Goal: Task Accomplishment & Management: Manage account settings

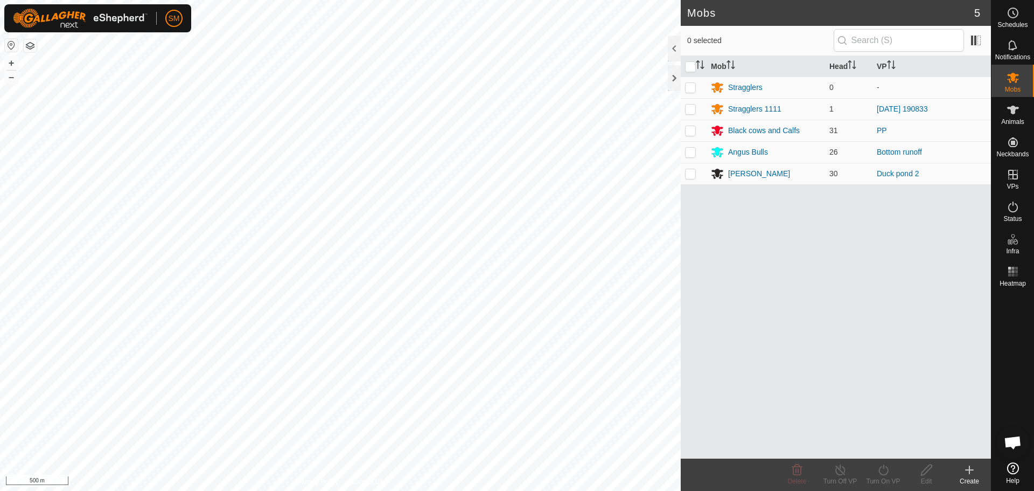
scroll to position [915, 0]
click at [671, 73] on div at bounding box center [674, 78] width 13 height 26
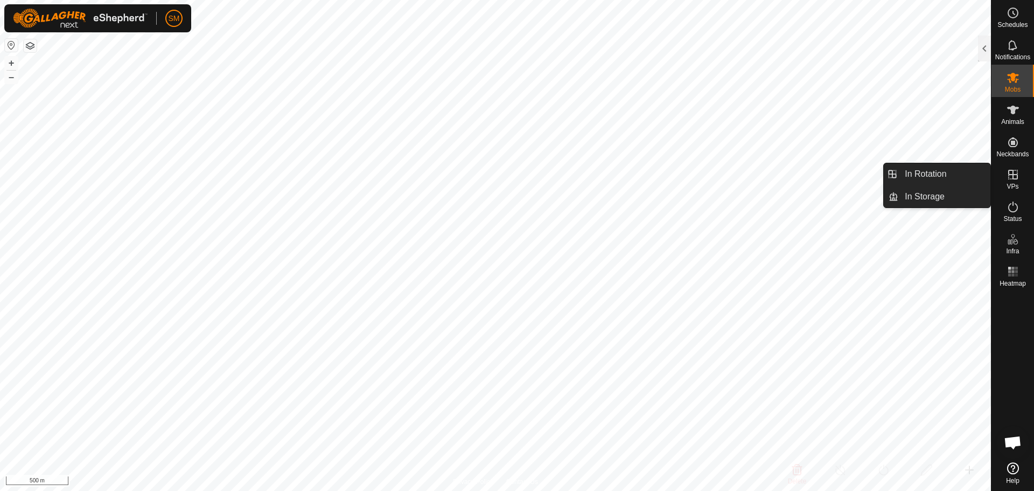
click at [1015, 174] on icon at bounding box center [1013, 175] width 10 height 10
click at [949, 178] on link "In Rotation" at bounding box center [944, 174] width 92 height 22
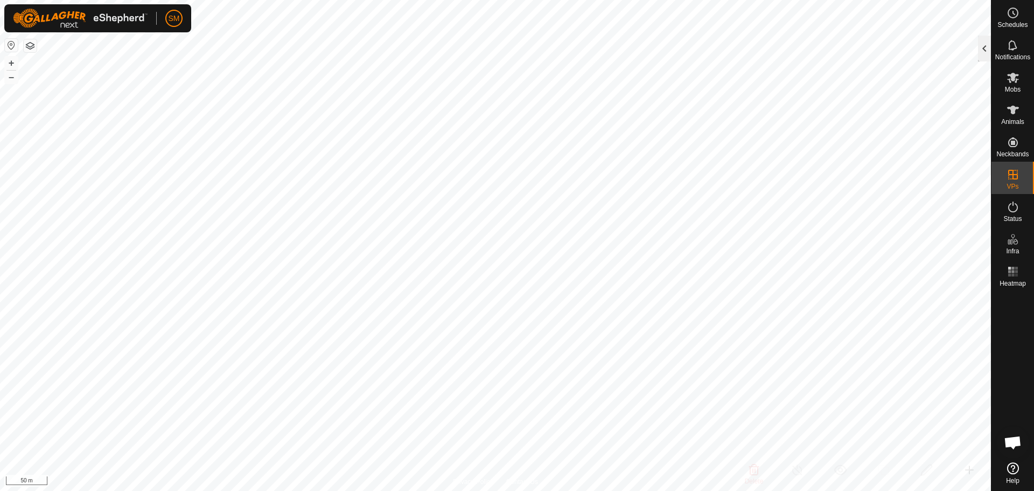
click at [986, 46] on div at bounding box center [984, 49] width 13 height 26
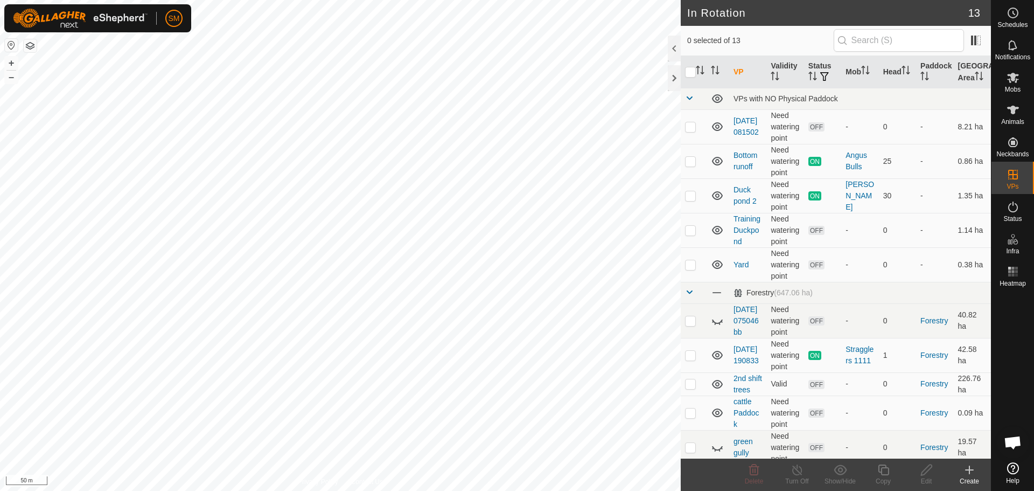
click at [964, 469] on icon at bounding box center [969, 469] width 13 height 13
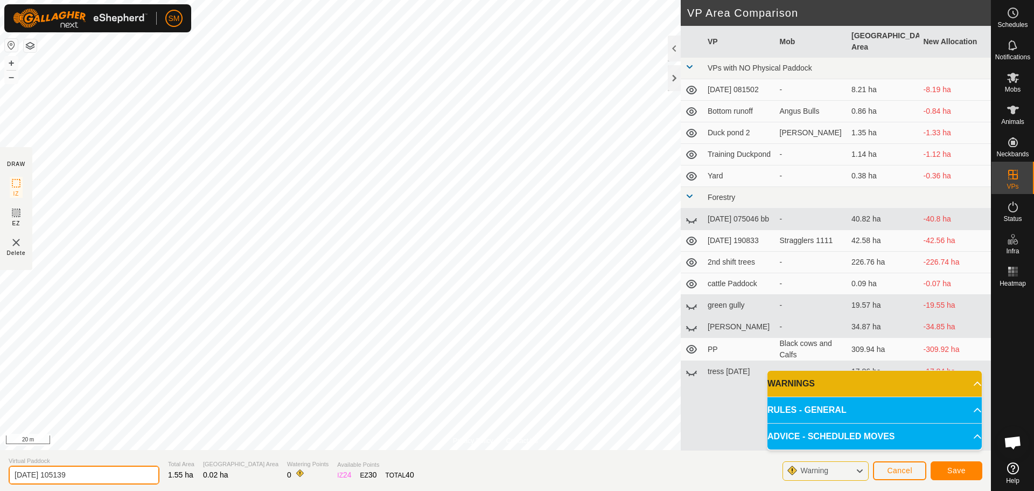
click at [103, 469] on input "[DATE] 105139" at bounding box center [84, 474] width 151 height 19
type input "2"
type input "duckpond 3."
click at [949, 467] on span "Save" at bounding box center [956, 470] width 18 height 9
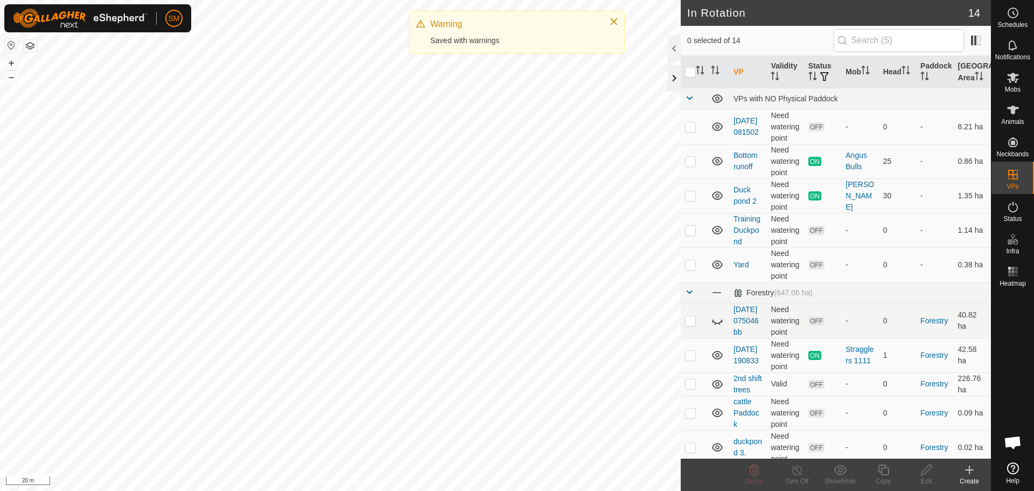
click at [671, 82] on div at bounding box center [674, 78] width 13 height 26
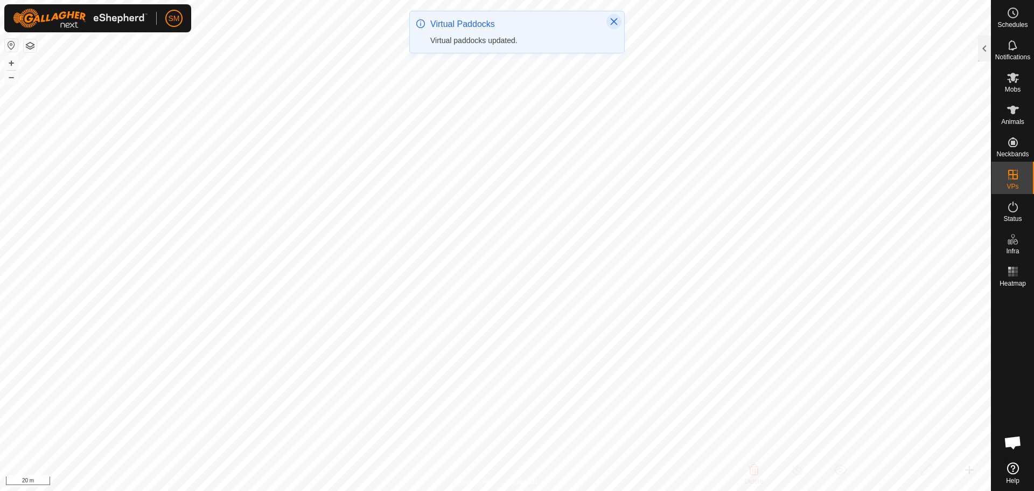
click at [614, 19] on icon "Close" at bounding box center [613, 21] width 9 height 9
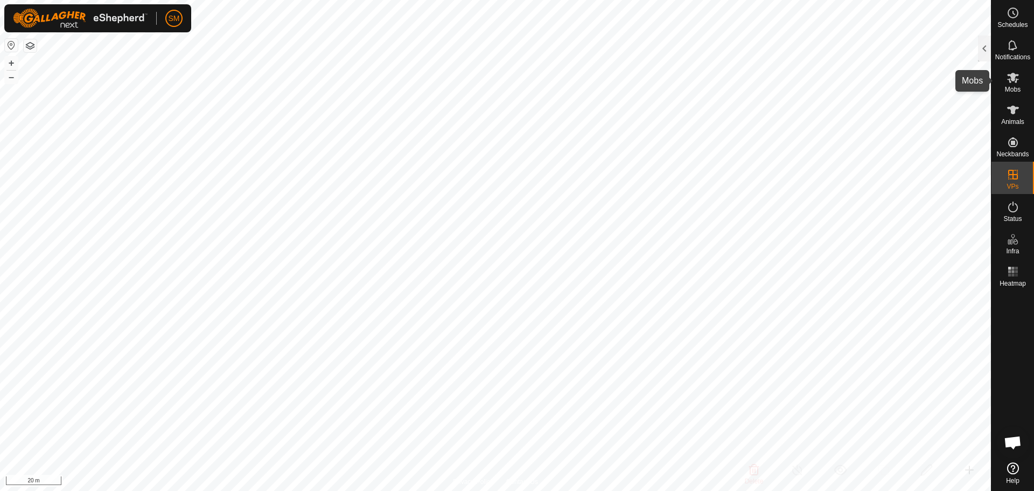
click at [1013, 78] on icon at bounding box center [1013, 78] width 12 height 10
click at [988, 51] on div at bounding box center [984, 49] width 13 height 26
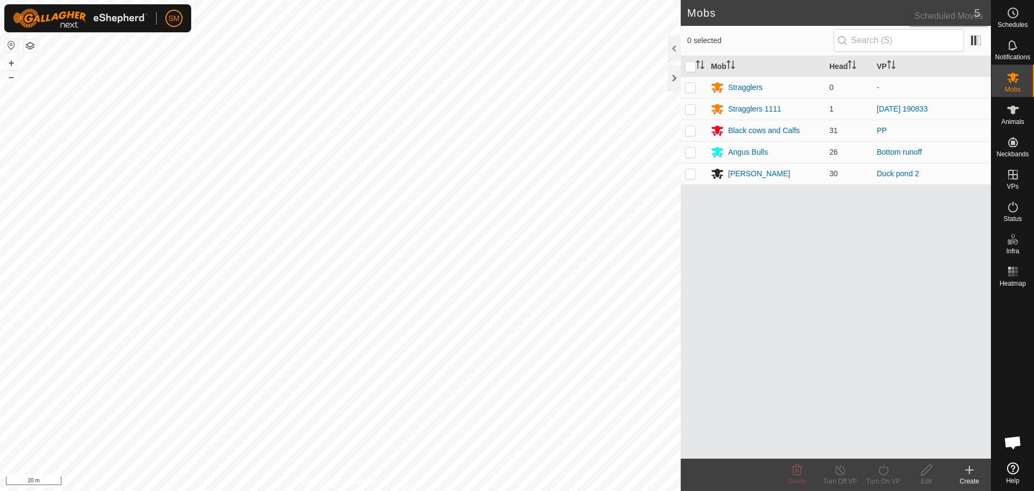
click at [1008, 10] on circle at bounding box center [1013, 13] width 10 height 10
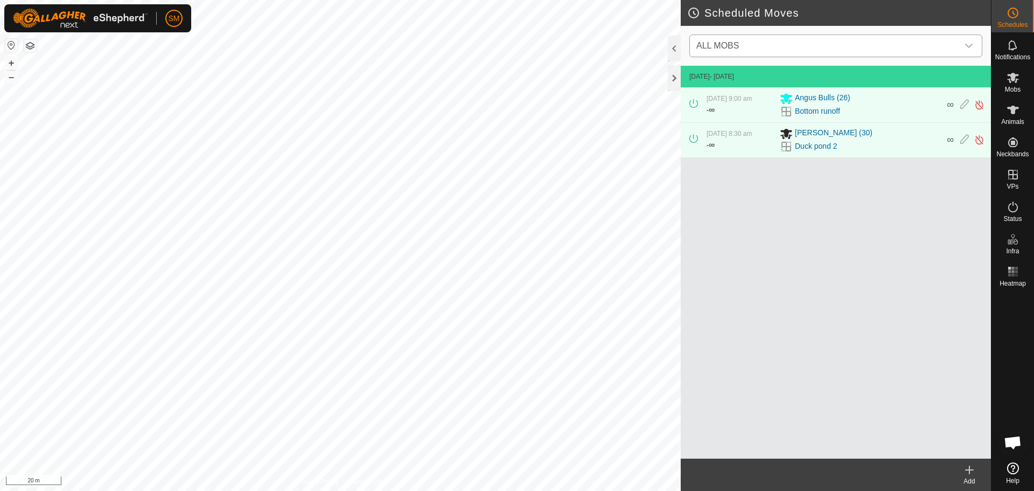
click at [973, 46] on div "dropdown trigger" at bounding box center [969, 46] width 22 height 22
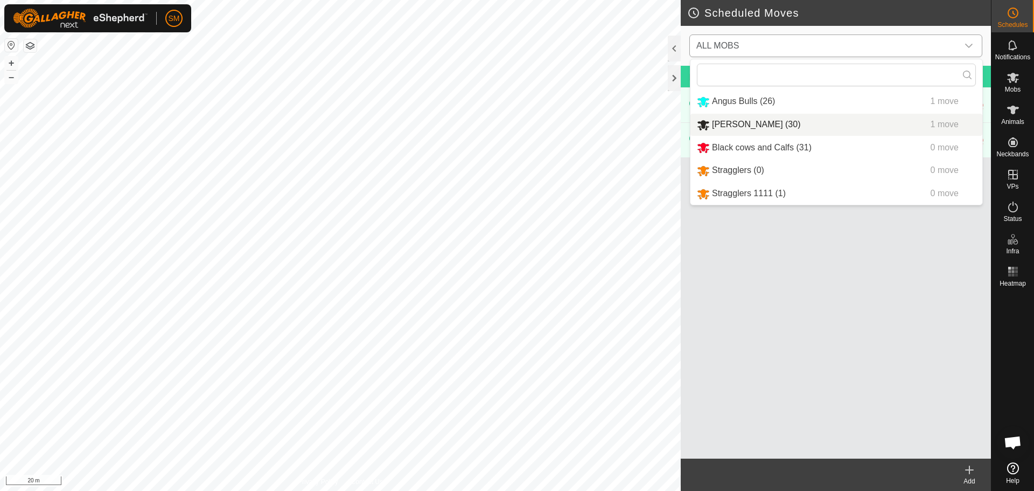
click at [806, 123] on li "[PERSON_NAME] (30) 1 move" at bounding box center [836, 125] width 292 height 22
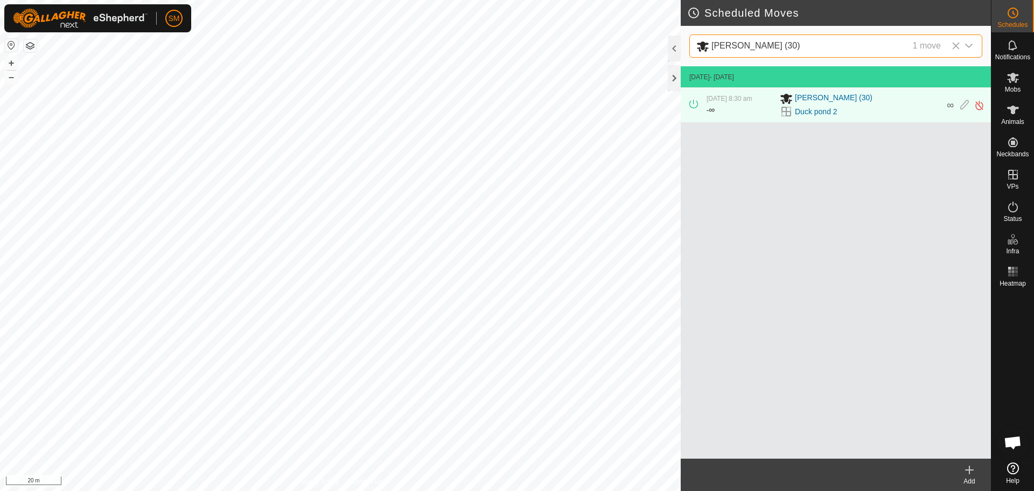
click at [968, 470] on icon at bounding box center [969, 470] width 8 height 0
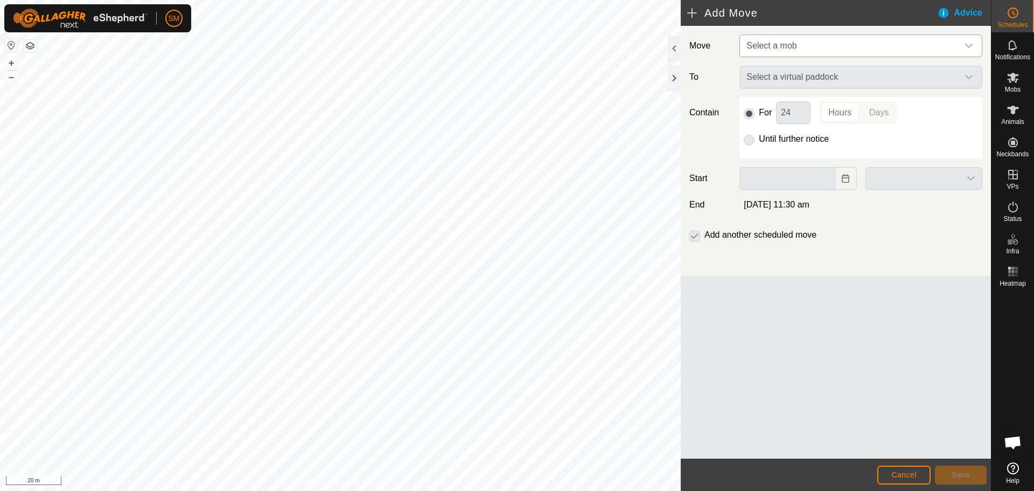
click at [966, 45] on icon "dropdown trigger" at bounding box center [969, 46] width 8 height 4
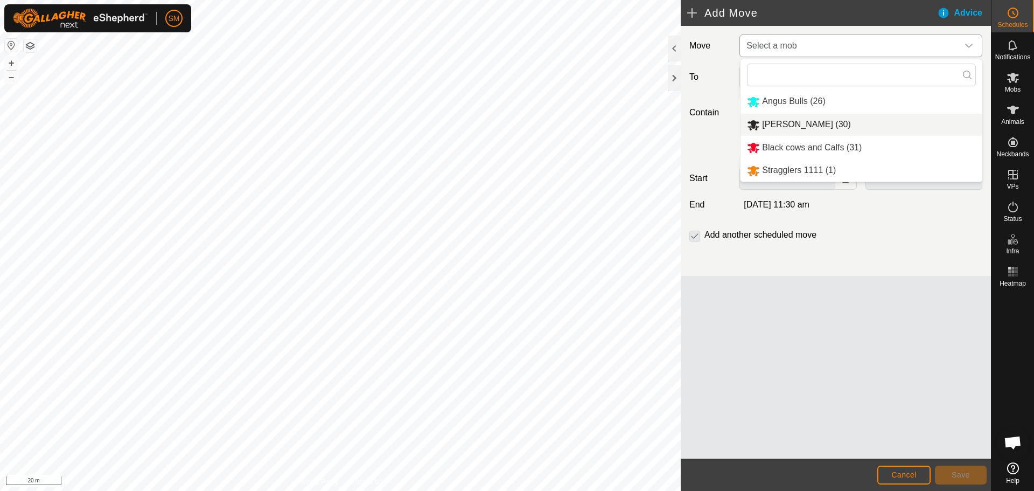
click at [858, 126] on li "[PERSON_NAME] (30)" at bounding box center [861, 125] width 242 height 22
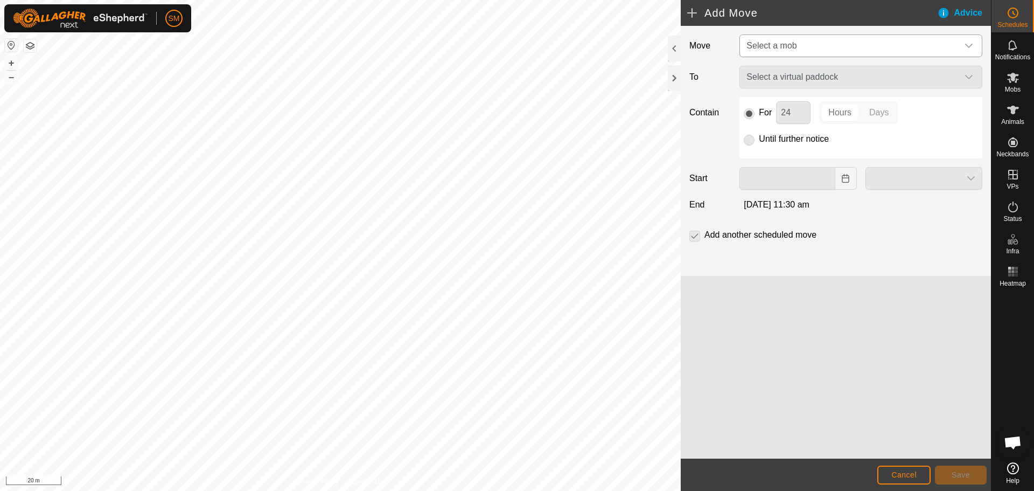
type input "[DATE]"
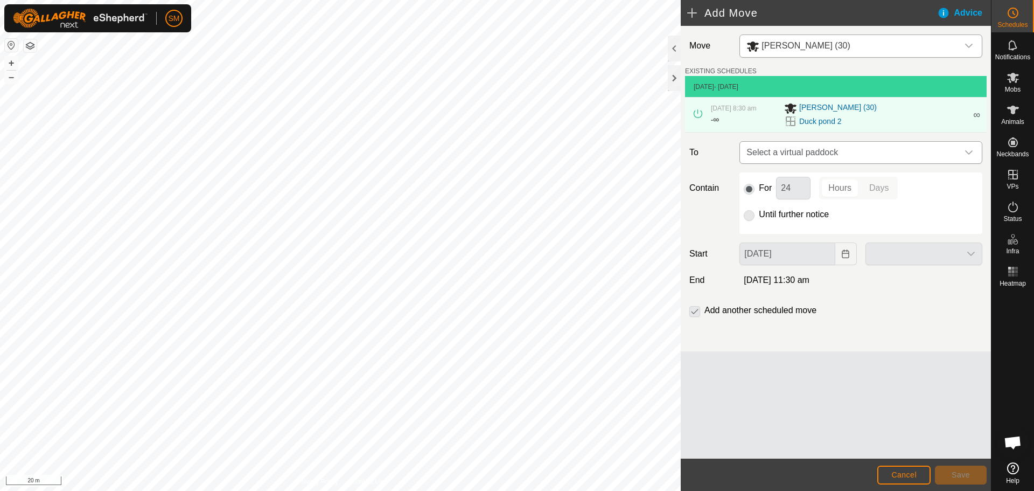
click at [967, 152] on icon "dropdown trigger" at bounding box center [969, 152] width 8 height 4
click at [971, 152] on icon "dropdown trigger" at bounding box center [969, 152] width 8 height 4
click at [972, 148] on div "dropdown trigger" at bounding box center [969, 153] width 22 height 22
click at [969, 150] on icon "dropdown trigger" at bounding box center [968, 152] width 9 height 9
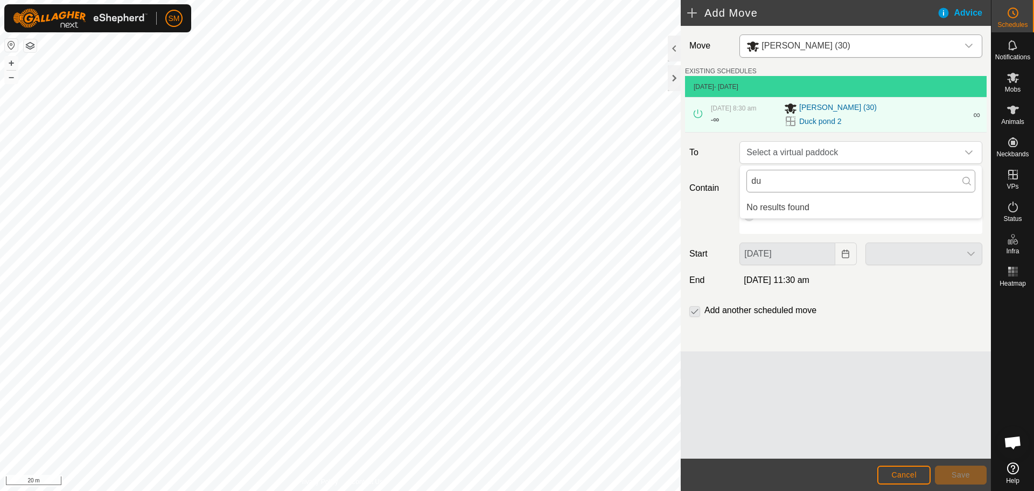
type input "d"
click at [715, 163] on label "To" at bounding box center [710, 152] width 50 height 23
click at [695, 313] on p-checkbox at bounding box center [694, 310] width 11 height 13
click at [968, 42] on icon "dropdown trigger" at bounding box center [968, 45] width 9 height 9
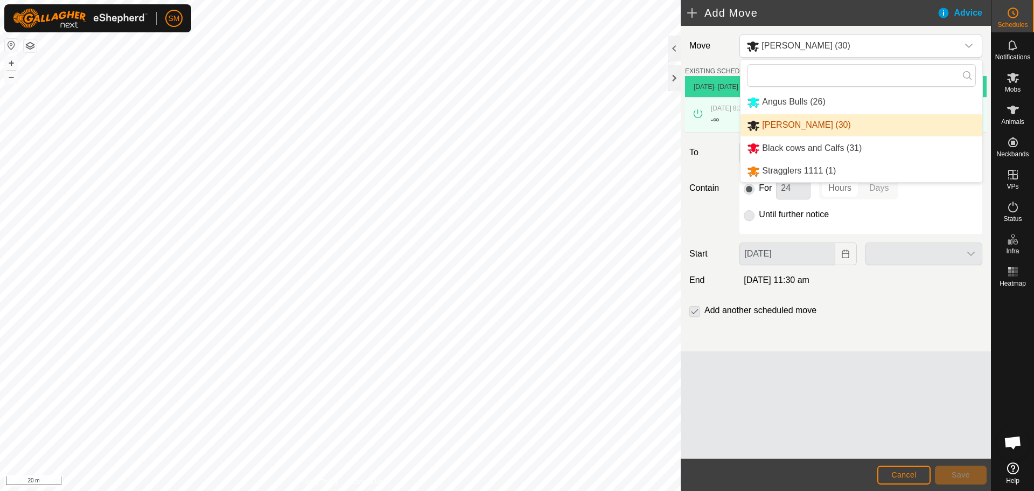
click at [800, 124] on li "[PERSON_NAME] (30)" at bounding box center [861, 125] width 242 height 22
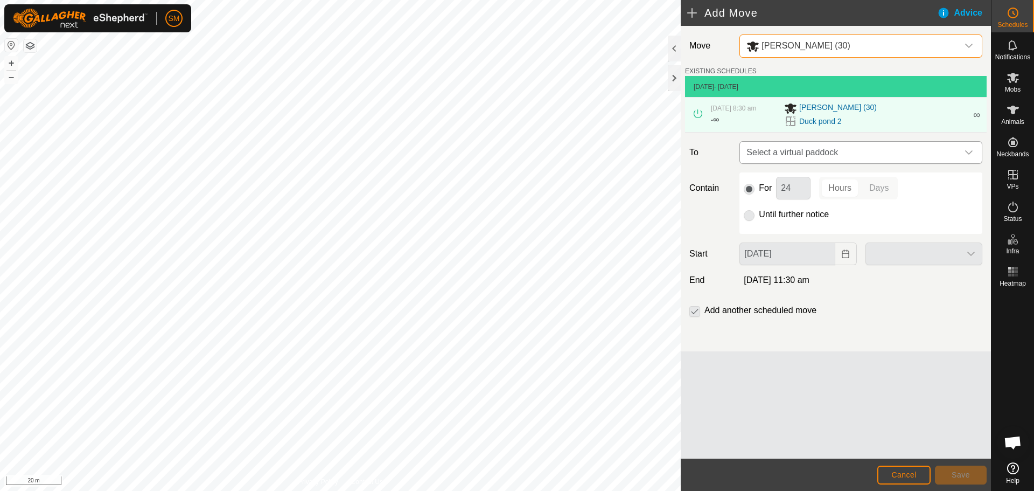
click at [972, 149] on icon "dropdown trigger" at bounding box center [968, 152] width 9 height 9
click at [963, 178] on icon at bounding box center [966, 181] width 9 height 9
click at [969, 150] on icon "dropdown trigger" at bounding box center [968, 152] width 9 height 9
click at [825, 117] on link "Duck pond 2" at bounding box center [820, 121] width 43 height 11
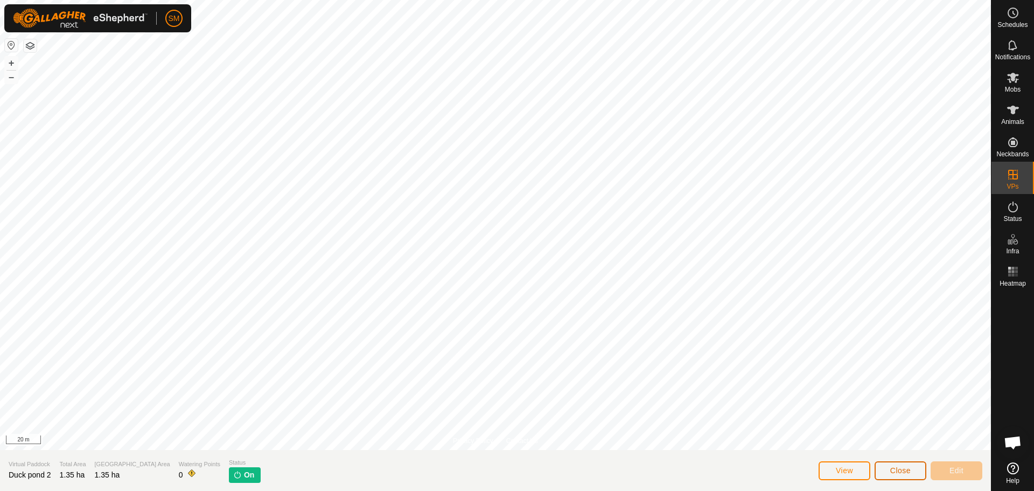
click at [898, 466] on span "Close" at bounding box center [900, 470] width 20 height 9
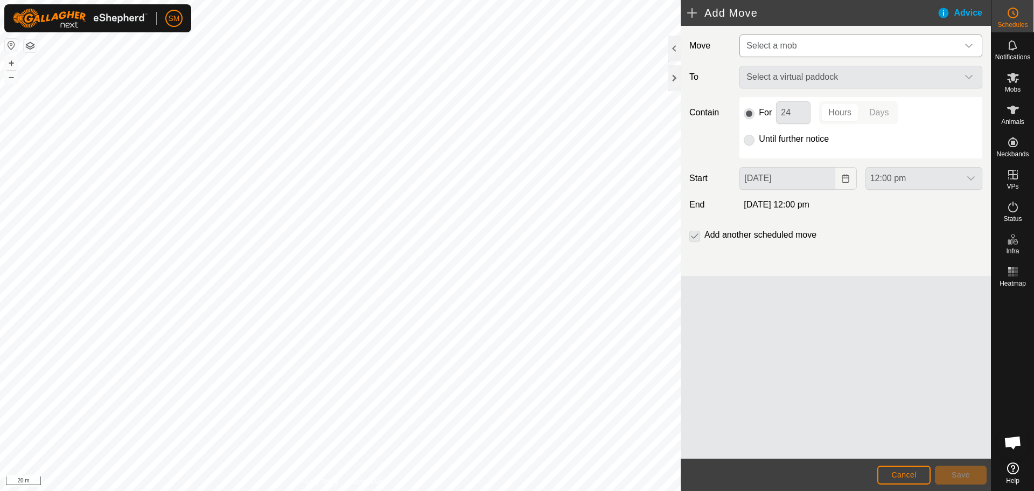
click at [958, 40] on div "dropdown trigger" at bounding box center [969, 46] width 22 height 22
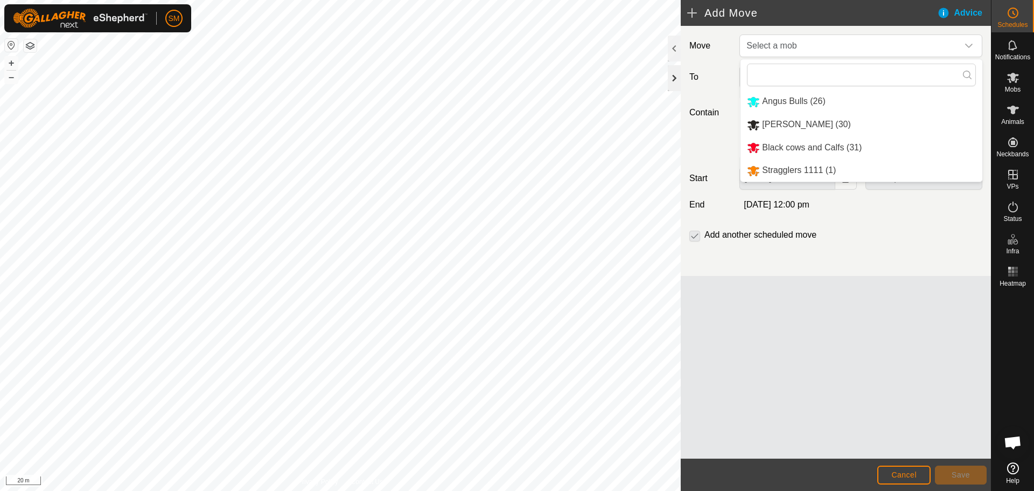
click at [672, 75] on div at bounding box center [674, 78] width 13 height 26
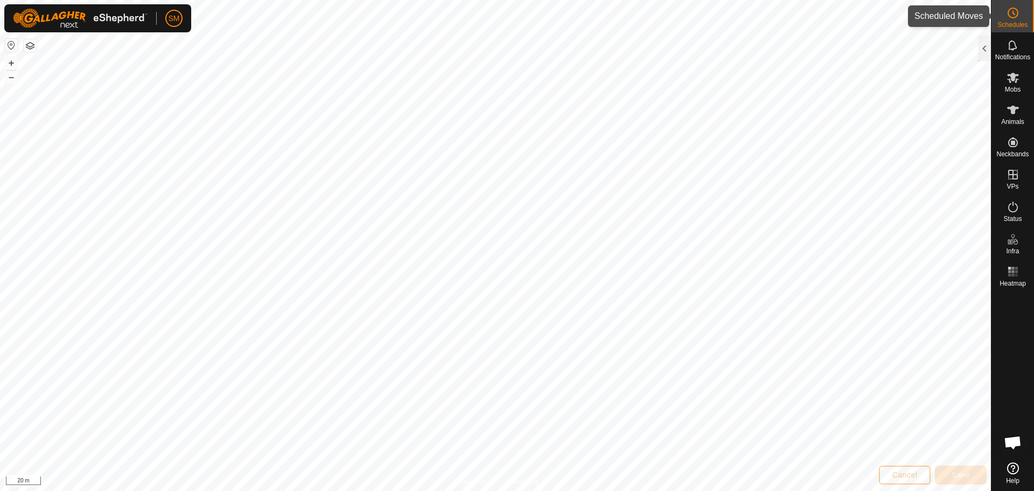
click at [1010, 10] on icon at bounding box center [1012, 12] width 13 height 13
click at [987, 51] on div at bounding box center [984, 49] width 13 height 26
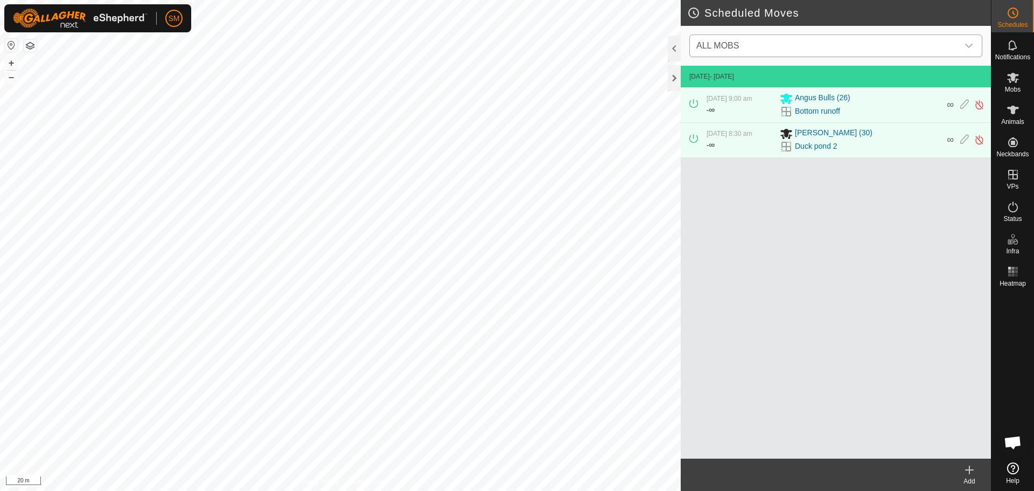
click at [964, 43] on icon "dropdown trigger" at bounding box center [968, 45] width 9 height 9
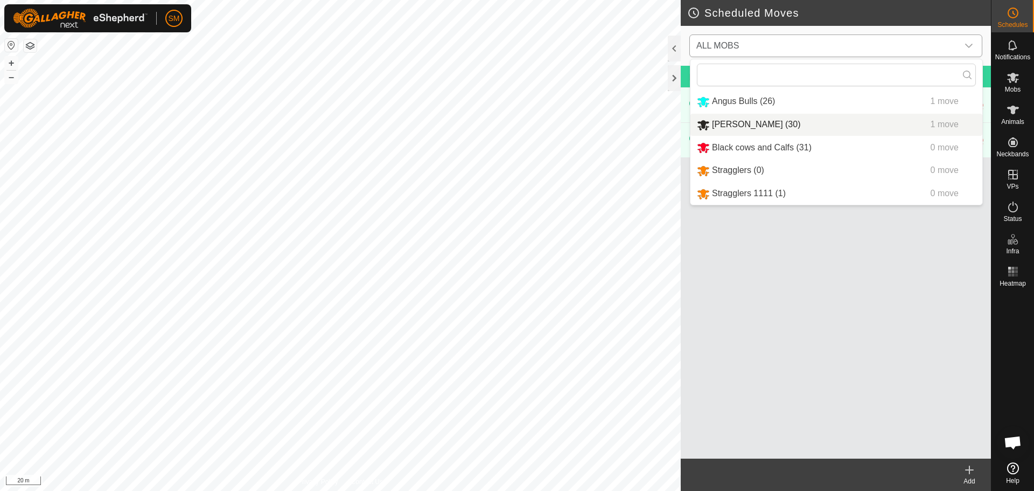
click at [748, 118] on li "[PERSON_NAME] (30) 1 move" at bounding box center [836, 125] width 292 height 22
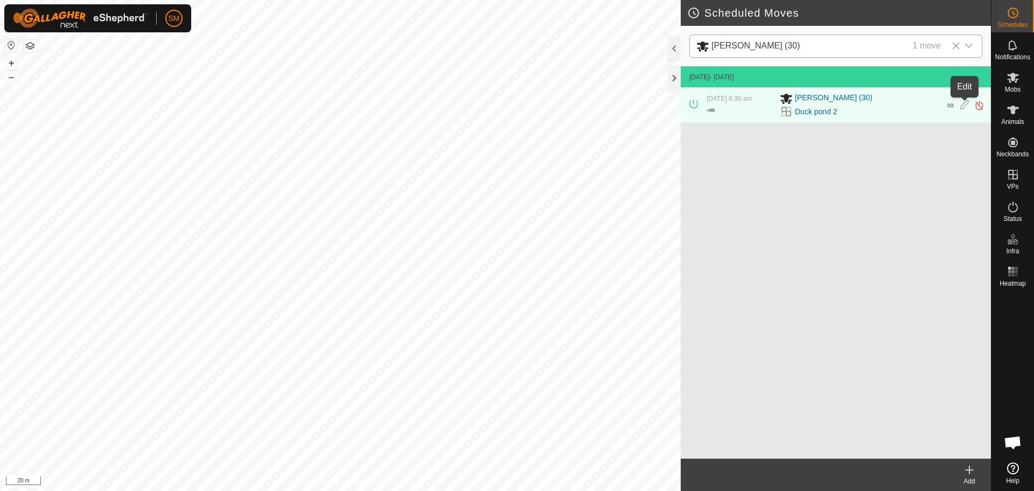
click at [963, 104] on icon at bounding box center [964, 105] width 9 height 11
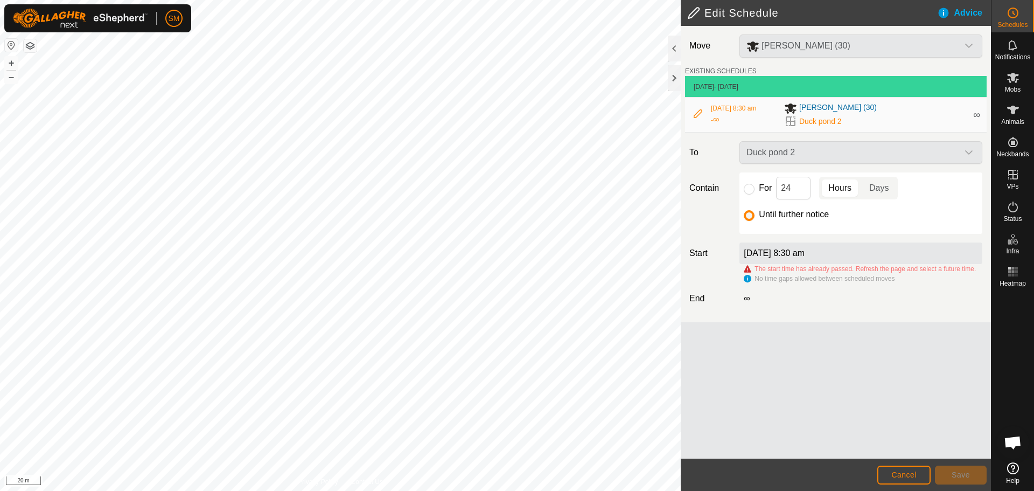
click at [964, 148] on div "Duck pond 2" at bounding box center [860, 152] width 251 height 23
click at [913, 472] on span "Cancel" at bounding box center [903, 474] width 25 height 9
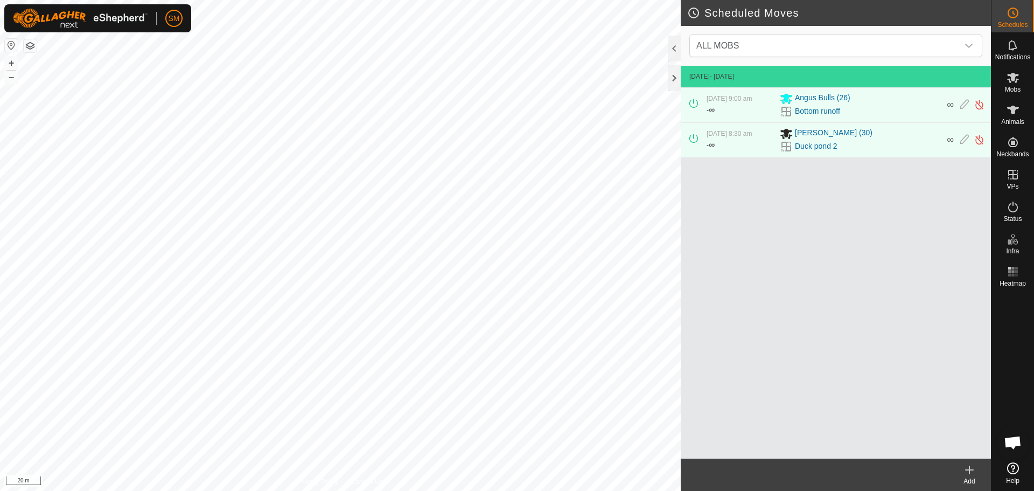
click at [1014, 441] on span "Open chat" at bounding box center [1013, 443] width 18 height 15
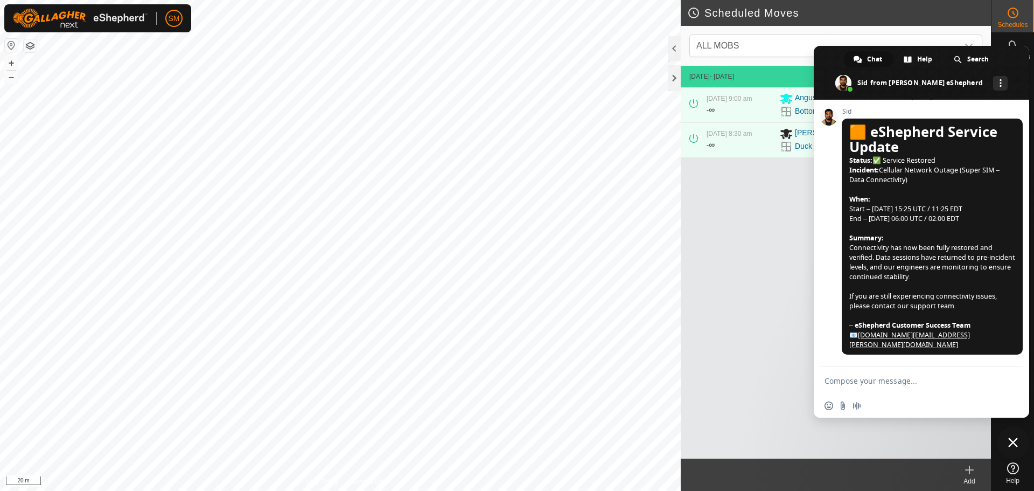
click at [863, 380] on textarea "Compose your message..." at bounding box center [909, 381] width 170 height 10
drag, startPoint x: 908, startPoint y: 382, endPoint x: 795, endPoint y: 389, distance: 113.9
click at [796, 389] on body "SM Schedules Notifications Mobs Animals Neckbands VPs Status Infra Heatmap Help…" at bounding box center [517, 245] width 1034 height 491
click at [1012, 437] on span "Close chat" at bounding box center [1013, 442] width 32 height 32
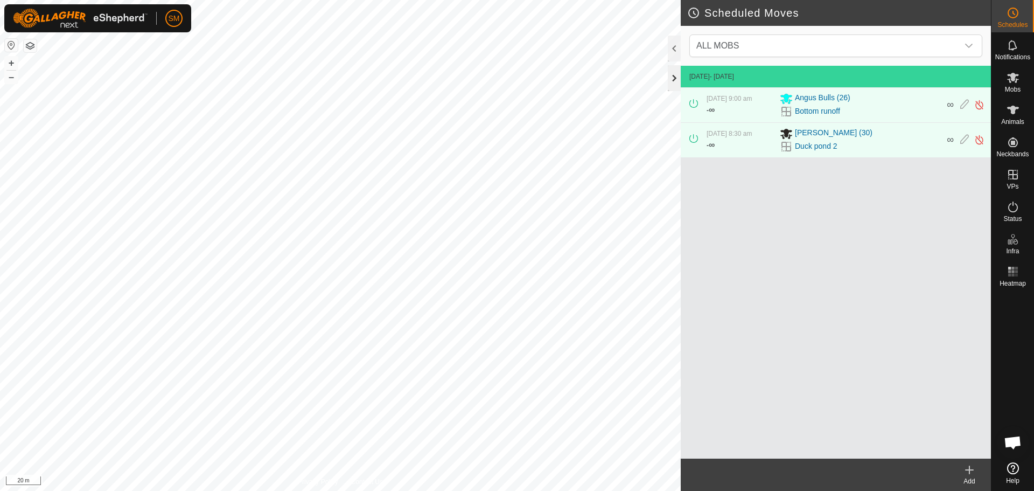
click at [670, 77] on div at bounding box center [674, 78] width 13 height 26
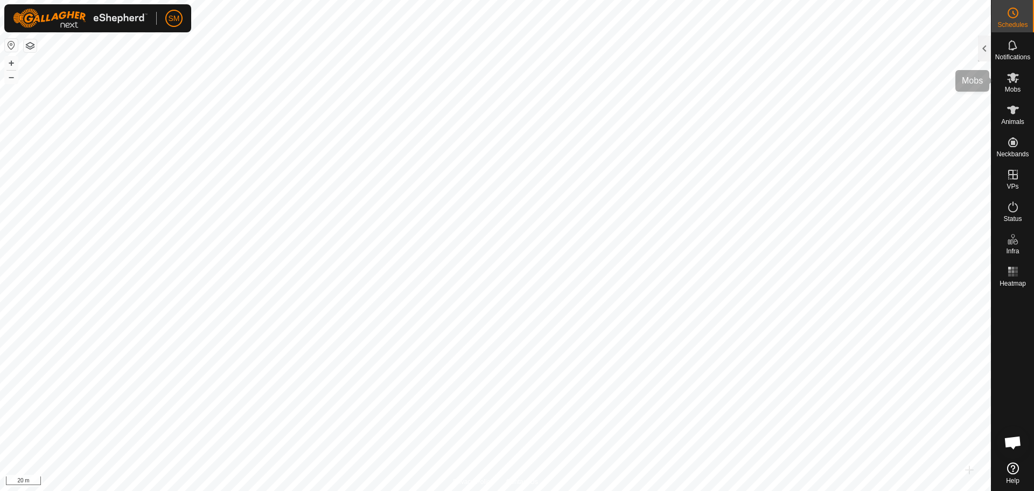
click at [1015, 82] on icon at bounding box center [1013, 78] width 12 height 10
click at [985, 51] on div at bounding box center [984, 49] width 13 height 26
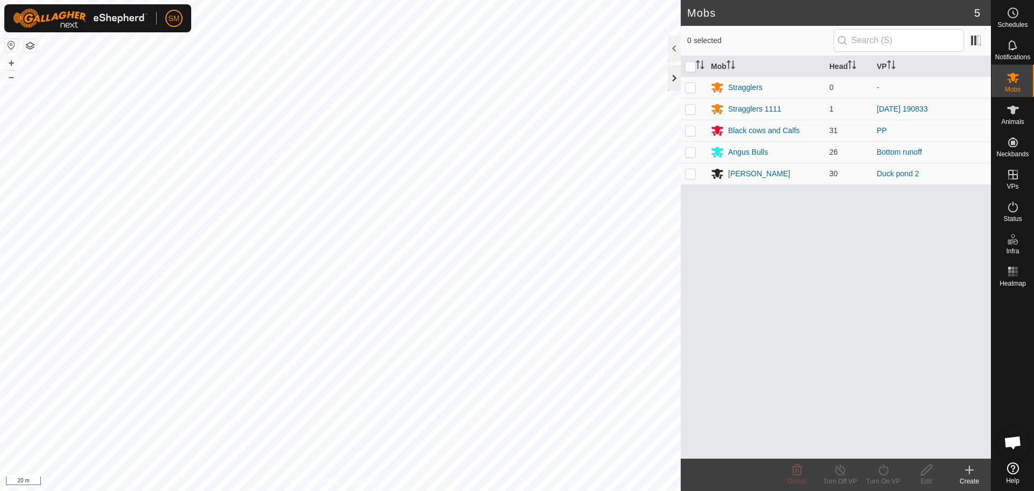
click at [676, 75] on div at bounding box center [674, 78] width 13 height 26
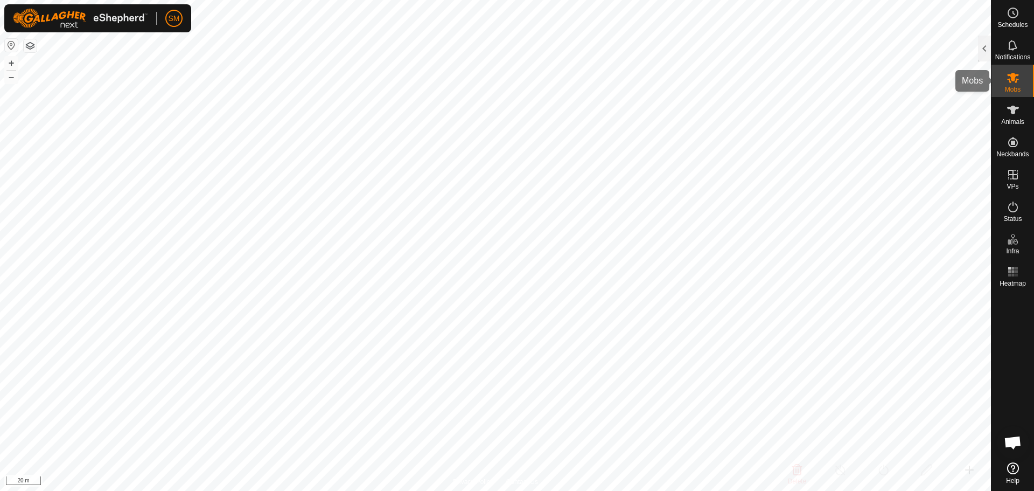
click at [1010, 79] on icon at bounding box center [1012, 77] width 13 height 13
click at [983, 53] on div at bounding box center [984, 49] width 13 height 26
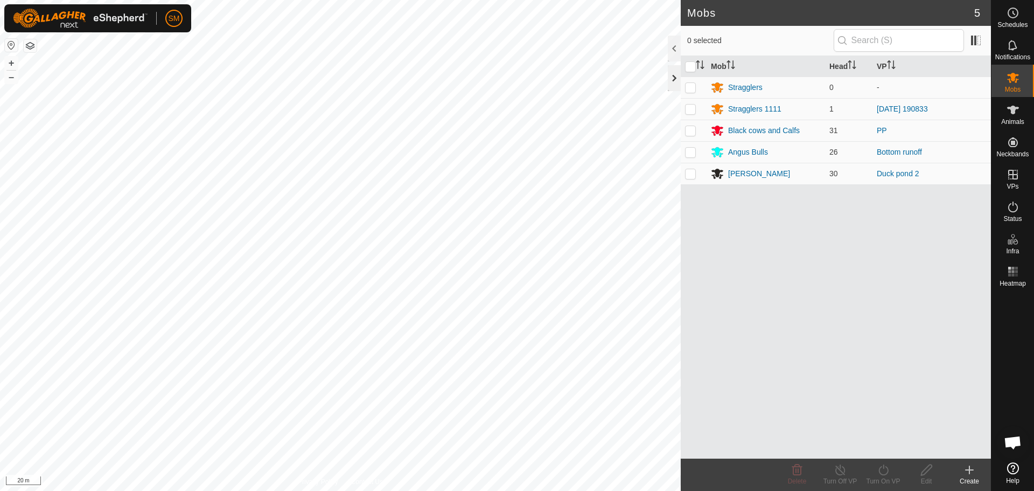
click at [672, 79] on div at bounding box center [674, 78] width 13 height 26
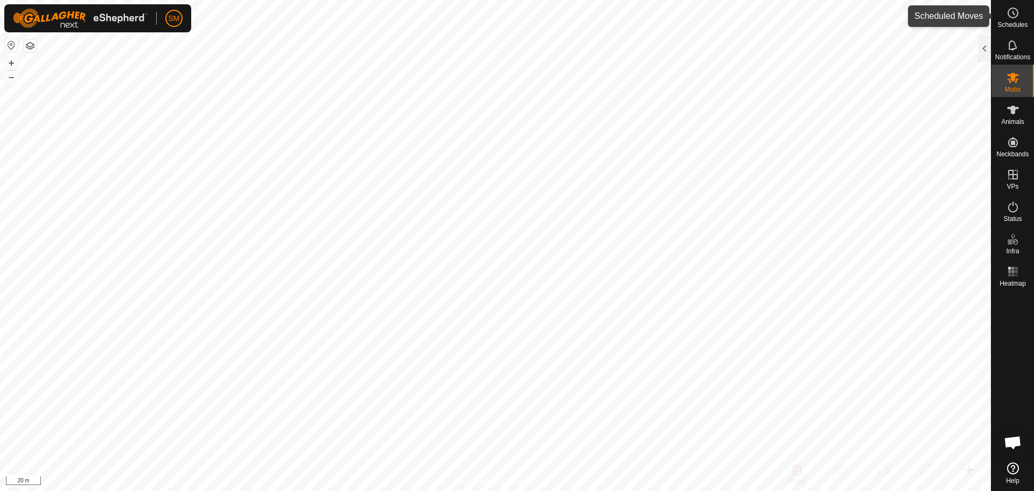
click at [1014, 16] on icon at bounding box center [1012, 12] width 13 height 13
click at [984, 42] on div at bounding box center [984, 49] width 13 height 26
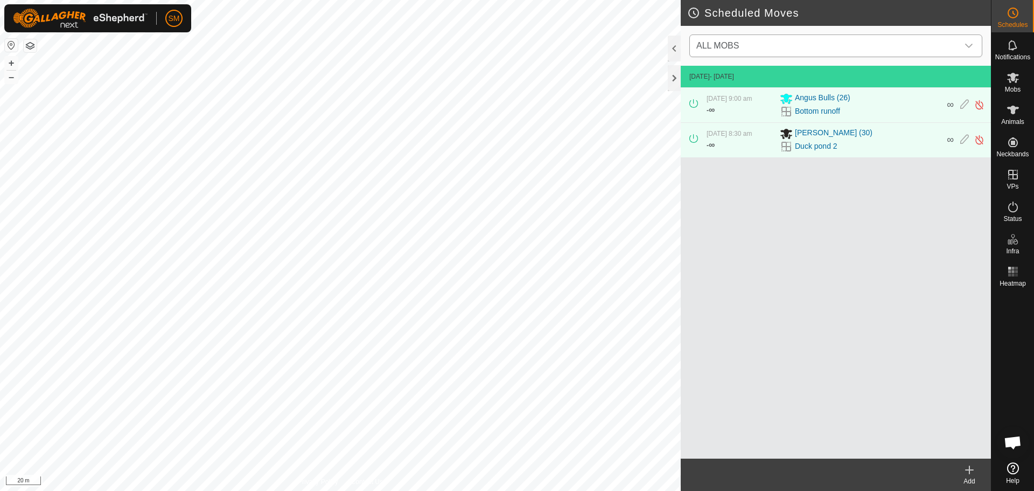
click at [965, 43] on icon "dropdown trigger" at bounding box center [968, 45] width 9 height 9
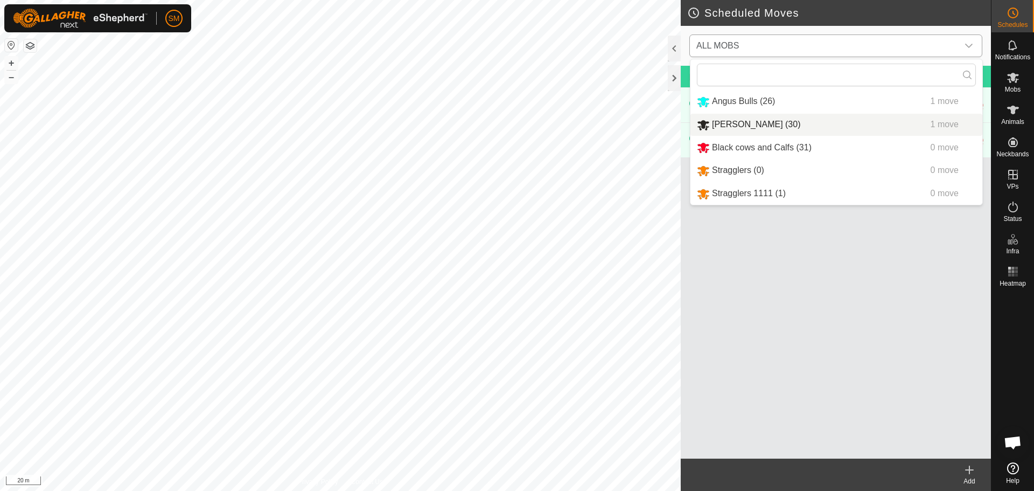
click at [815, 125] on li "[PERSON_NAME] (30) 1 move" at bounding box center [836, 125] width 292 height 22
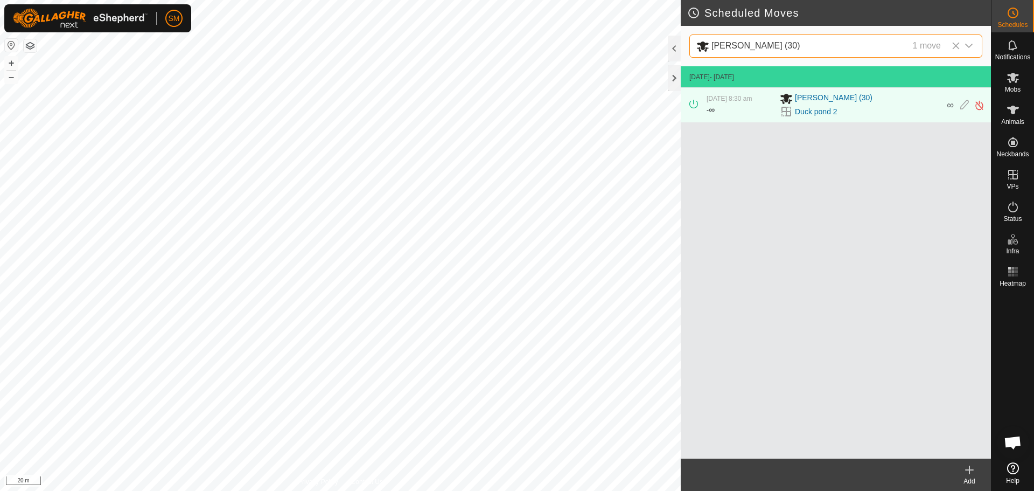
click at [975, 473] on icon at bounding box center [969, 469] width 13 height 13
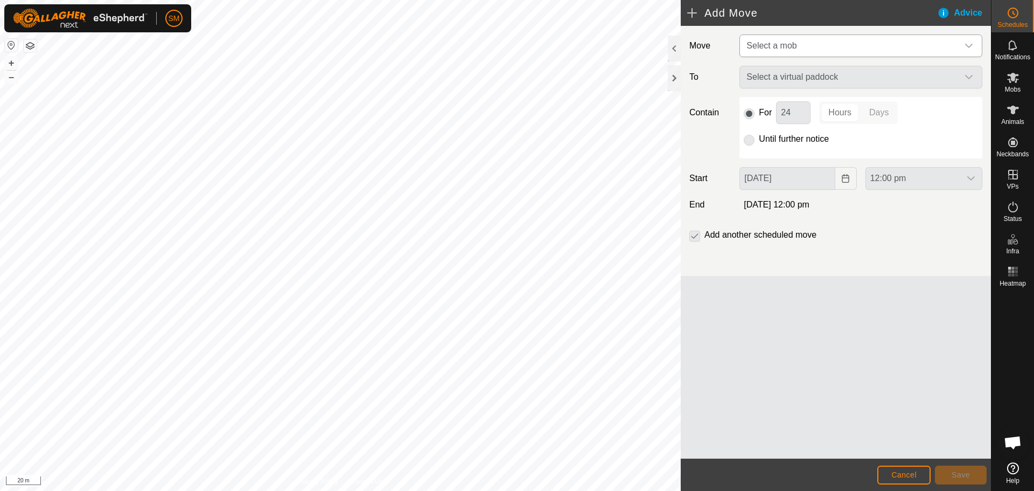
click at [969, 46] on icon "dropdown trigger" at bounding box center [969, 46] width 8 height 4
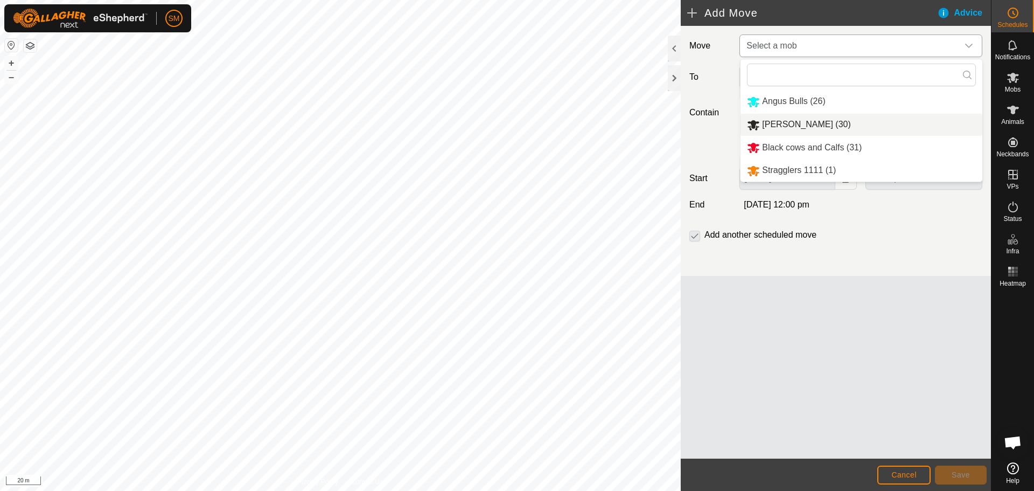
click at [832, 120] on li "[PERSON_NAME] (30)" at bounding box center [861, 125] width 242 height 22
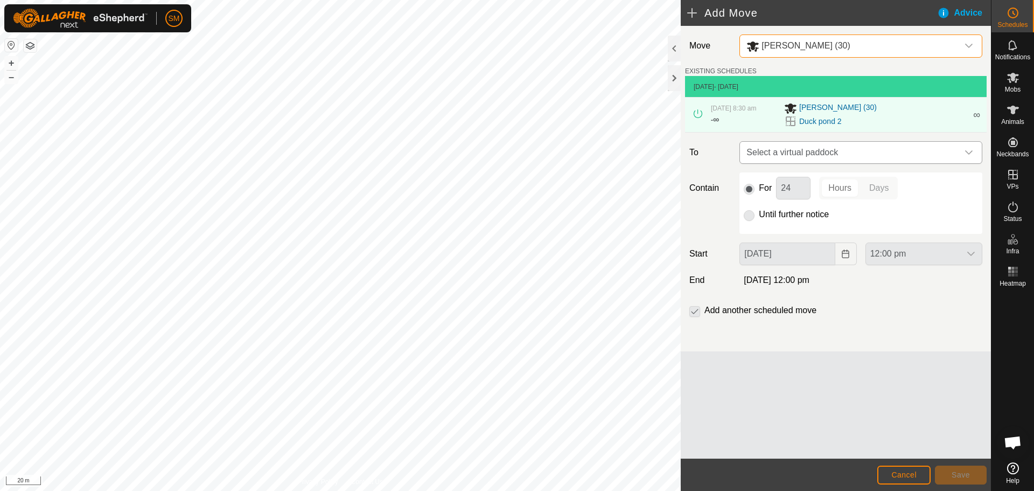
click at [972, 151] on icon "dropdown trigger" at bounding box center [969, 152] width 8 height 4
click at [961, 151] on div "dropdown trigger" at bounding box center [969, 153] width 22 height 22
click at [975, 115] on span "∞" at bounding box center [976, 114] width 7 height 11
click at [697, 307] on p-checkbox at bounding box center [694, 310] width 11 height 13
click at [696, 309] on p-checkbox at bounding box center [694, 310] width 11 height 13
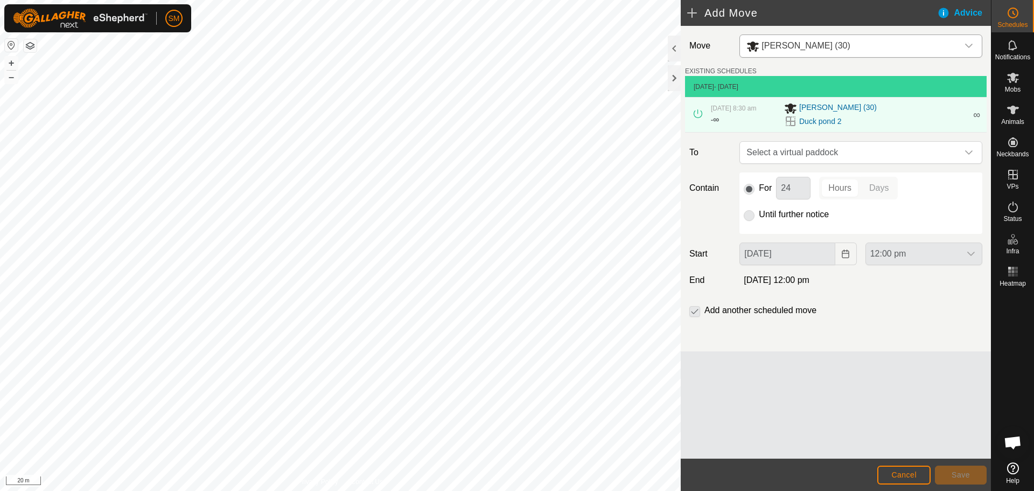
click at [694, 312] on p-checkbox at bounding box center [694, 310] width 11 height 13
click at [695, 312] on p-checkbox at bounding box center [694, 310] width 11 height 13
click at [747, 213] on p-radiobutton at bounding box center [749, 214] width 11 height 13
click at [746, 214] on p-radiobutton at bounding box center [749, 214] width 11 height 13
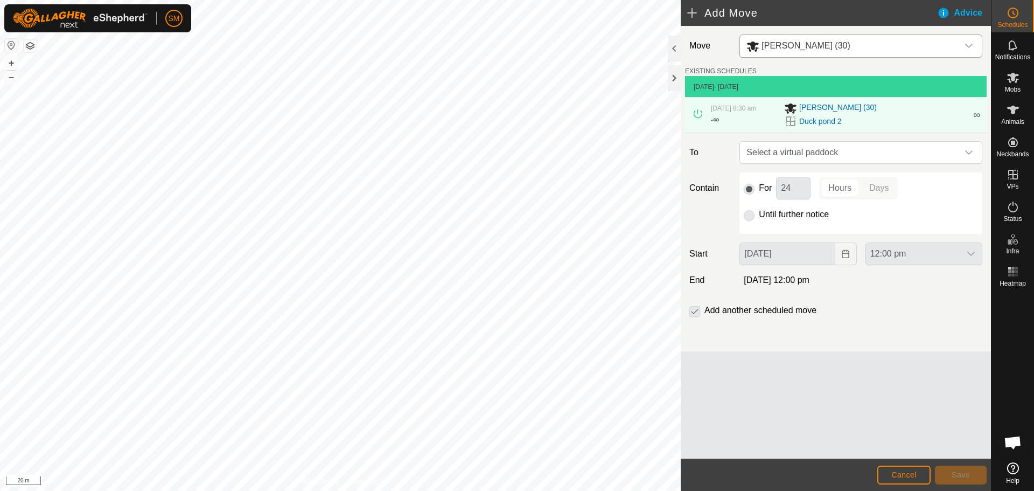
click at [935, 289] on div "Move [PERSON_NAME] (30) EXISTING SCHEDULES [DATE] - [DATE] [DATE] 8:30 am - ∞ […" at bounding box center [836, 188] width 310 height 325
click at [974, 254] on div "12:00 pm" at bounding box center [923, 253] width 125 height 23
click at [832, 150] on span "Select a virtual paddock" at bounding box center [850, 153] width 216 height 22
click at [761, 188] on input "text" at bounding box center [860, 181] width 229 height 23
click at [961, 181] on input "text" at bounding box center [860, 181] width 229 height 23
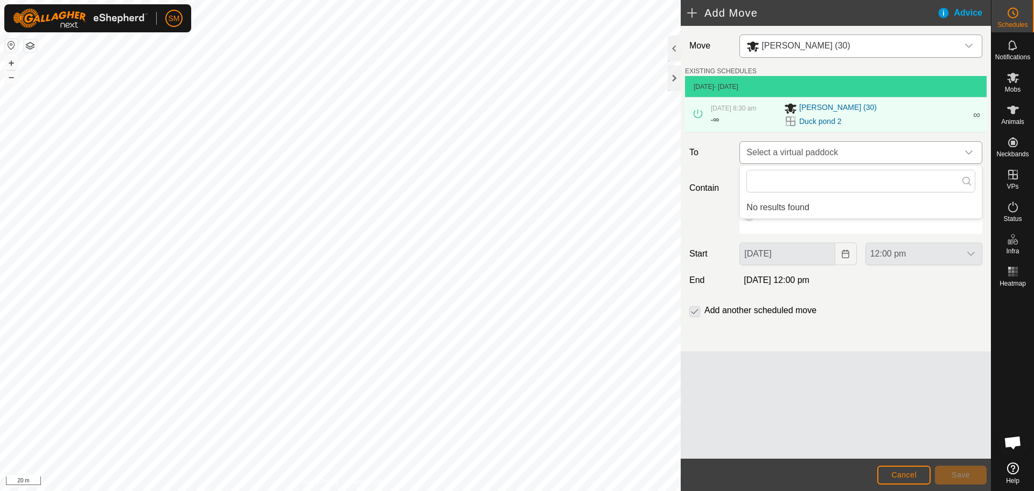
click at [972, 149] on icon "dropdown trigger" at bounding box center [968, 152] width 9 height 9
click at [1015, 432] on span "Open chat" at bounding box center [1013, 442] width 32 height 32
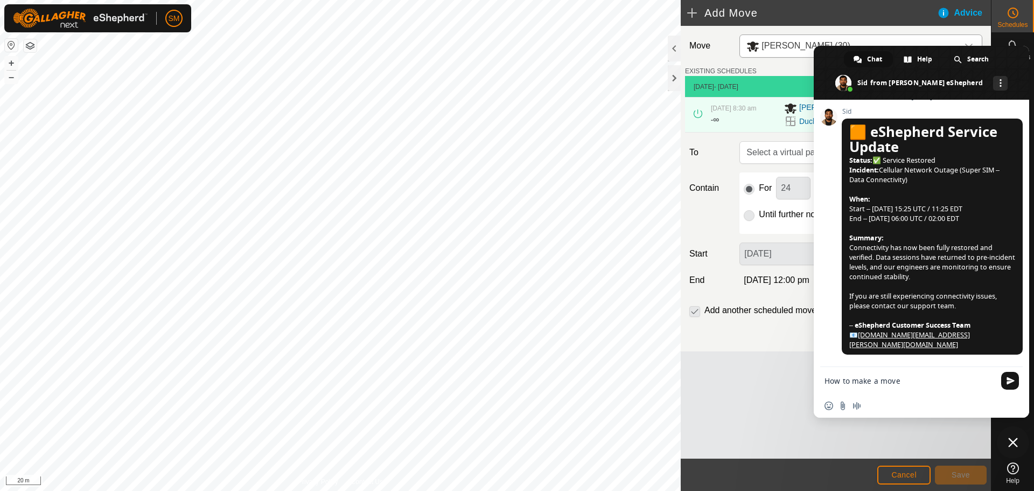
click at [879, 380] on textarea "How to make a move" at bounding box center [909, 381] width 170 height 10
click at [957, 383] on textarea "How to make a how to make move" at bounding box center [909, 381] width 170 height 10
type textarea "How to make a how to make a daily move"
click at [1012, 376] on span "Send" at bounding box center [1010, 381] width 18 height 18
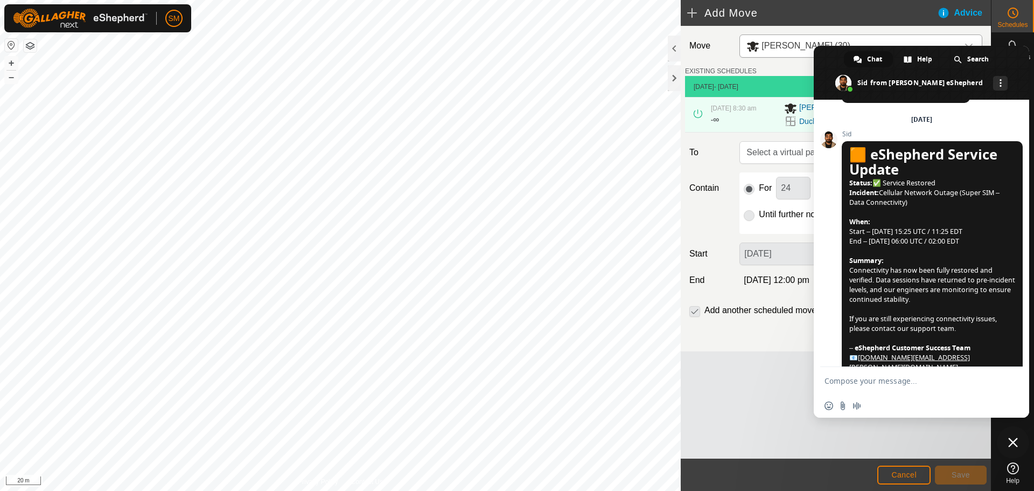
scroll to position [962, 0]
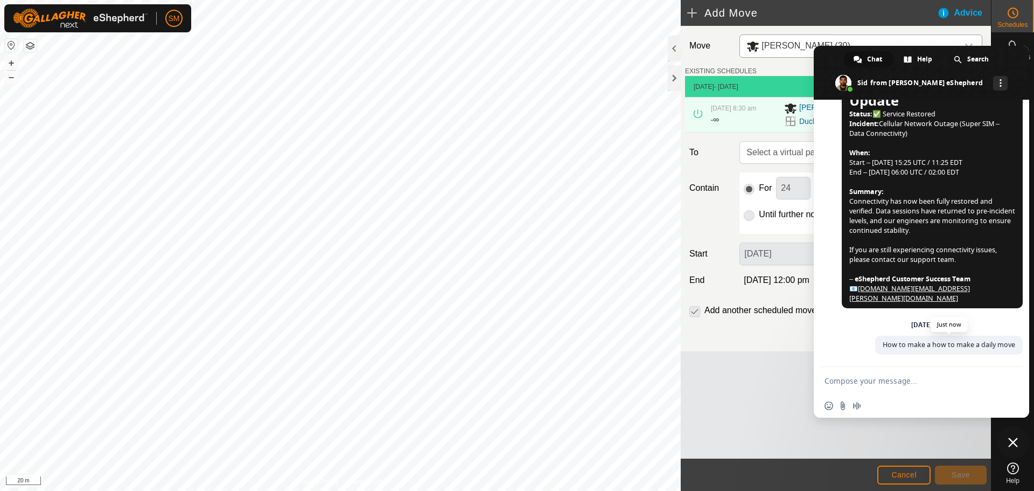
click at [998, 346] on span "How to make a how to make a daily move" at bounding box center [948, 344] width 132 height 9
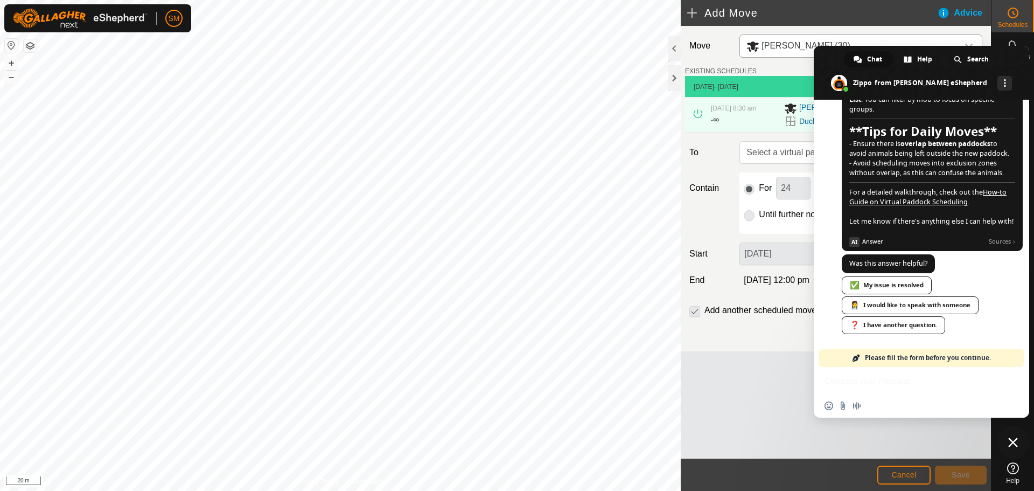
scroll to position [1659, 0]
click at [1012, 437] on span "Close chat" at bounding box center [1013, 442] width 10 height 10
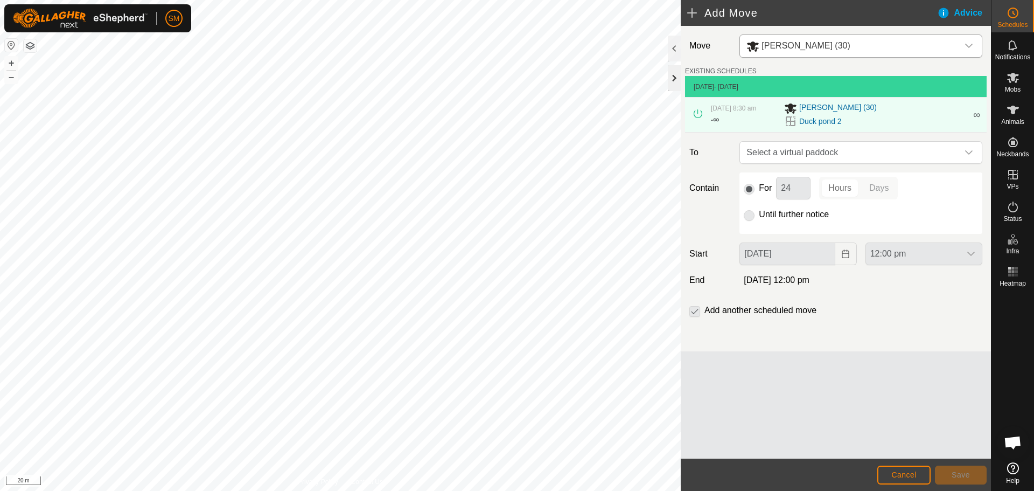
click at [675, 81] on div at bounding box center [674, 78] width 13 height 26
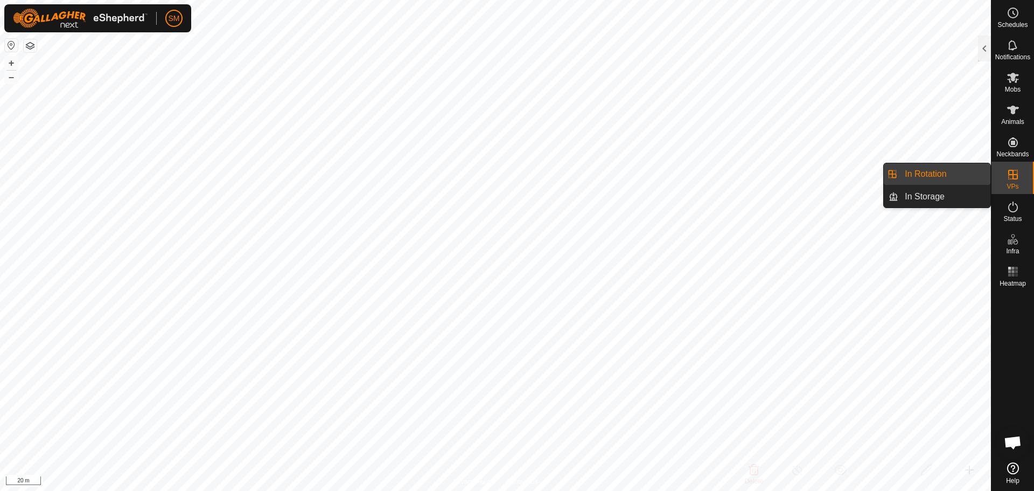
click at [1010, 170] on icon at bounding box center [1013, 175] width 10 height 10
click at [943, 165] on link "In Rotation" at bounding box center [944, 174] width 92 height 22
click at [913, 174] on link "In Rotation" at bounding box center [944, 174] width 92 height 22
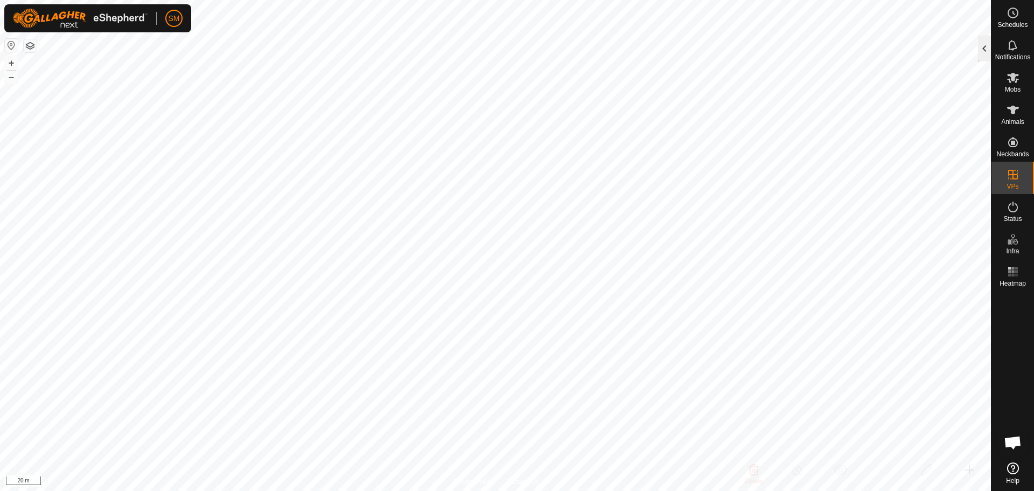
click at [987, 41] on div at bounding box center [984, 49] width 13 height 26
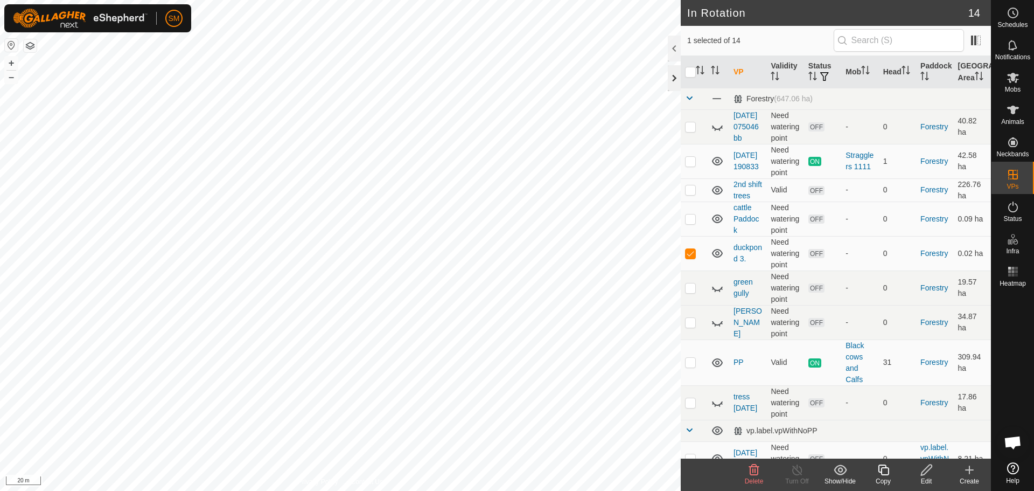
click at [672, 78] on div at bounding box center [674, 78] width 13 height 26
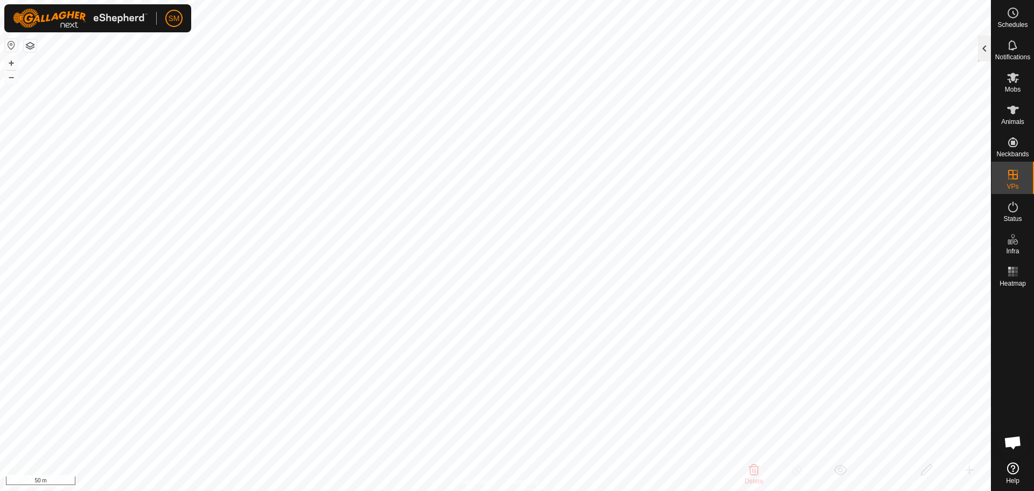
click at [984, 51] on div at bounding box center [984, 49] width 13 height 26
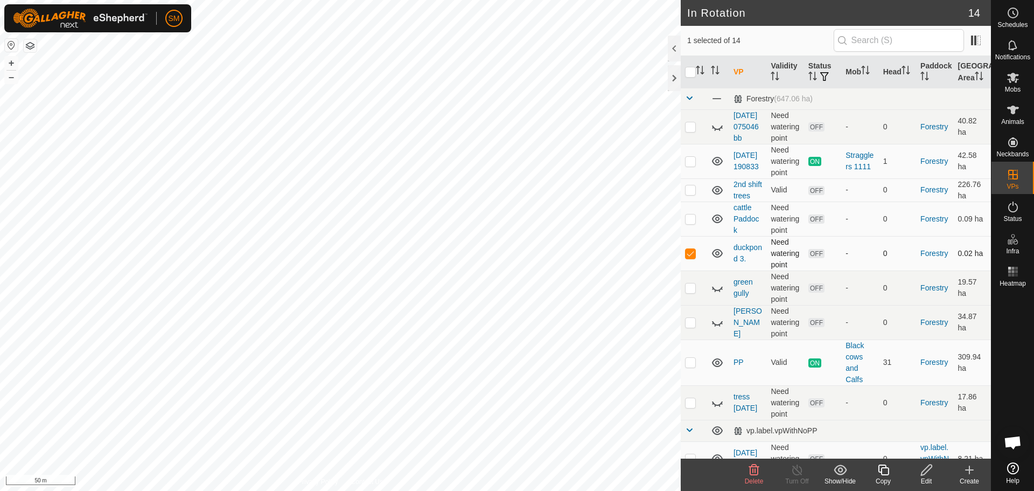
click at [691, 257] on p-checkbox at bounding box center [690, 253] width 11 height 9
checkbox input "true"
click at [929, 473] on icon at bounding box center [926, 469] width 13 height 13
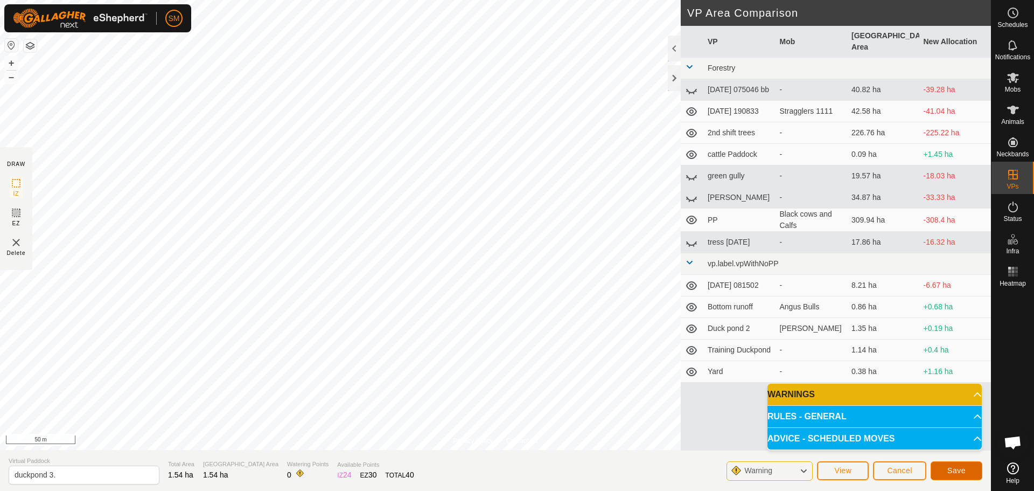
click at [957, 470] on span "Save" at bounding box center [956, 470] width 18 height 9
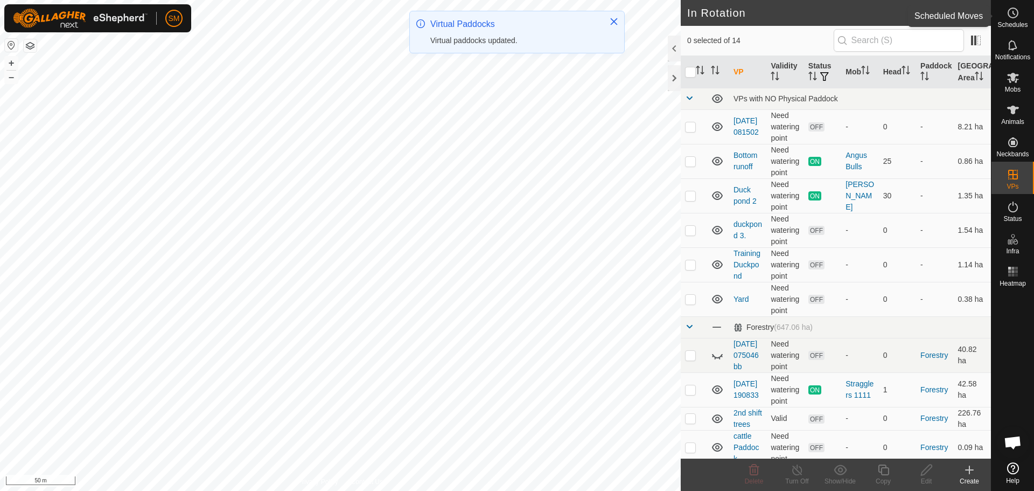
click at [1017, 13] on icon at bounding box center [1012, 12] width 13 height 13
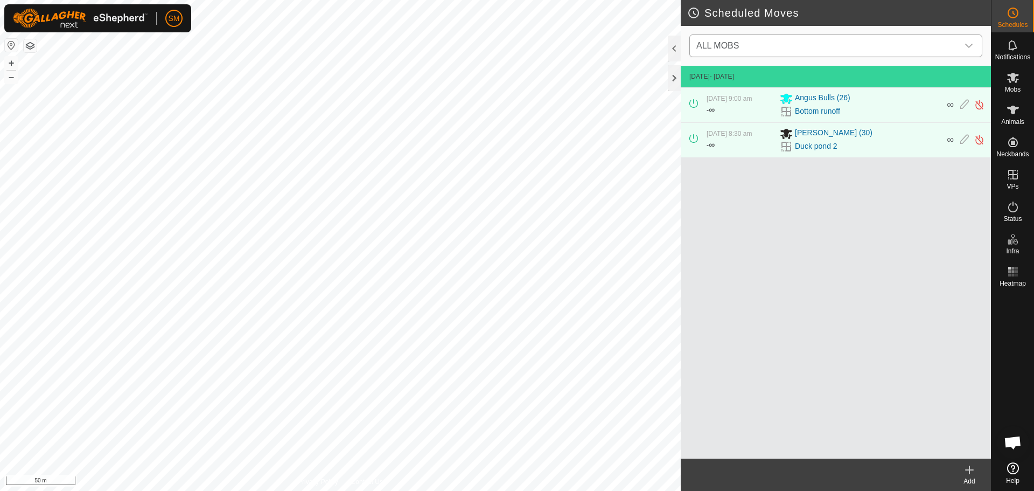
click at [967, 39] on div "dropdown trigger" at bounding box center [969, 46] width 22 height 22
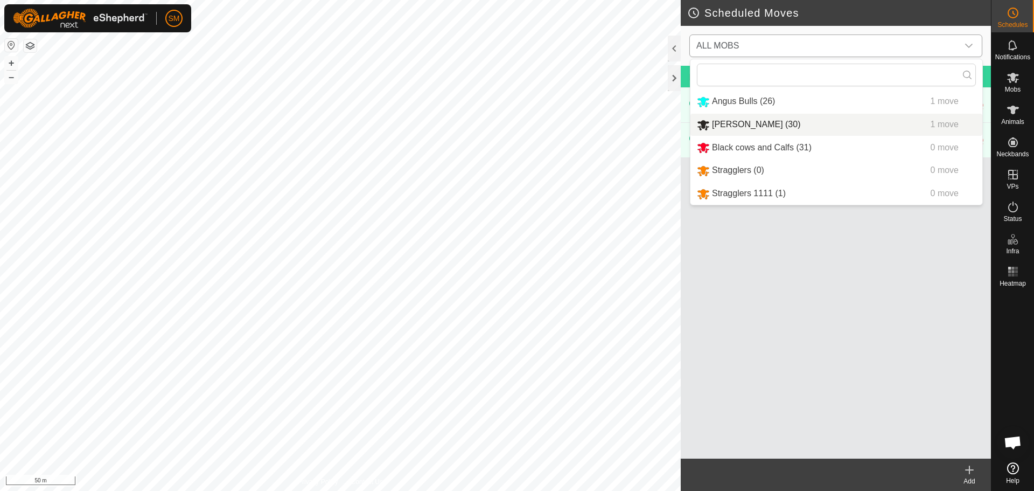
click at [839, 123] on li "[PERSON_NAME] (30) 1 move" at bounding box center [836, 125] width 292 height 22
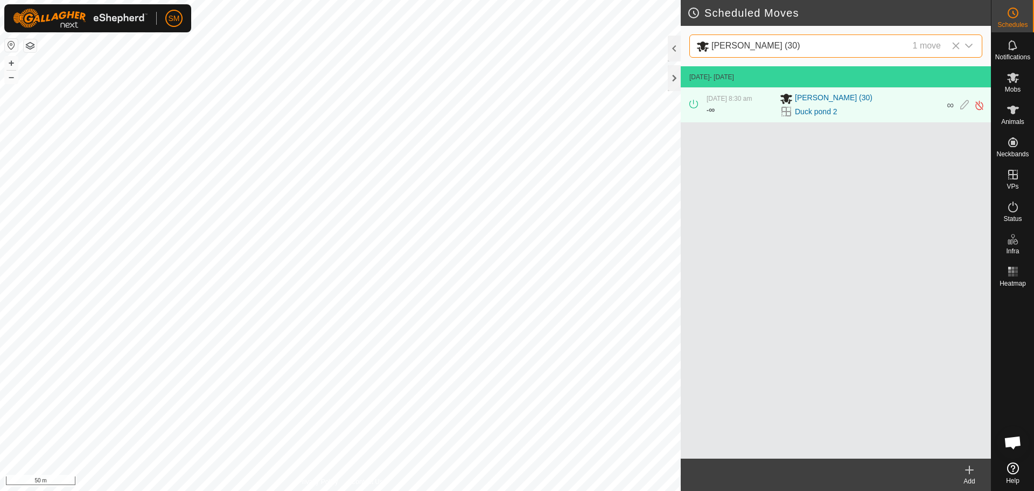
click at [972, 468] on icon at bounding box center [969, 469] width 13 height 13
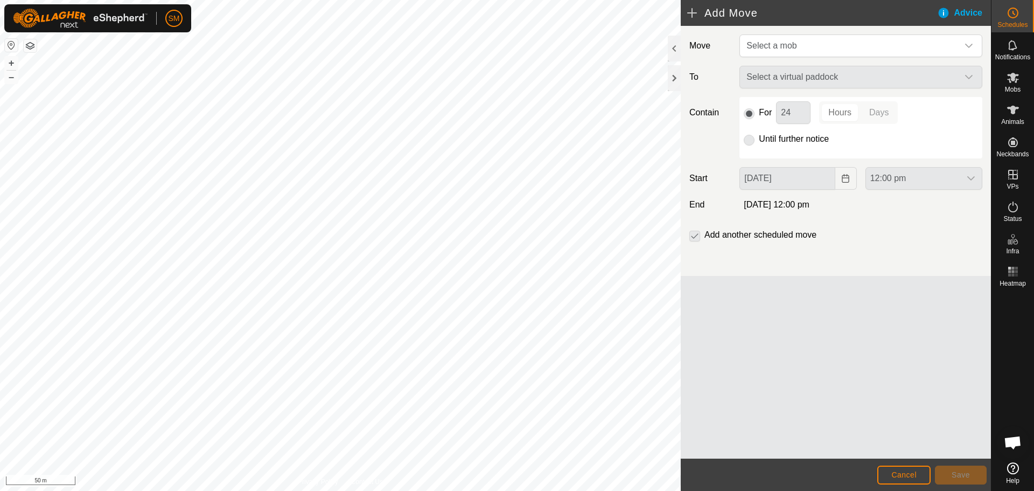
click at [870, 74] on div "Select a virtual paddock" at bounding box center [860, 77] width 251 height 23
click at [964, 39] on div "dropdown trigger" at bounding box center [969, 46] width 22 height 22
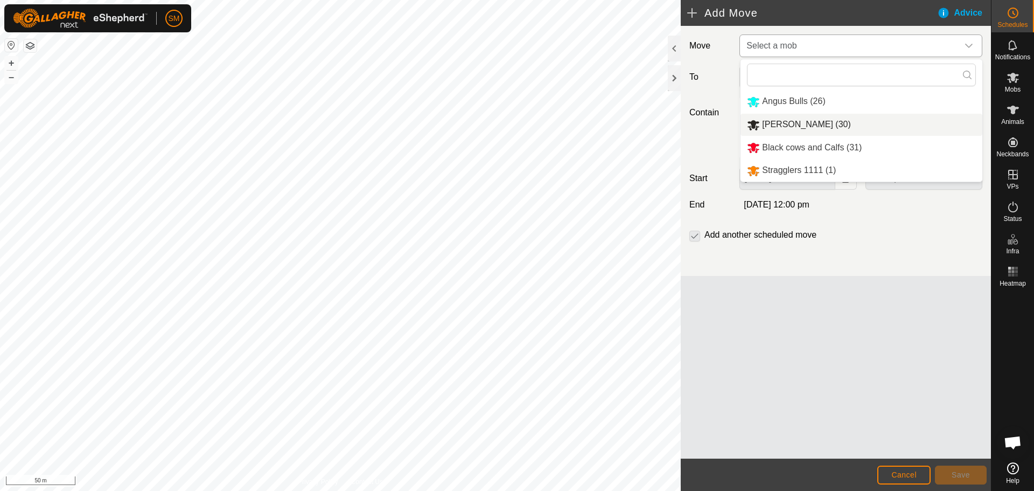
click at [817, 125] on li "[PERSON_NAME] (30)" at bounding box center [861, 125] width 242 height 22
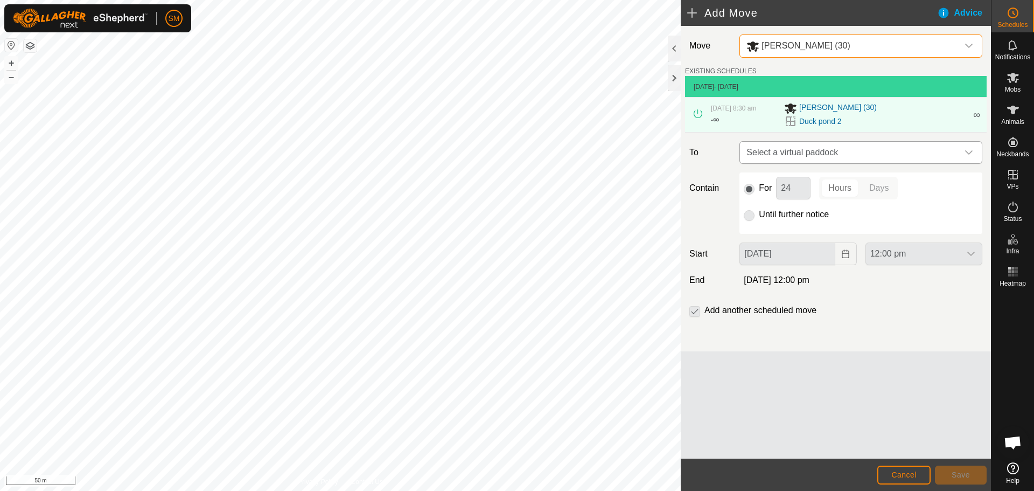
click at [842, 151] on span "Select a virtual paddock" at bounding box center [850, 153] width 216 height 22
click at [833, 179] on input "text" at bounding box center [860, 181] width 229 height 23
type input "d"
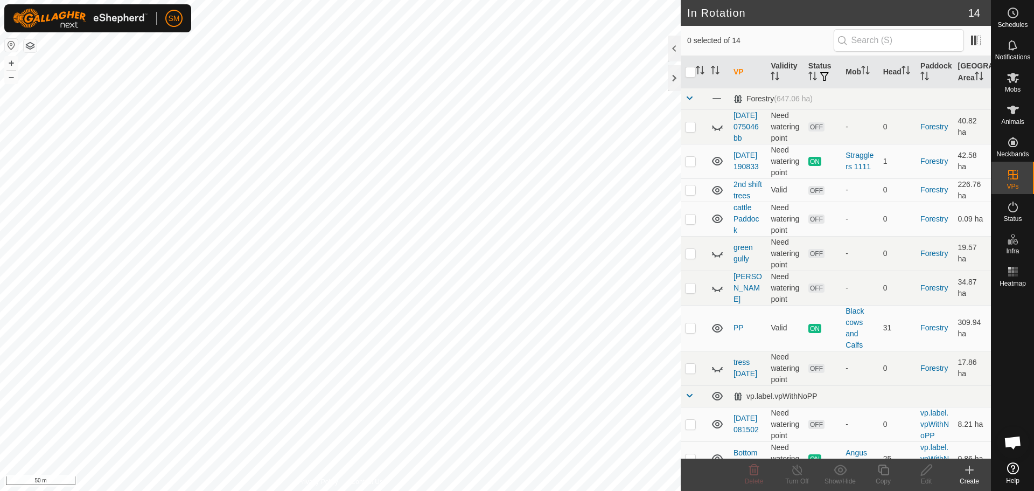
checkbox input "true"
click at [1007, 75] on icon at bounding box center [1012, 77] width 13 height 13
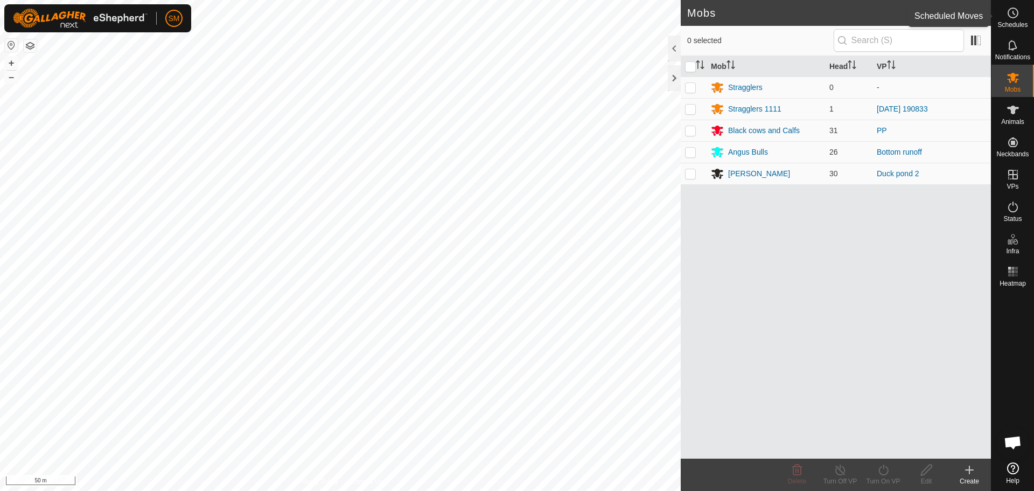
click at [1011, 19] on icon at bounding box center [1012, 12] width 13 height 13
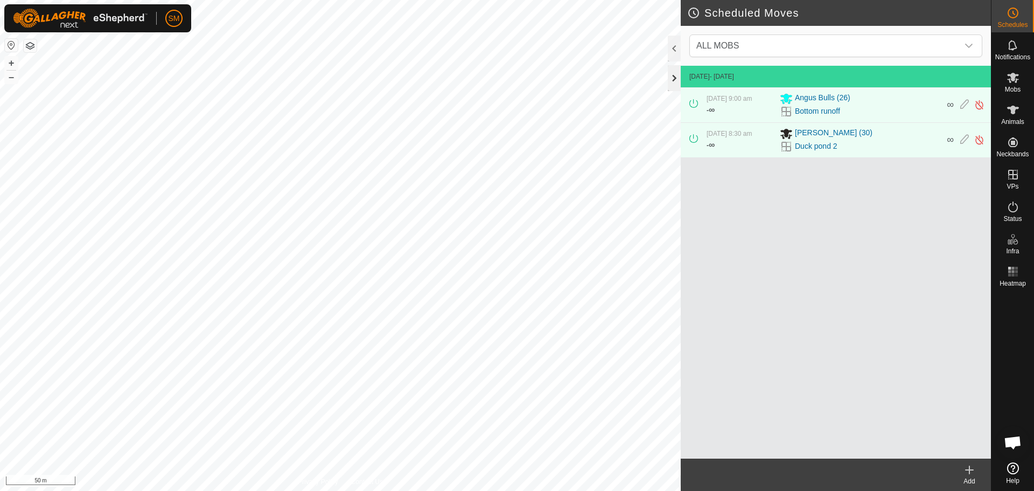
click at [674, 76] on div at bounding box center [674, 78] width 13 height 26
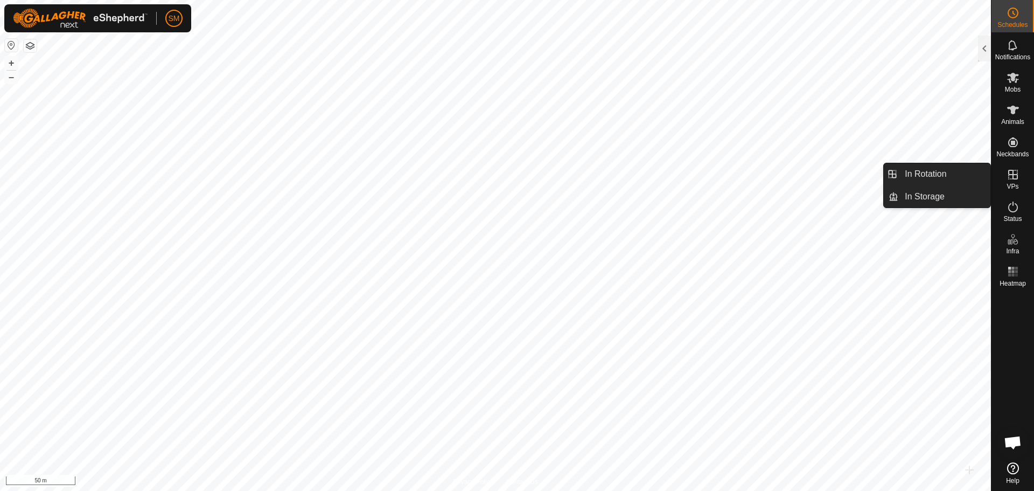
click at [1009, 171] on icon at bounding box center [1012, 174] width 13 height 13
click at [944, 171] on link "In Rotation" at bounding box center [944, 174] width 92 height 22
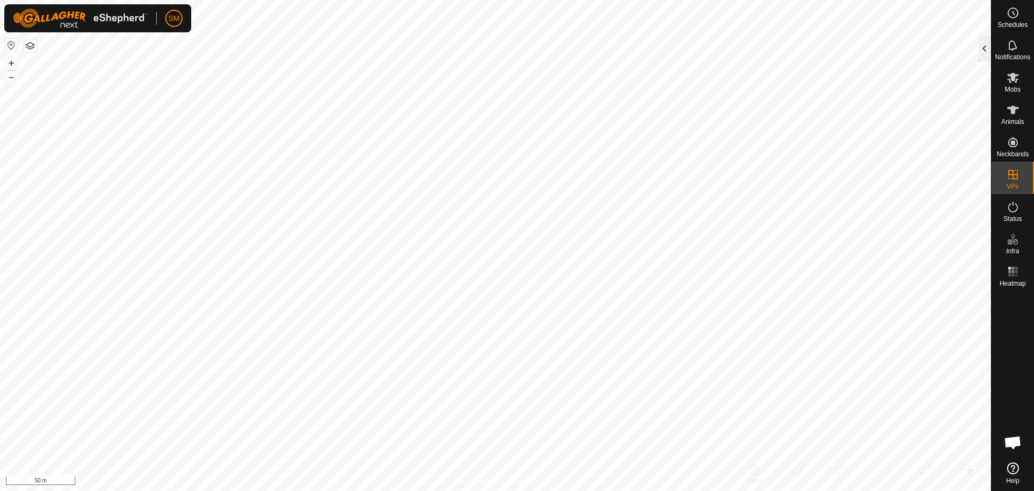
click at [984, 46] on div at bounding box center [984, 49] width 13 height 26
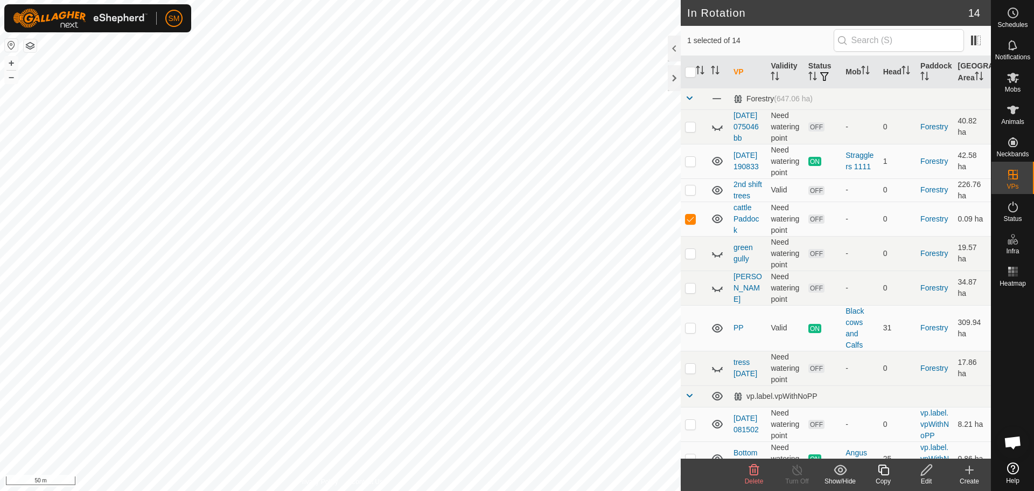
click at [749, 472] on icon at bounding box center [754, 469] width 10 height 11
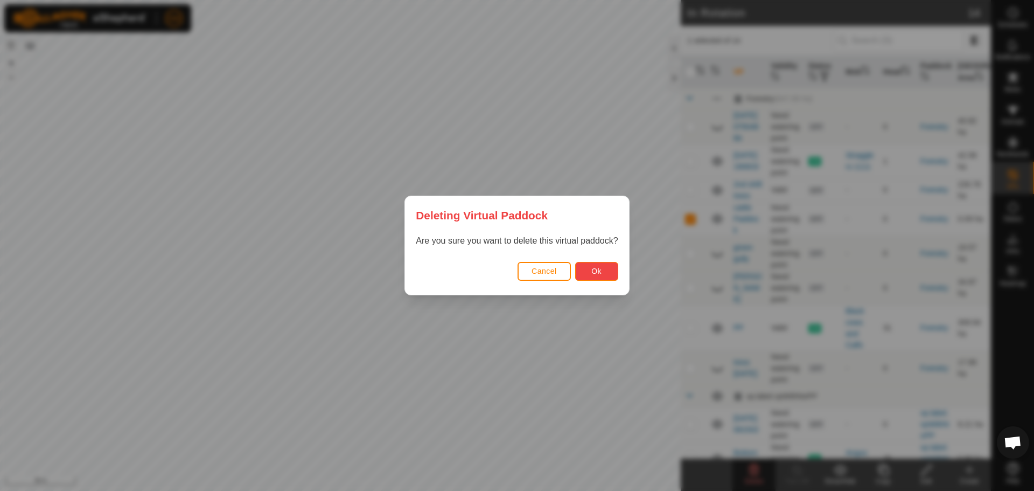
click at [599, 267] on span "Ok" at bounding box center [596, 271] width 10 height 9
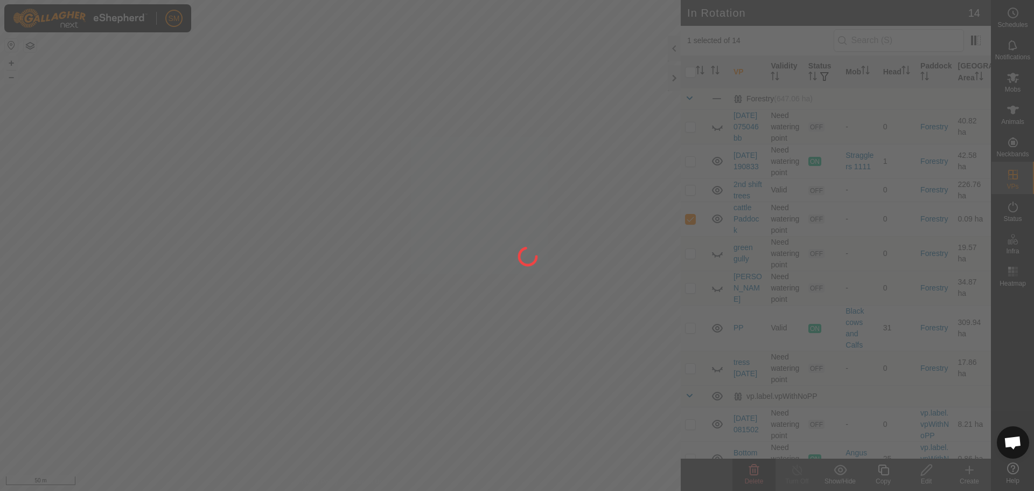
checkbox input "false"
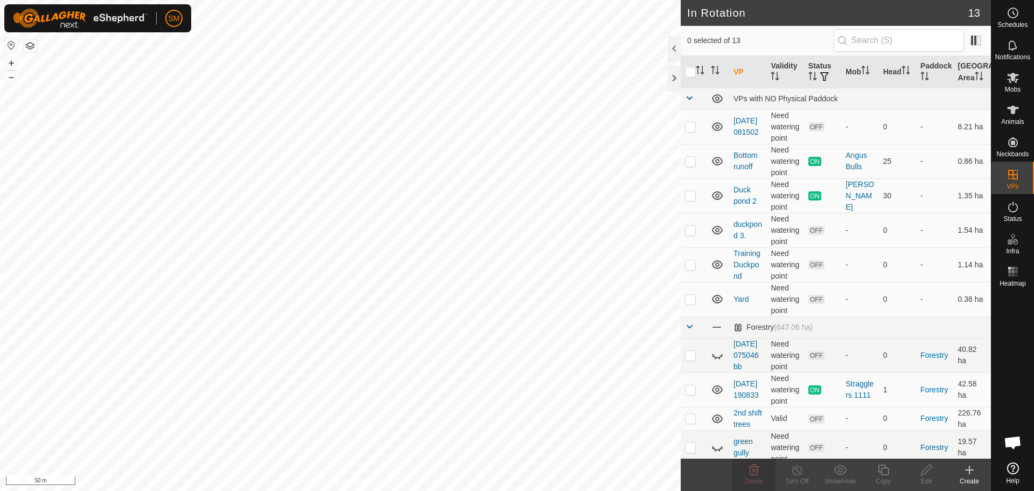
click at [1015, 442] on span "Open chat" at bounding box center [1013, 443] width 18 height 15
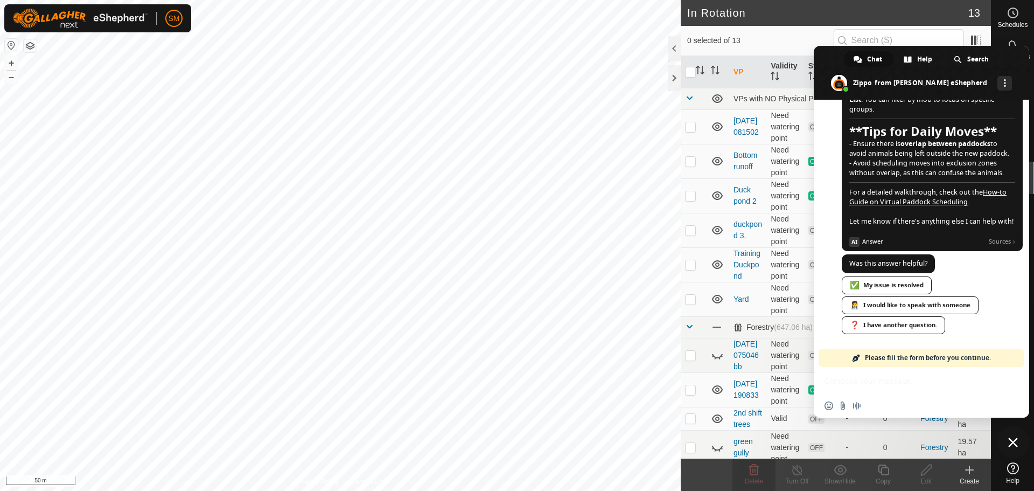
click at [870, 397] on div "Insert an emoji Send a file Audio message" at bounding box center [921, 406] width 215 height 24
click at [866, 388] on div "Insert an emoji Send a file Audio message" at bounding box center [921, 392] width 215 height 51
click at [866, 378] on div "Insert an emoji Send a file Audio message" at bounding box center [921, 392] width 215 height 51
click at [880, 282] on div "✅ My issue is resolved" at bounding box center [887, 285] width 90 height 18
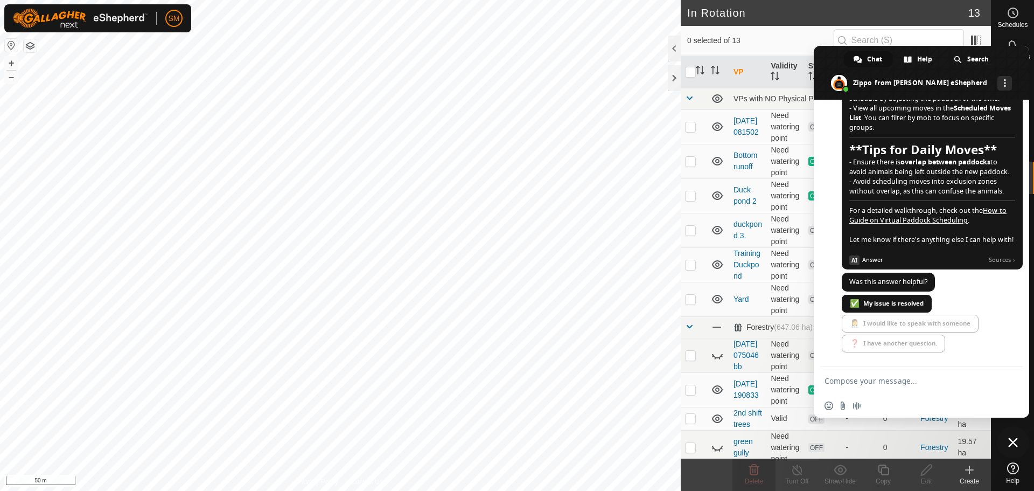
scroll to position [1641, 0]
click at [875, 382] on textarea "Compose your message..." at bounding box center [909, 381] width 170 height 10
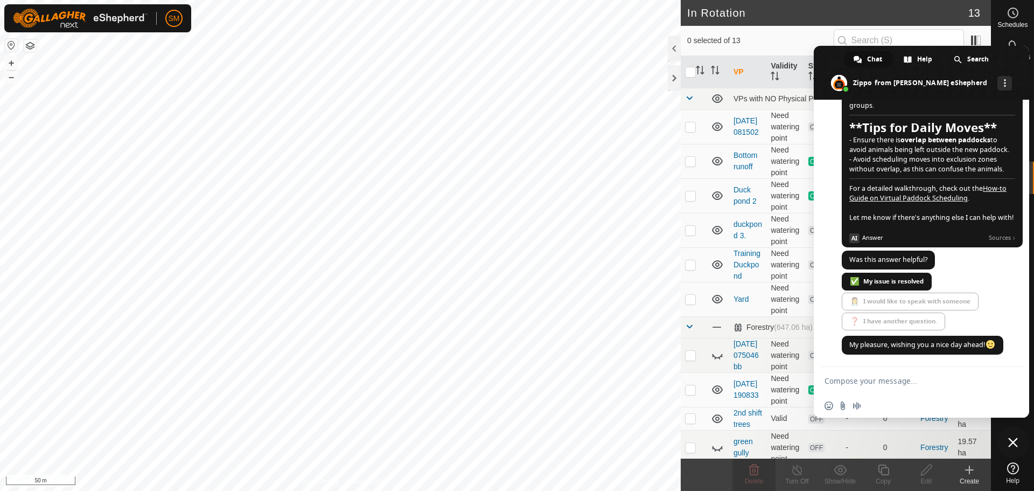
click at [875, 382] on textarea "Compose your message..." at bounding box center [909, 381] width 170 height 10
type textarea "w"
click at [880, 321] on span "✅ My issue is resolved 👩‍⚕️ I would like to speak with someone ❓ I have another…" at bounding box center [932, 302] width 181 height 60
click at [849, 381] on textarea "Compose your message..." at bounding box center [909, 381] width 170 height 10
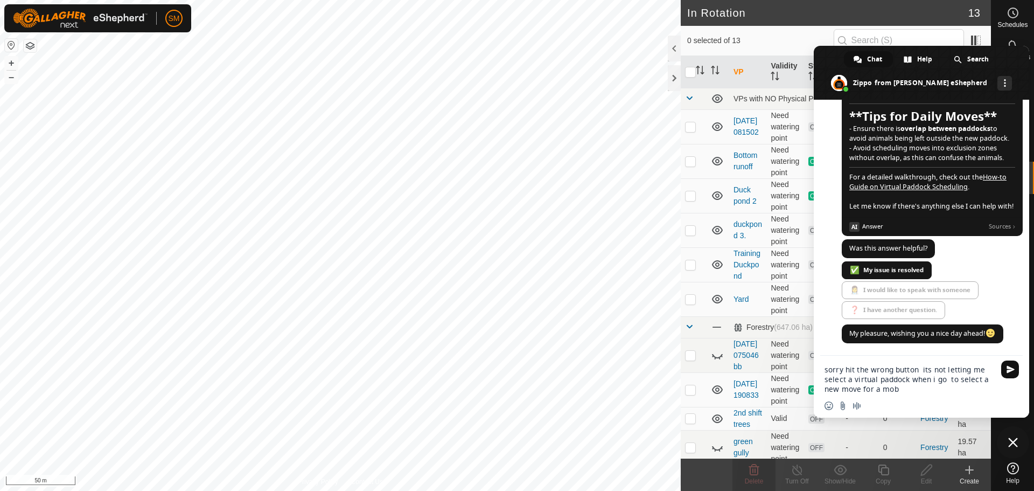
type textarea "sorry hit the wrong button its not letting me select a virtual paddock when i g…"
click at [1007, 368] on span "Send" at bounding box center [1010, 369] width 8 height 8
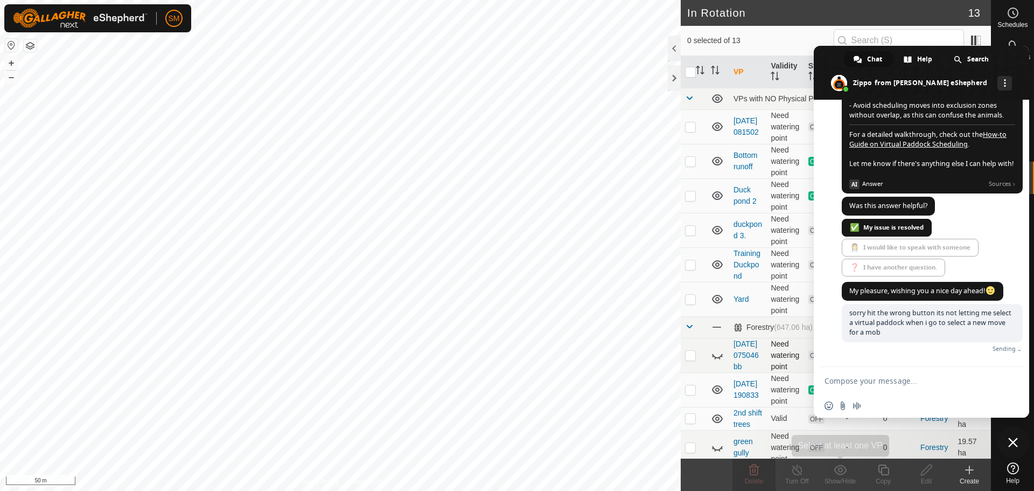
scroll to position [1708, 0]
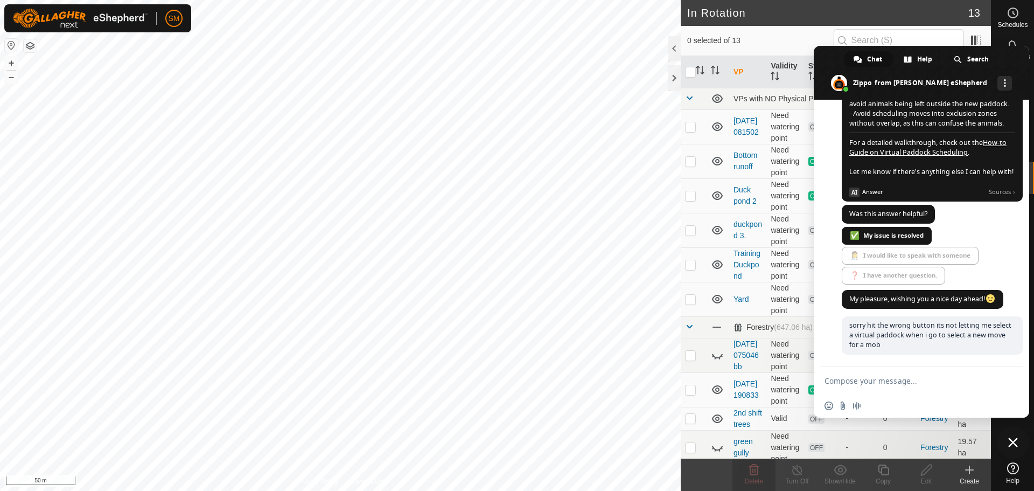
click at [1012, 440] on span "Close chat" at bounding box center [1013, 442] width 10 height 10
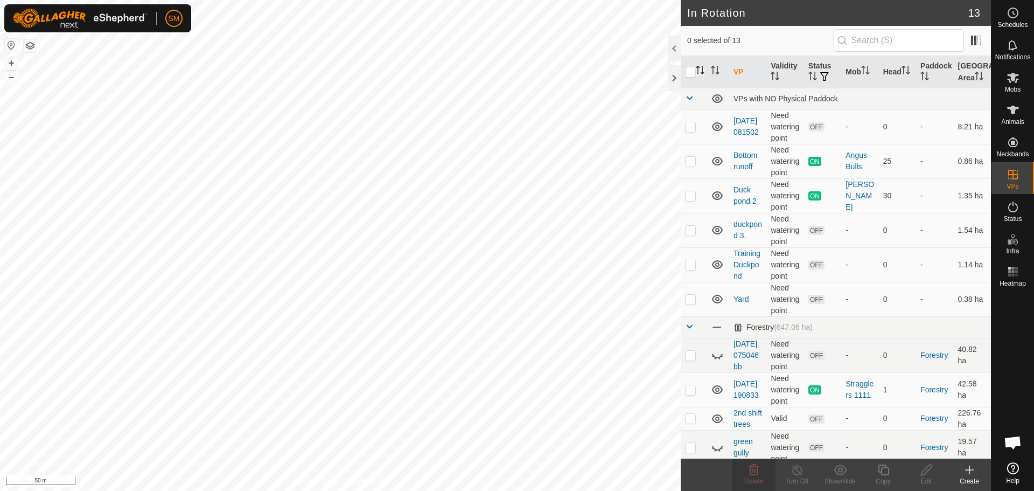
scroll to position [1706, 0]
click at [1004, 13] on es-schedule-vp-svg-icon at bounding box center [1012, 12] width 19 height 17
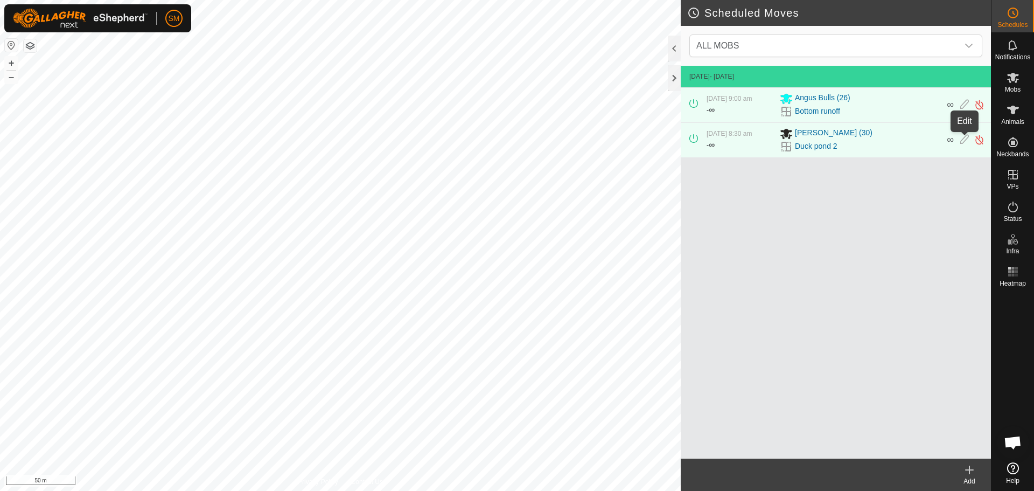
click at [964, 137] on icon at bounding box center [964, 139] width 9 height 11
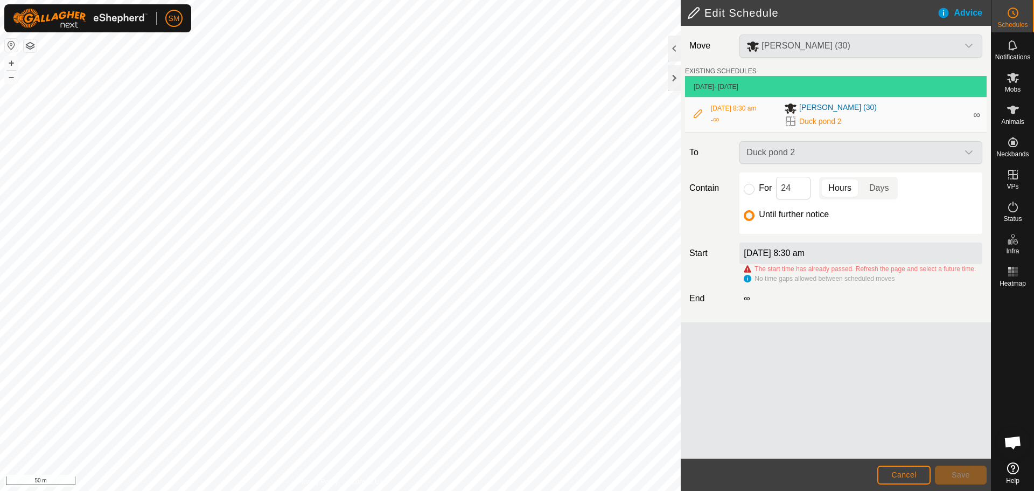
scroll to position [1729, 0]
click at [970, 150] on div "Duck pond 2" at bounding box center [860, 152] width 251 height 23
click at [746, 214] on input "Until further notice" at bounding box center [749, 215] width 11 height 11
click at [747, 214] on input "Until further notice" at bounding box center [749, 215] width 11 height 11
click at [857, 209] on div "Until further notice" at bounding box center [861, 214] width 234 height 13
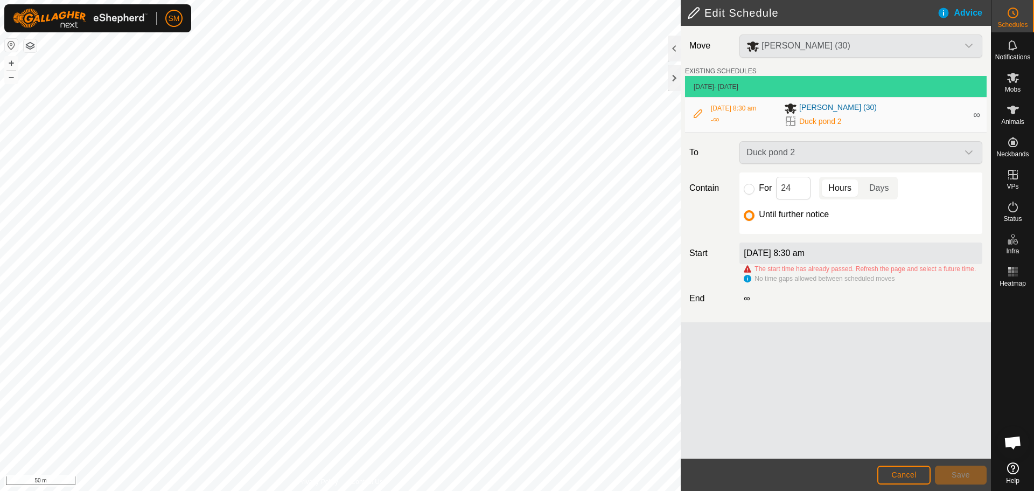
click at [973, 43] on div "[PERSON_NAME] (30)" at bounding box center [860, 45] width 251 height 23
click at [961, 9] on div "Advice" at bounding box center [964, 12] width 54 height 13
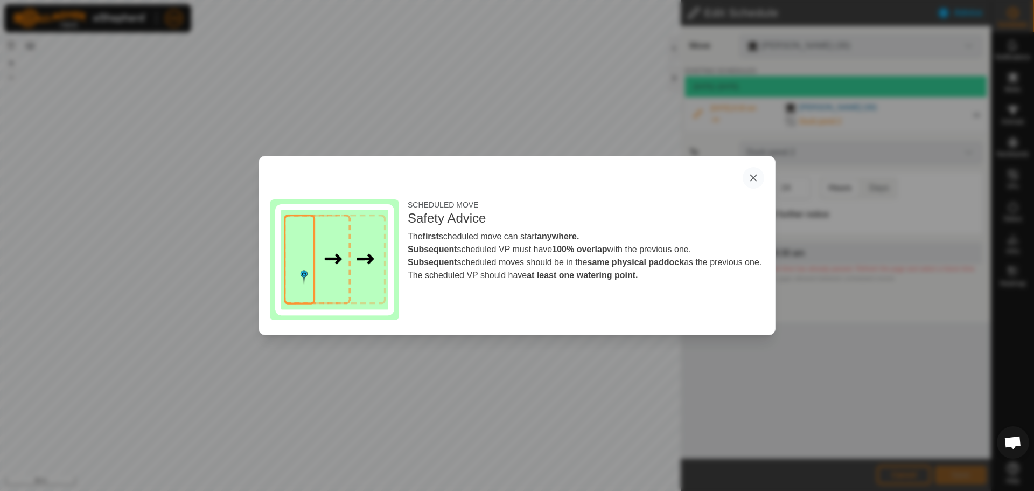
click at [751, 175] on button "button" at bounding box center [753, 178] width 22 height 22
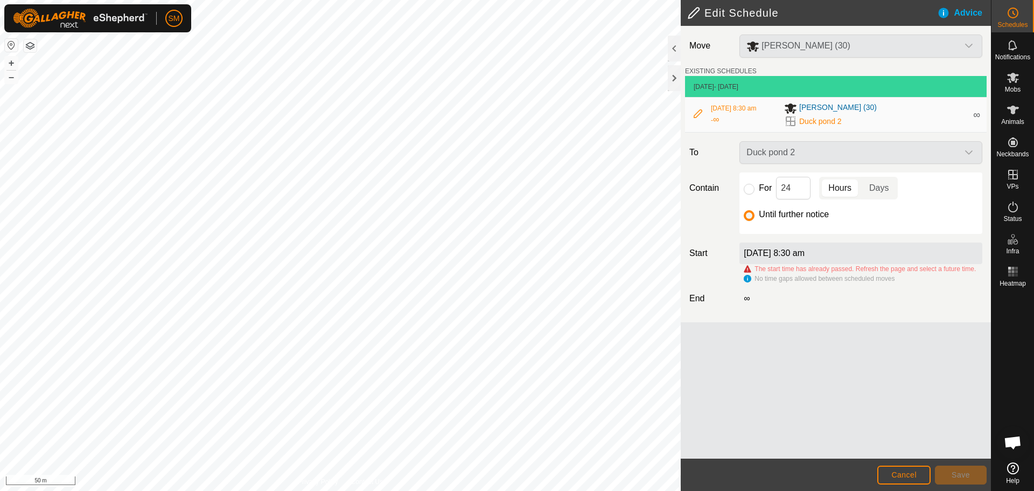
click at [1012, 442] on span "Open chat" at bounding box center [1013, 443] width 18 height 15
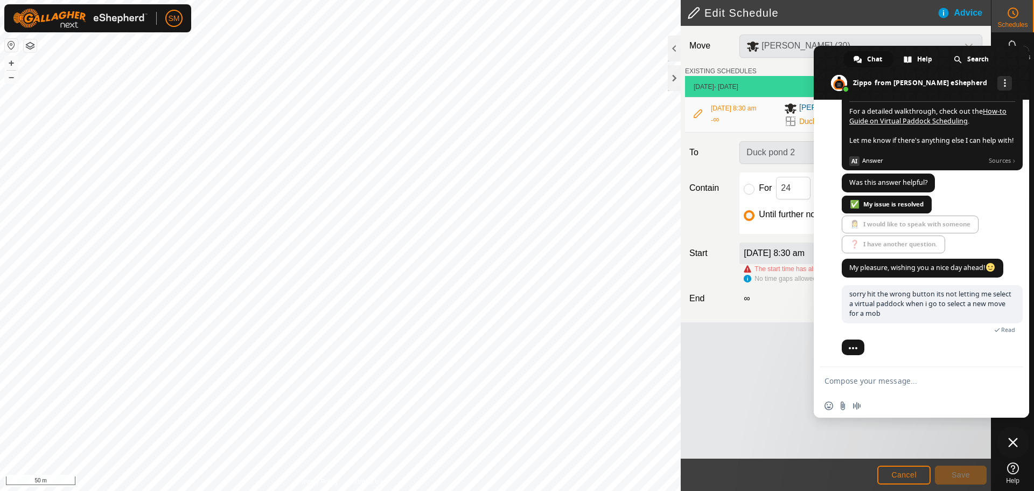
click at [1013, 437] on span "Close chat" at bounding box center [1013, 442] width 10 height 10
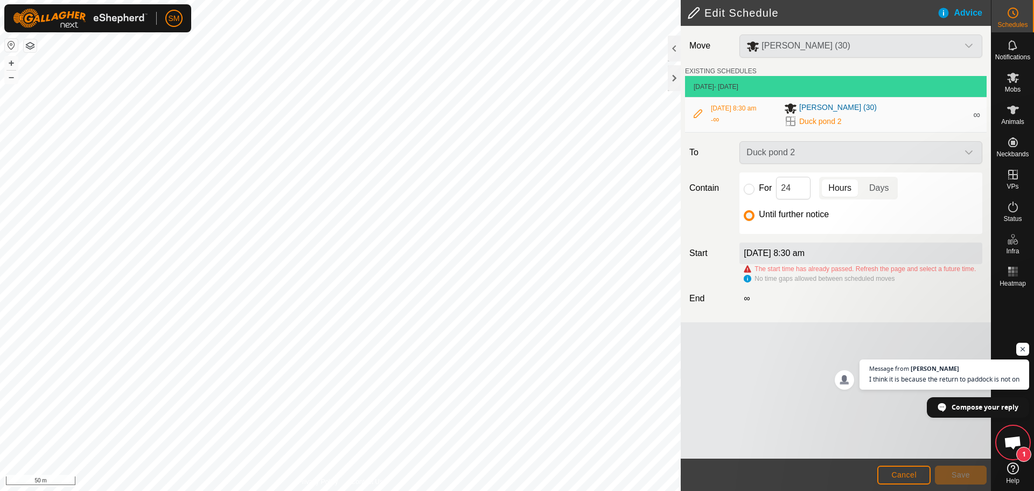
scroll to position [1755, 0]
click at [922, 371] on span "[PERSON_NAME]" at bounding box center [934, 368] width 49 height 6
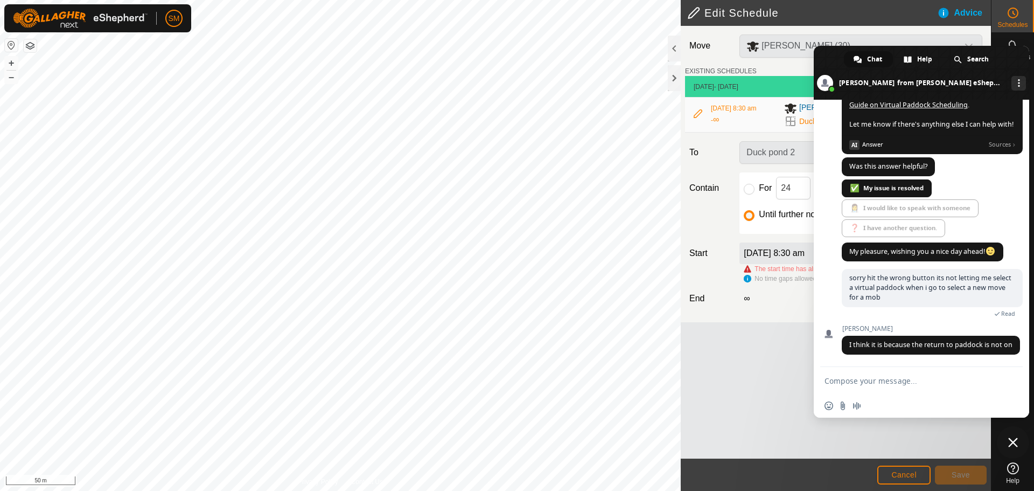
click at [909, 380] on textarea "Compose your message..." at bounding box center [909, 381] width 170 height 10
type textarea "ok how do i do this"
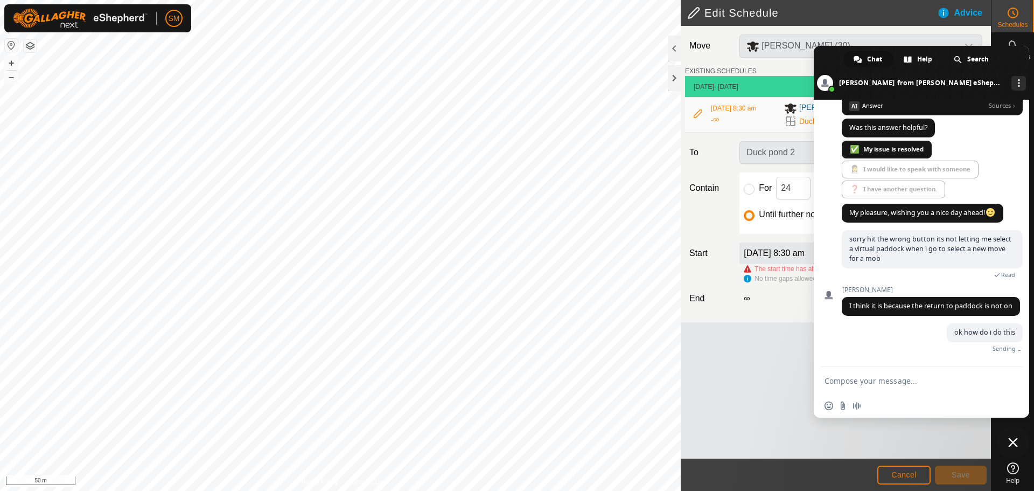
scroll to position [1782, 0]
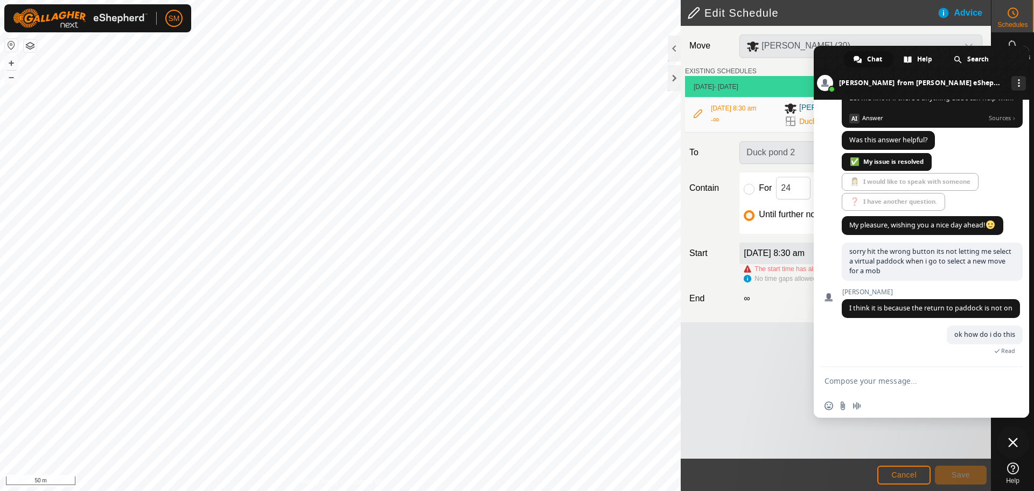
click at [1015, 447] on span "Close chat" at bounding box center [1013, 442] width 32 height 32
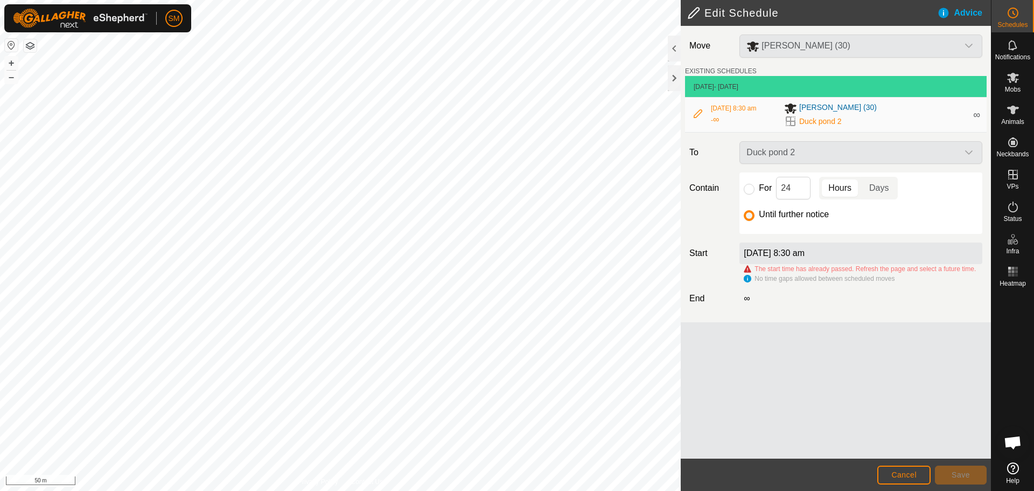
scroll to position [1794, 0]
click at [748, 214] on input "Until further notice" at bounding box center [749, 215] width 11 height 11
click at [977, 43] on div "[PERSON_NAME] (30)" at bounding box center [860, 45] width 251 height 23
click at [972, 44] on div "[PERSON_NAME] (30)" at bounding box center [860, 45] width 251 height 23
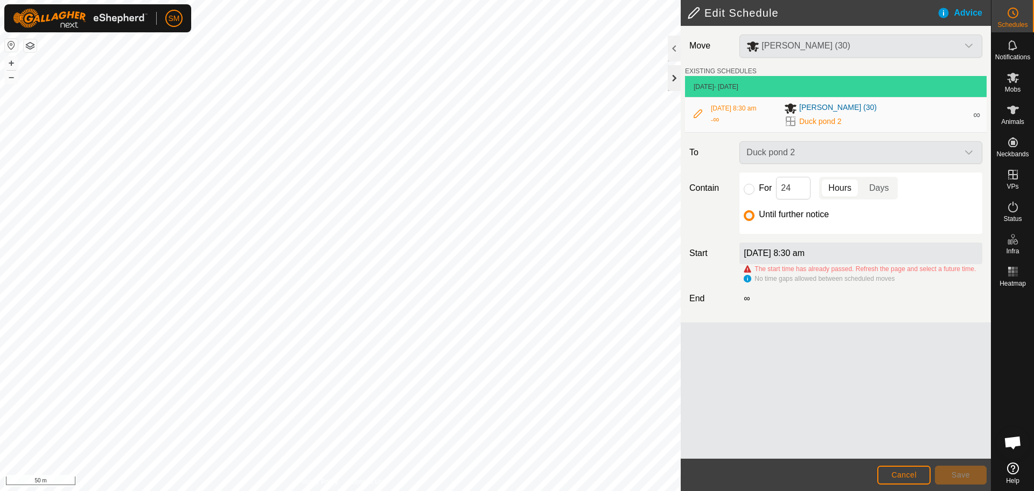
click at [671, 73] on div at bounding box center [674, 78] width 13 height 26
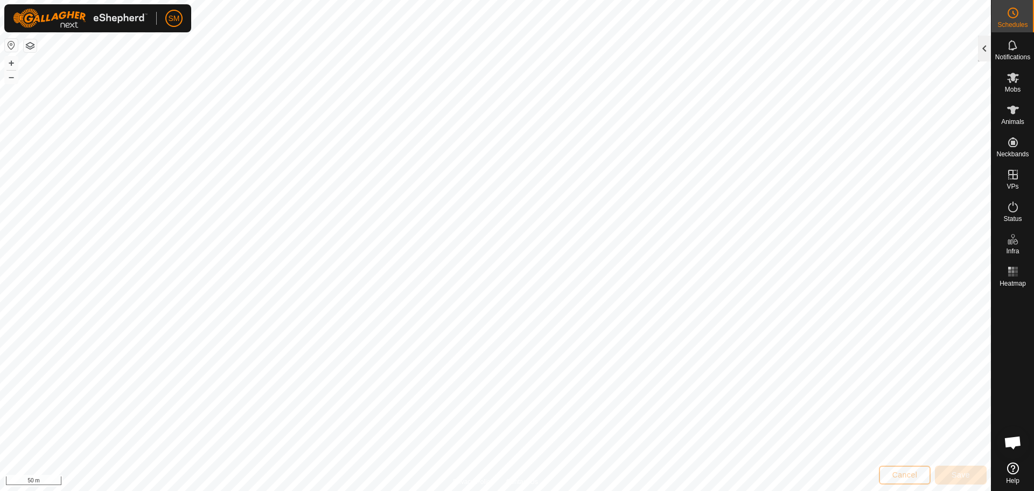
click at [980, 47] on div at bounding box center [984, 49] width 13 height 26
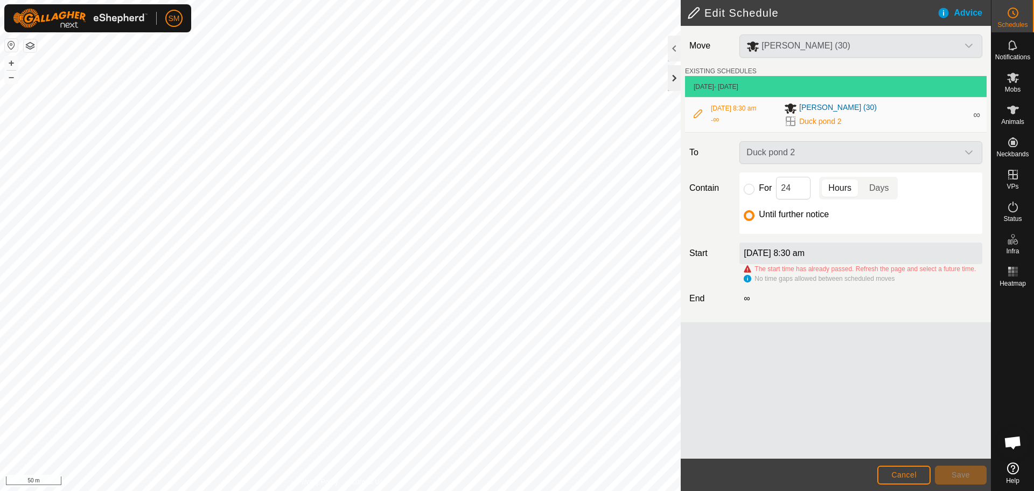
click at [671, 79] on div at bounding box center [674, 78] width 13 height 26
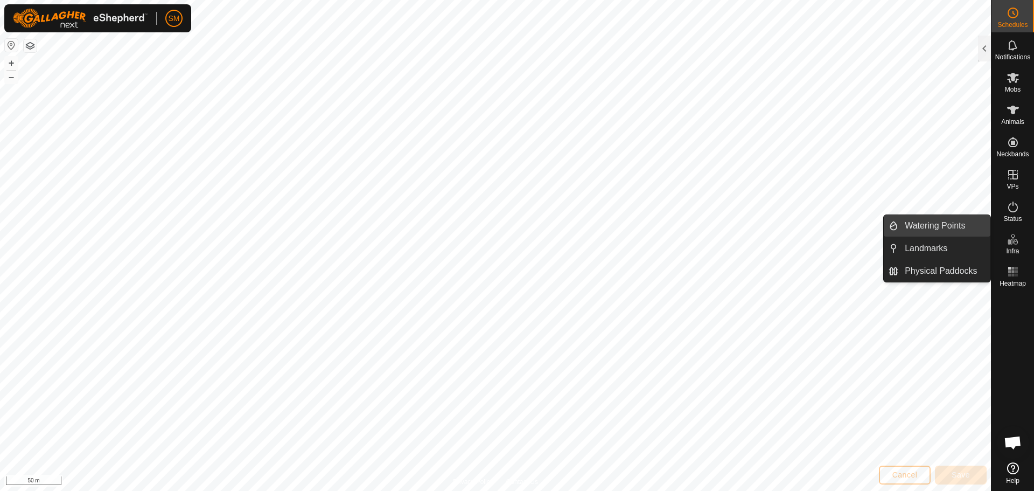
click at [956, 227] on link "Watering Points" at bounding box center [944, 226] width 92 height 22
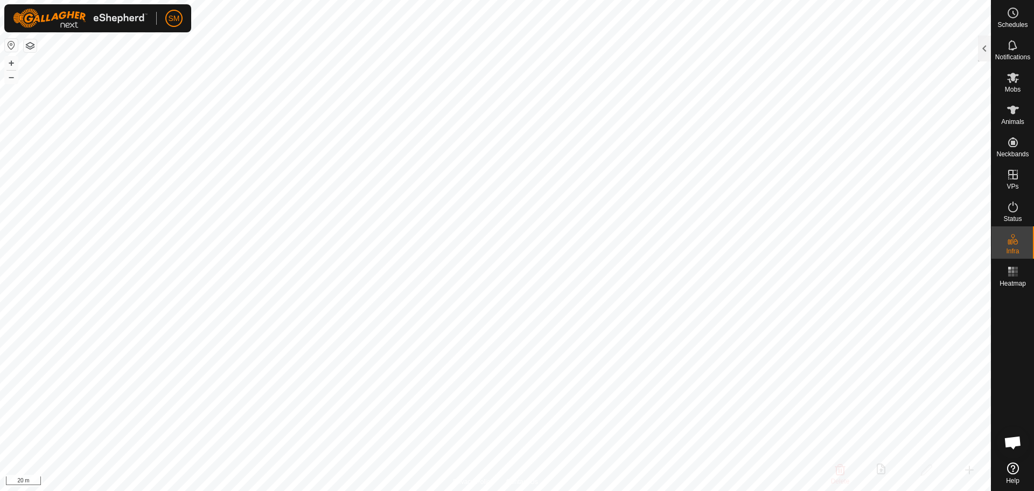
click at [1014, 431] on span "Open chat" at bounding box center [1013, 442] width 32 height 32
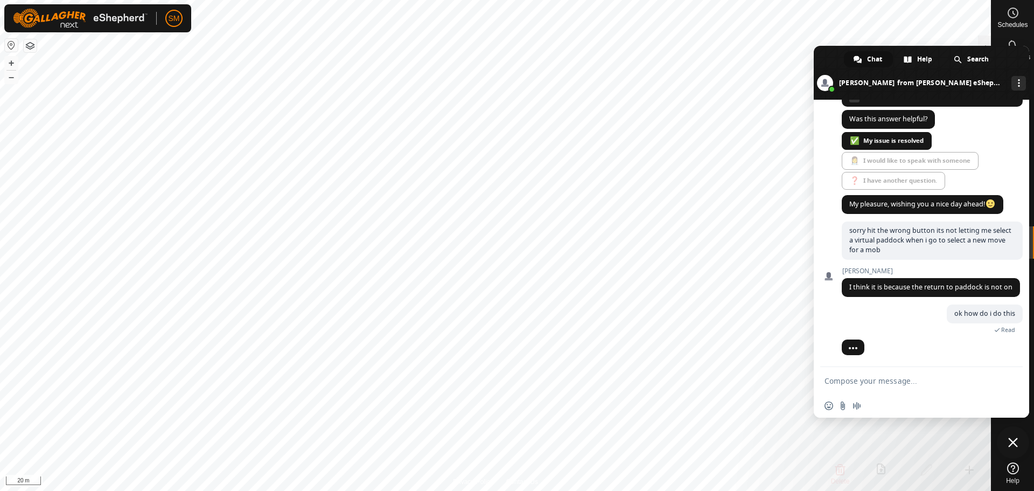
scroll to position [1803, 0]
click at [1011, 440] on span "Close chat" at bounding box center [1013, 442] width 10 height 10
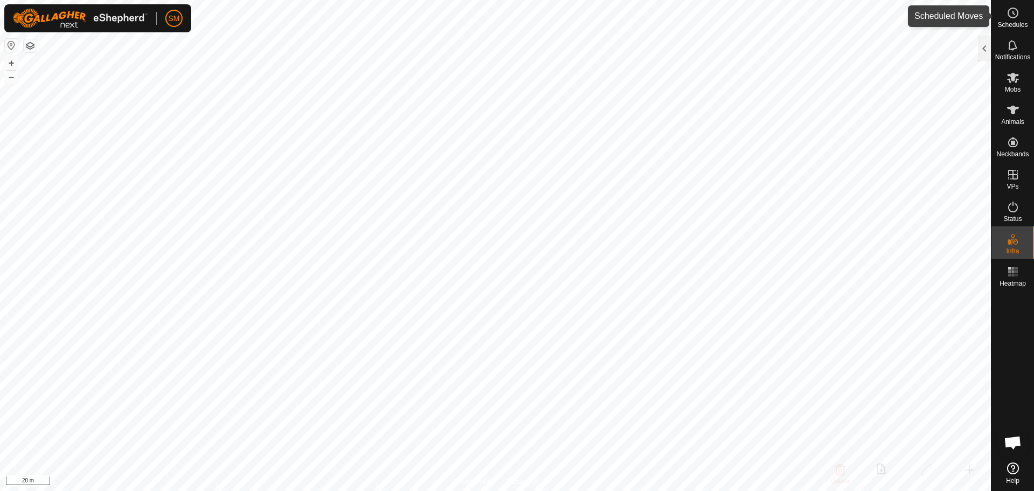
click at [1007, 18] on icon at bounding box center [1012, 12] width 13 height 13
click at [979, 41] on div at bounding box center [984, 49] width 13 height 26
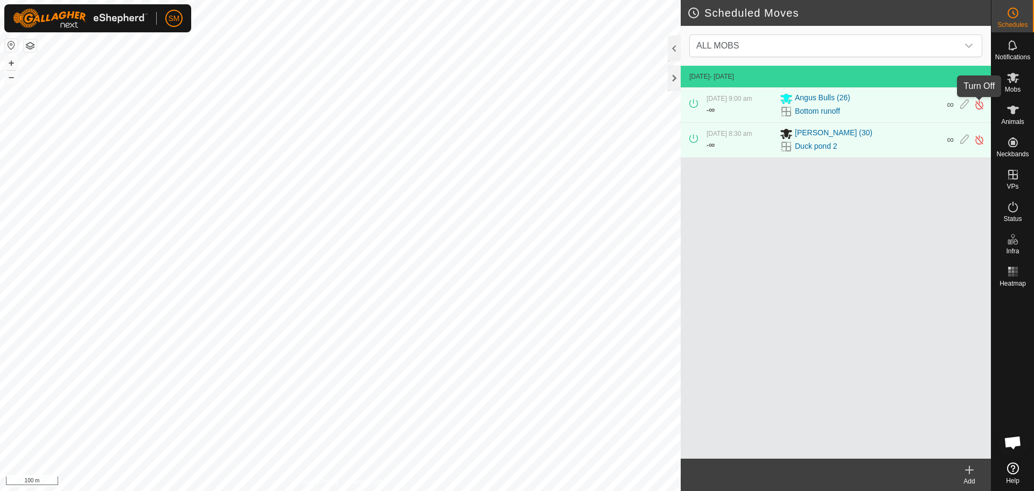
click at [978, 103] on img at bounding box center [979, 104] width 10 height 11
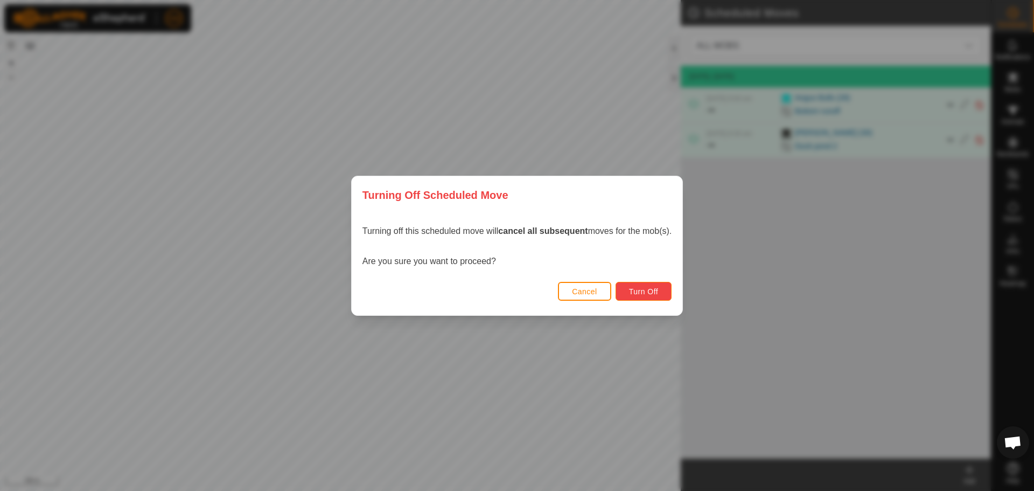
click at [636, 290] on span "Turn Off" at bounding box center [644, 291] width 30 height 9
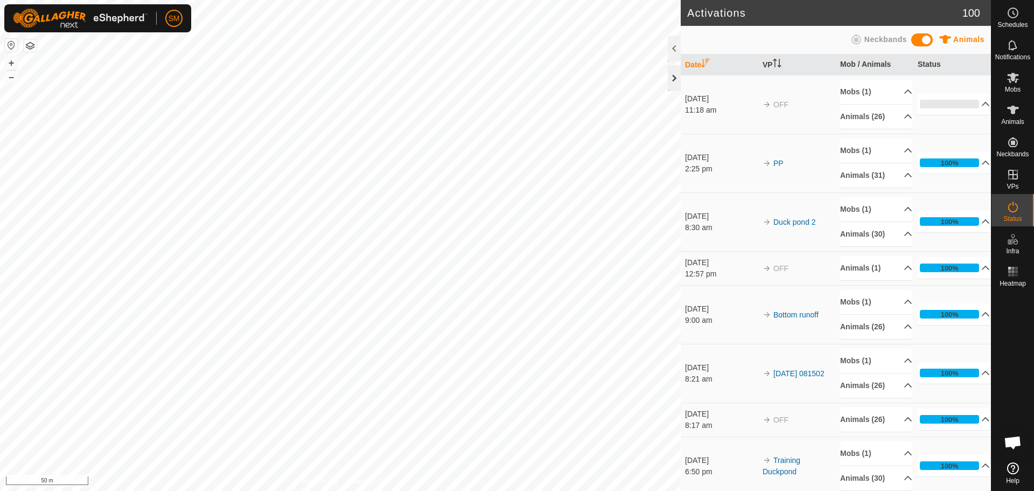
click at [674, 75] on div at bounding box center [674, 78] width 13 height 26
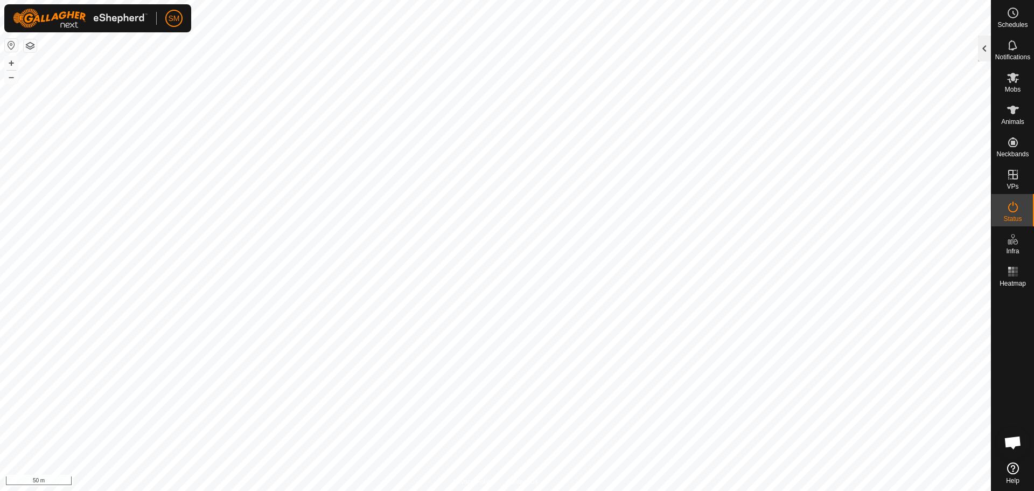
click at [986, 41] on div at bounding box center [984, 49] width 13 height 26
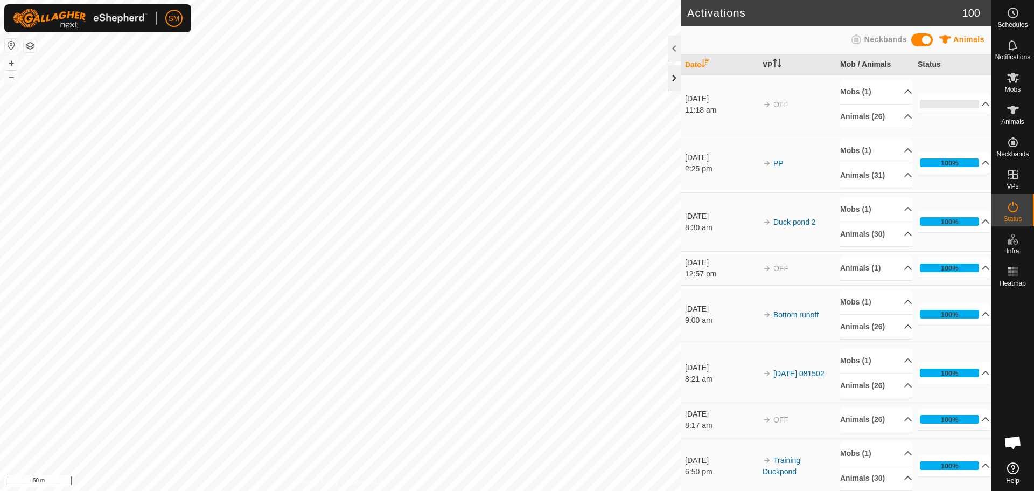
click at [672, 76] on div at bounding box center [674, 78] width 13 height 26
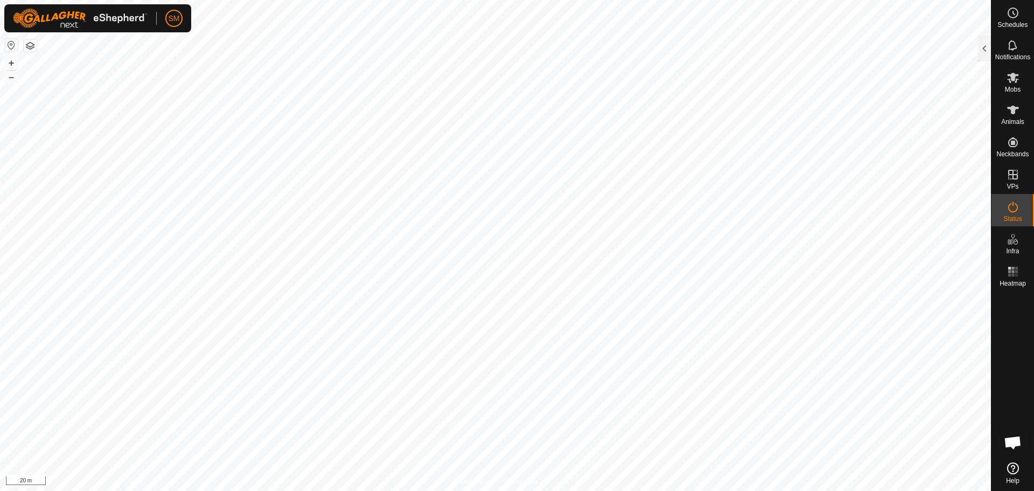
click at [1014, 443] on span "Open chat" at bounding box center [1013, 443] width 18 height 15
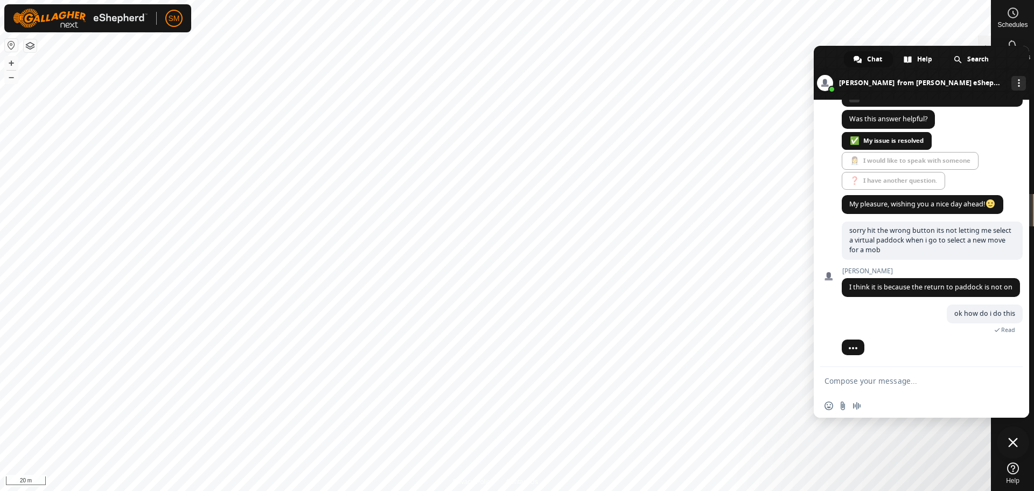
click at [1014, 442] on span "Close chat" at bounding box center [1013, 442] width 10 height 10
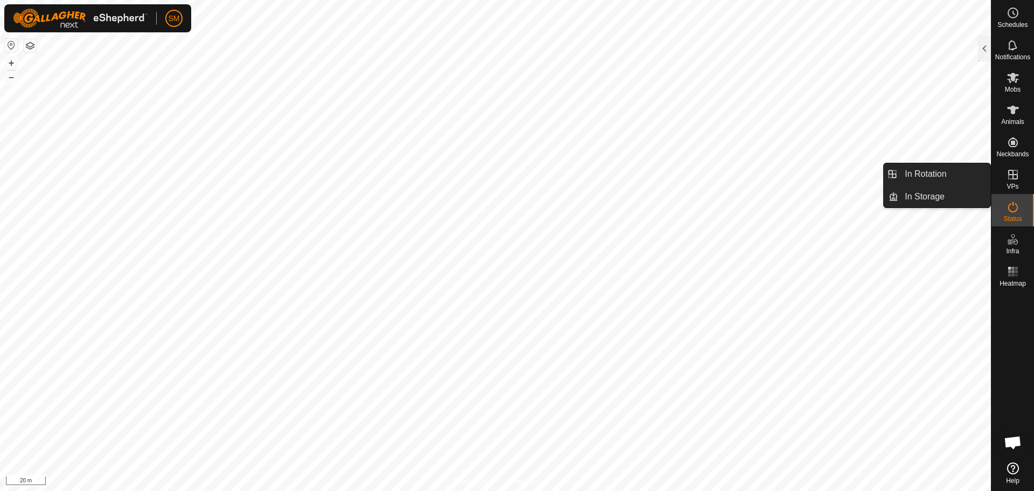
click at [1017, 173] on icon at bounding box center [1012, 174] width 13 height 13
click at [913, 169] on link "In Rotation" at bounding box center [944, 174] width 92 height 22
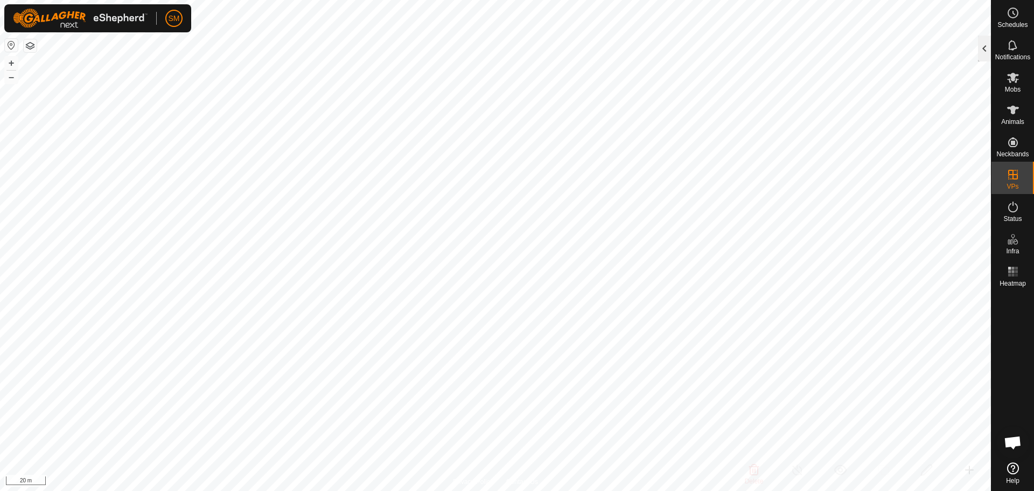
click at [988, 45] on div at bounding box center [984, 49] width 13 height 26
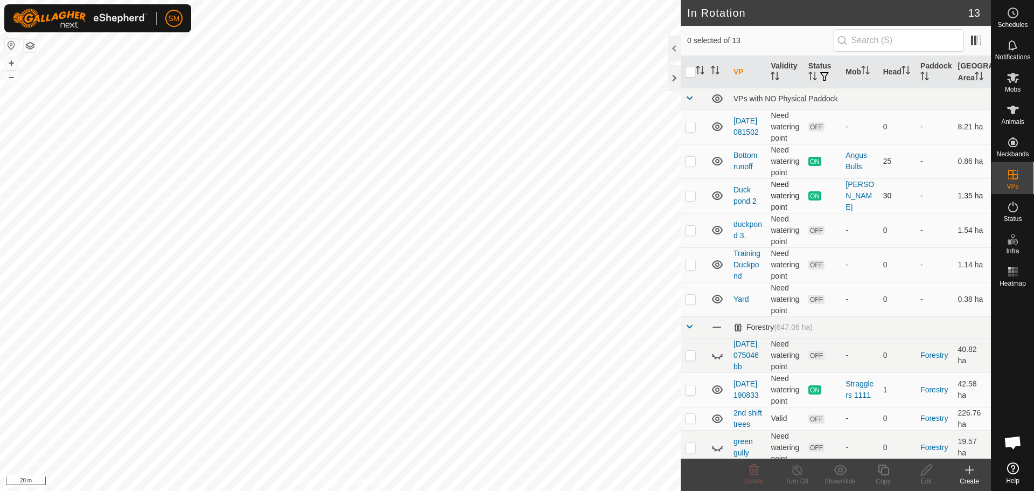
checkbox input "true"
click at [927, 470] on icon at bounding box center [926, 469] width 11 height 11
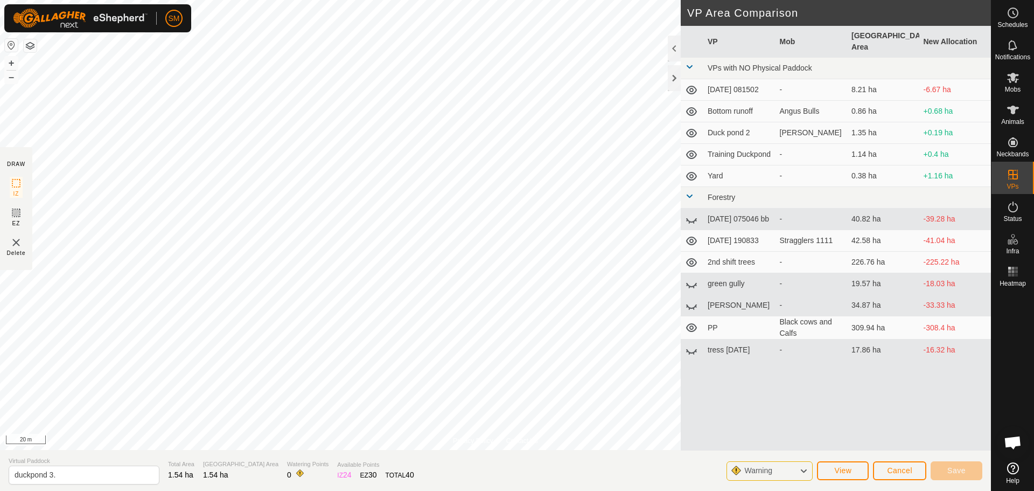
click at [543, 451] on div "Privacy Policy Contact Us duckpond 3. Status: OFF Type: Inclusion Zone + – ⇧ i …" at bounding box center [495, 245] width 991 height 491
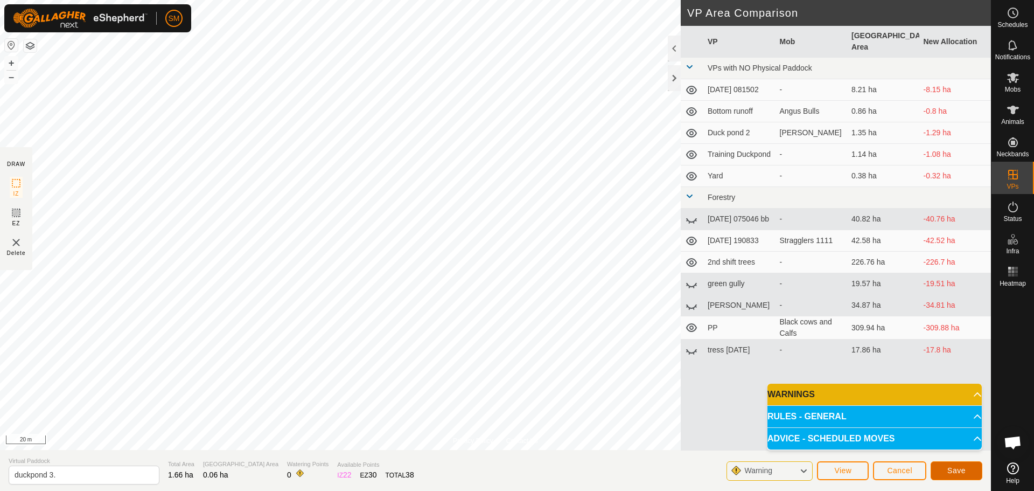
click at [949, 468] on span "Save" at bounding box center [956, 470] width 18 height 9
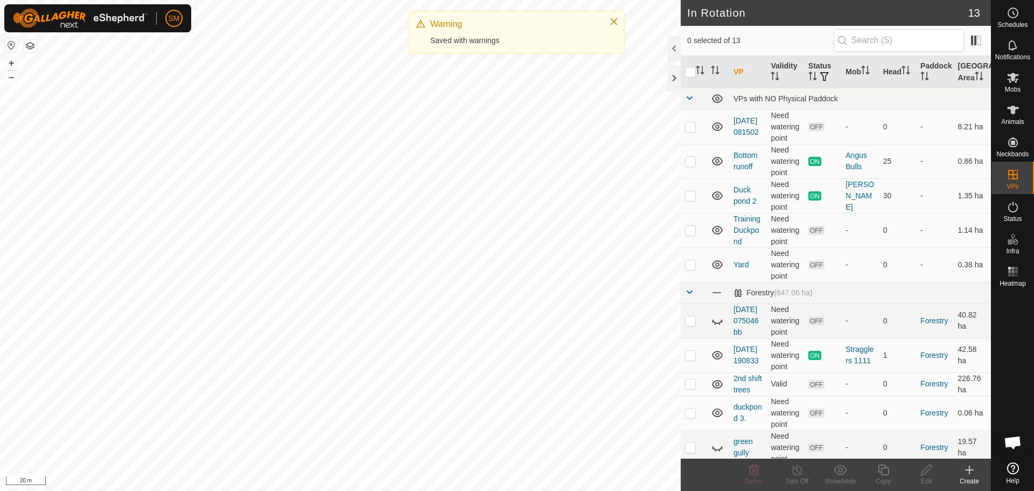
click at [1019, 438] on span "Open chat" at bounding box center [1013, 443] width 18 height 15
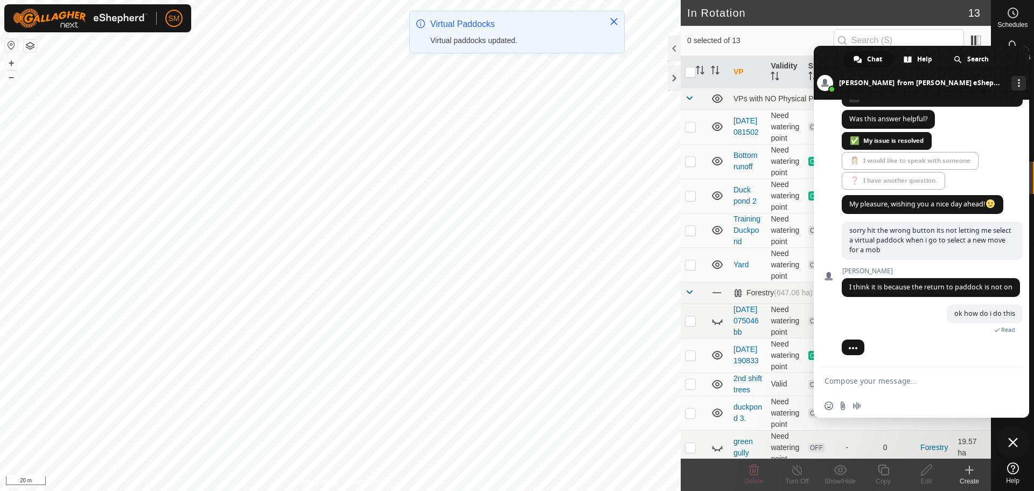
click at [1011, 437] on span "Close chat" at bounding box center [1013, 442] width 10 height 10
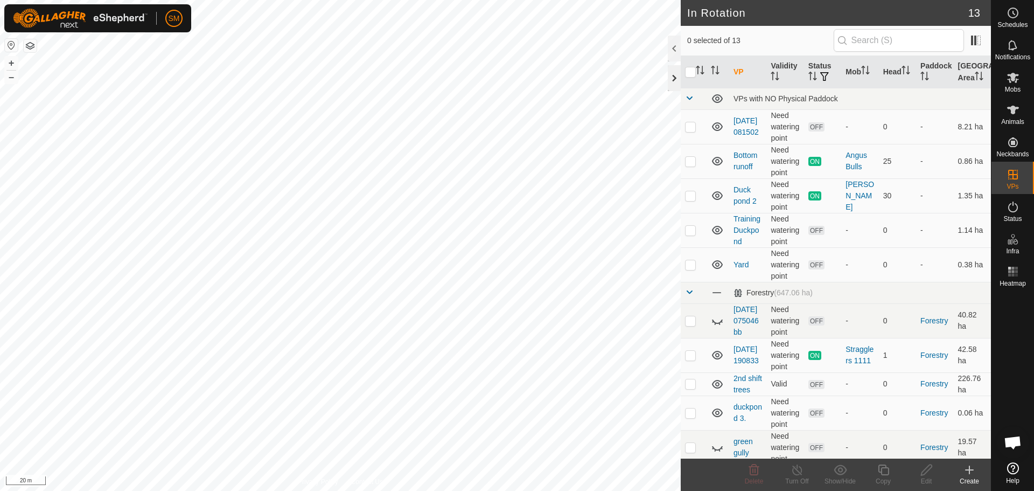
click at [671, 76] on div at bounding box center [674, 78] width 13 height 26
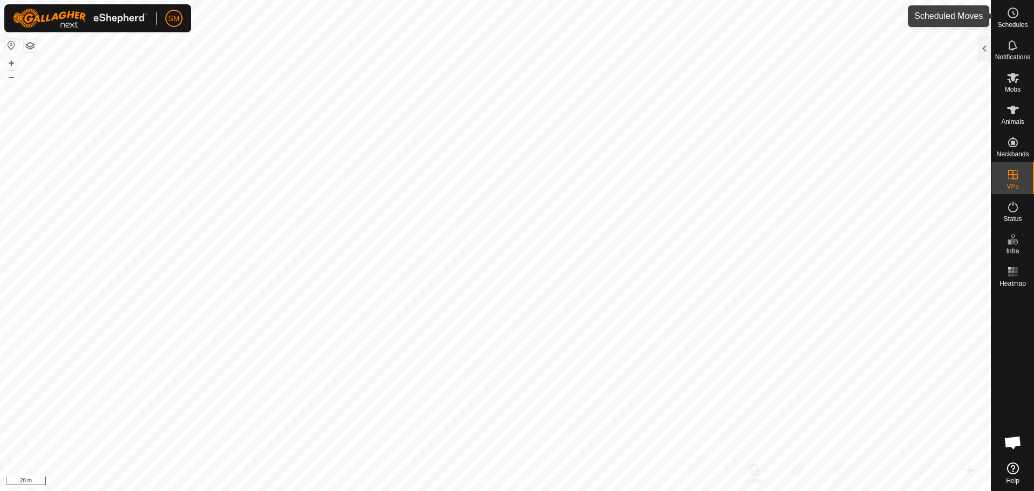
click at [1018, 12] on circle at bounding box center [1013, 13] width 10 height 10
click at [980, 48] on div at bounding box center [984, 49] width 13 height 26
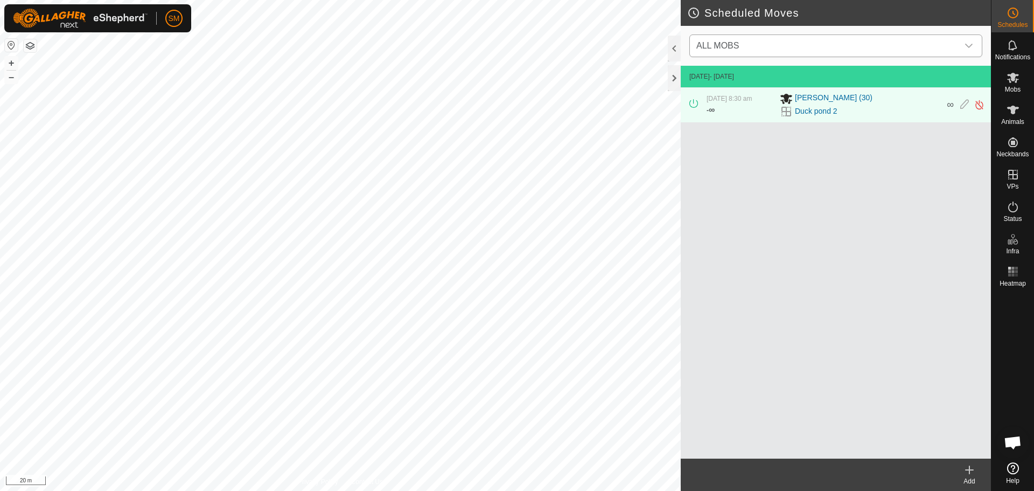
click at [965, 41] on div "dropdown trigger" at bounding box center [969, 46] width 22 height 22
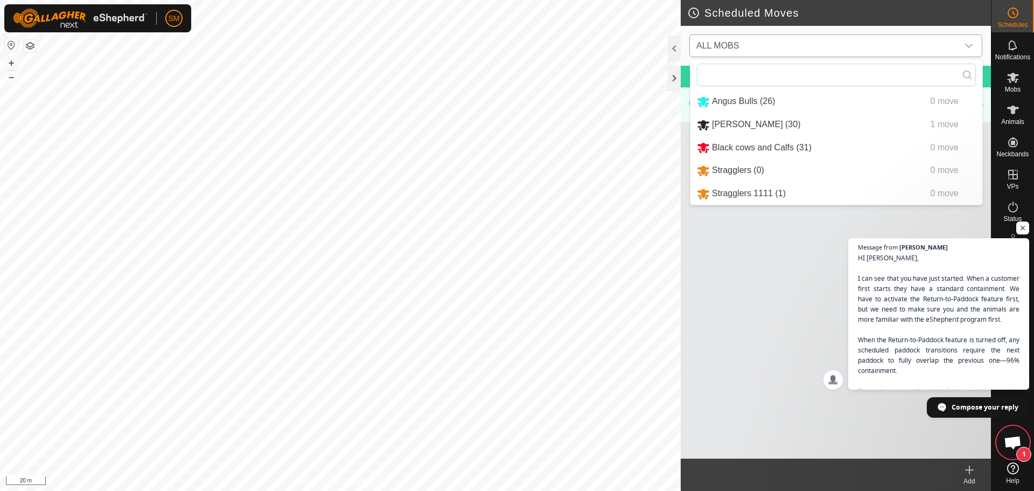
click at [788, 123] on li "[PERSON_NAME] (30) 1 move" at bounding box center [836, 125] width 292 height 22
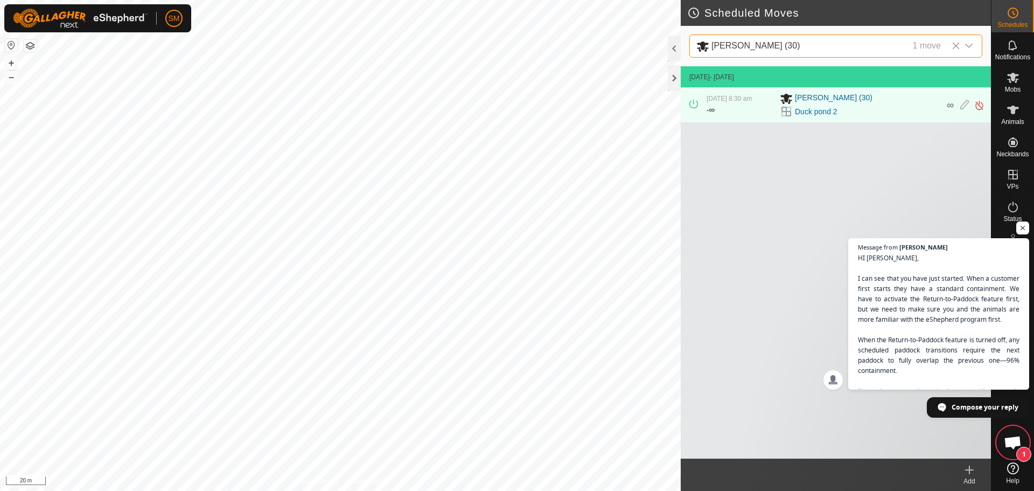
scroll to position [2124, 0]
drag, startPoint x: 802, startPoint y: 293, endPoint x: 797, endPoint y: 272, distance: 22.1
click at [797, 272] on div "[DATE] - [DATE] [DATE] 8:30 am - ∞ [PERSON_NAME] (30) Duck pond 2 ∞" at bounding box center [836, 262] width 310 height 392
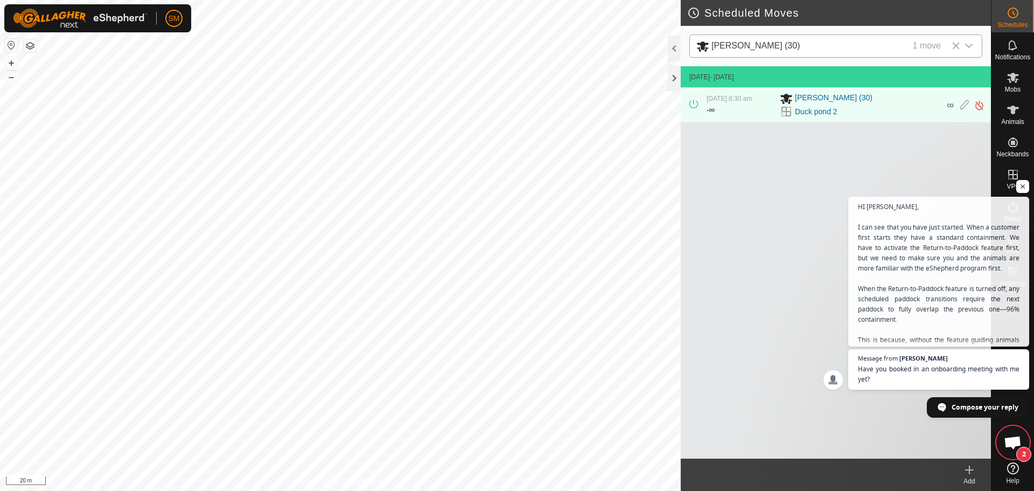
scroll to position [2135, 0]
click at [674, 74] on div at bounding box center [674, 78] width 13 height 26
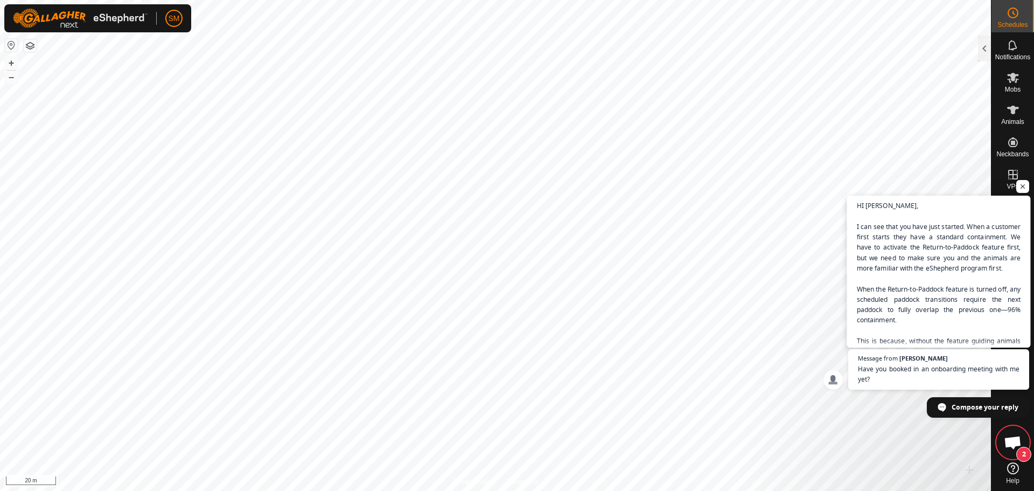
click at [922, 316] on span "HI [PERSON_NAME], I can see that you have just started. When a customer first s…" at bounding box center [939, 330] width 164 height 260
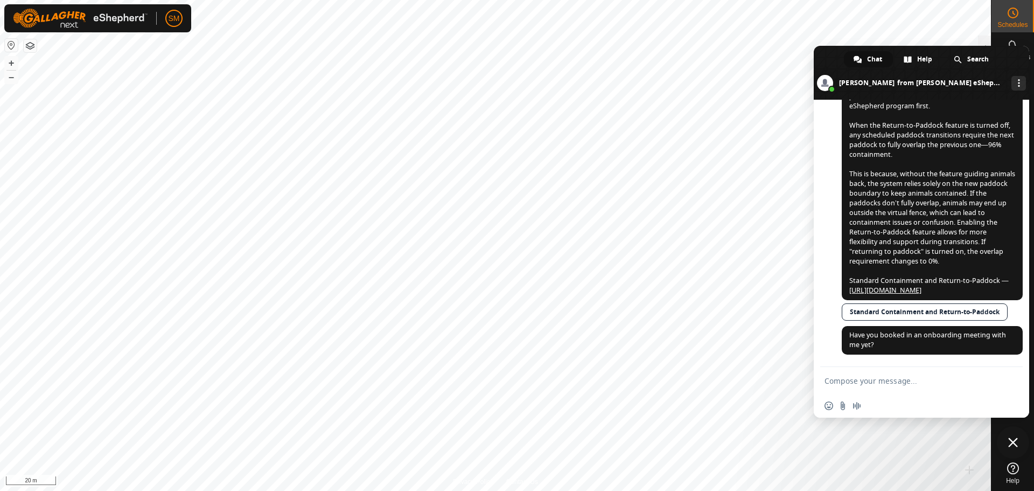
click at [861, 382] on textarea "Compose your message..." at bounding box center [909, 381] width 170 height 10
type textarea "m"
click at [930, 378] on textarea "Compose your message..." at bounding box center [909, 381] width 170 height 10
click at [928, 379] on textarea "Compose your message..." at bounding box center [909, 381] width 170 height 10
click at [1018, 438] on span "Close chat" at bounding box center [1013, 442] width 32 height 32
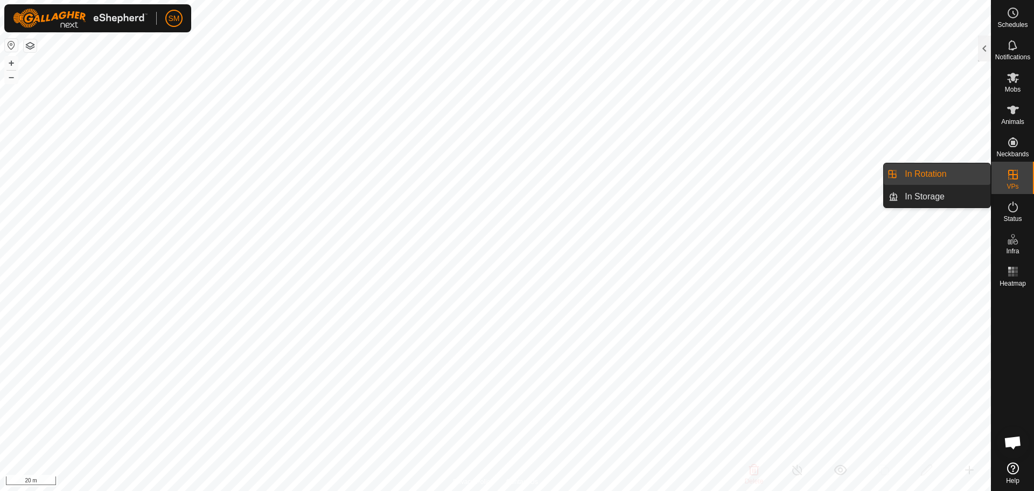
click at [940, 172] on link "In Rotation" at bounding box center [944, 174] width 92 height 22
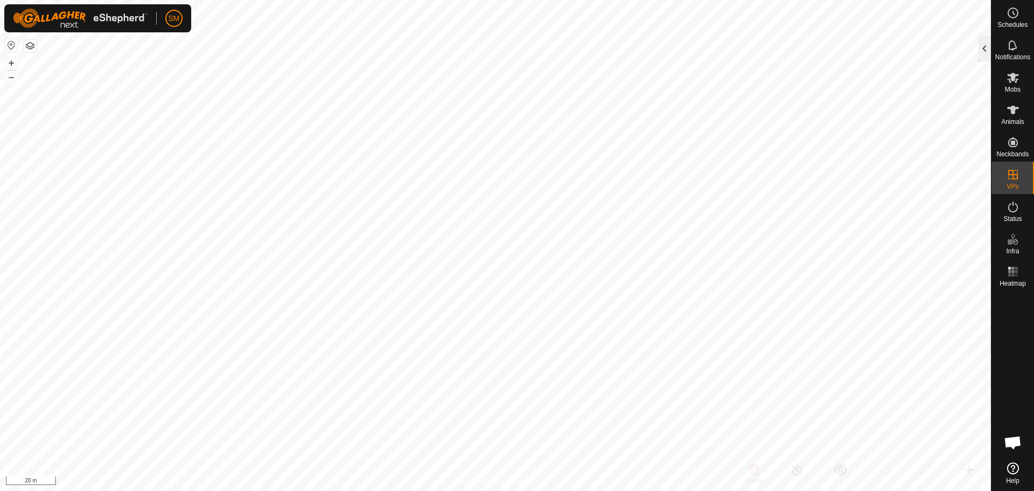
click at [982, 54] on div at bounding box center [984, 49] width 13 height 26
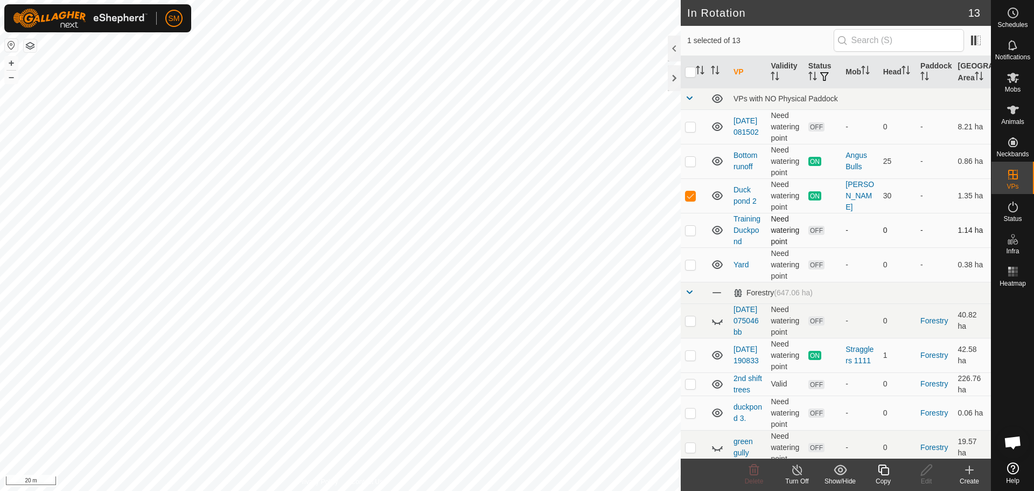
checkbox input "false"
checkbox input "true"
checkbox input "false"
click at [1013, 444] on span "Open chat" at bounding box center [1013, 443] width 18 height 15
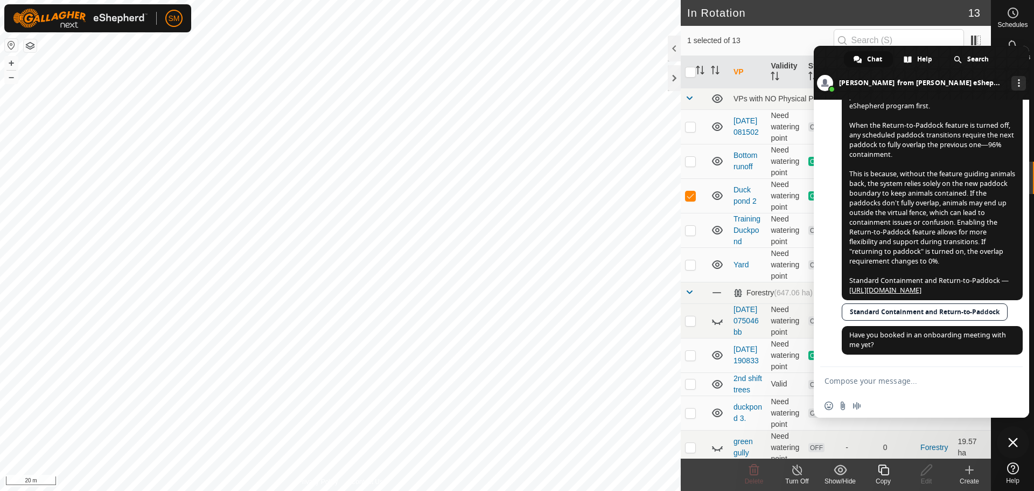
click at [892, 382] on textarea "Compose your message..." at bounding box center [909, 381] width 170 height 10
click at [674, 77] on div at bounding box center [674, 78] width 13 height 26
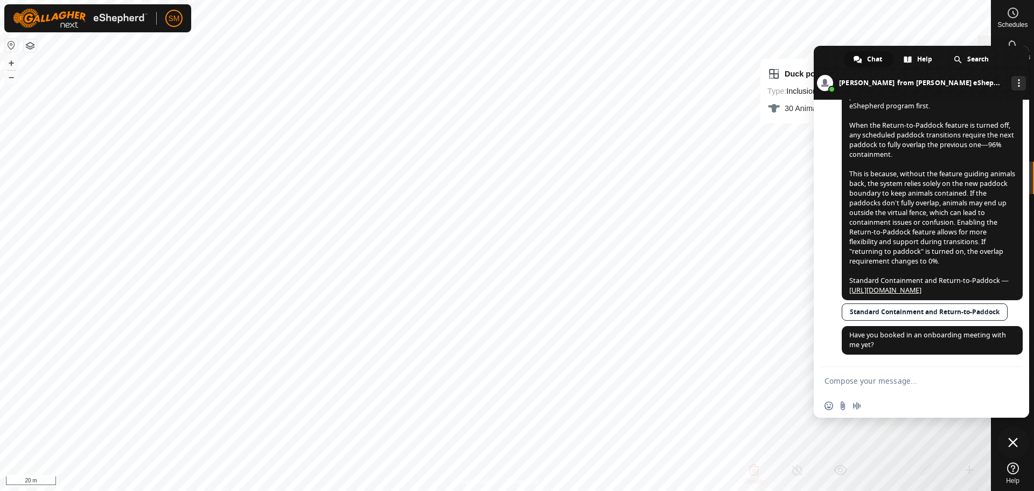
click at [1007, 433] on span "Close chat" at bounding box center [1013, 442] width 32 height 32
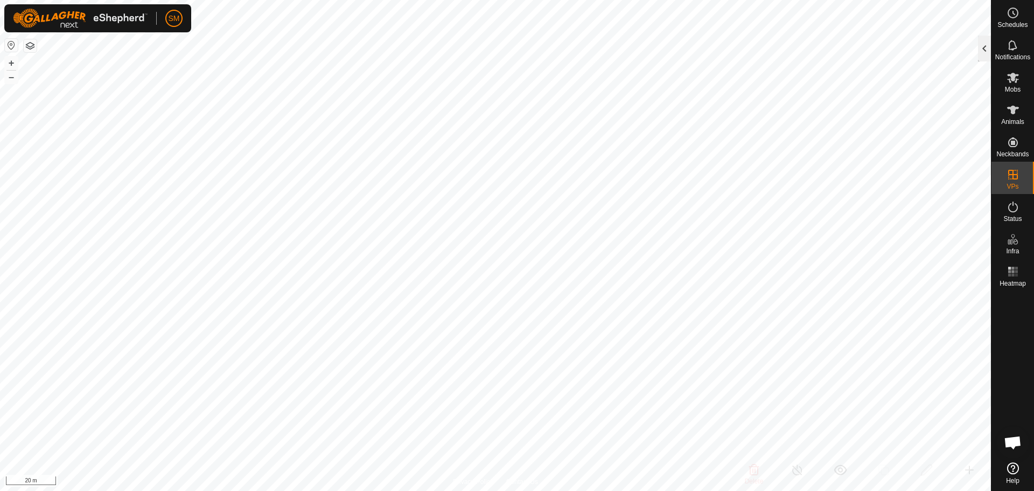
click at [982, 48] on div at bounding box center [984, 49] width 13 height 26
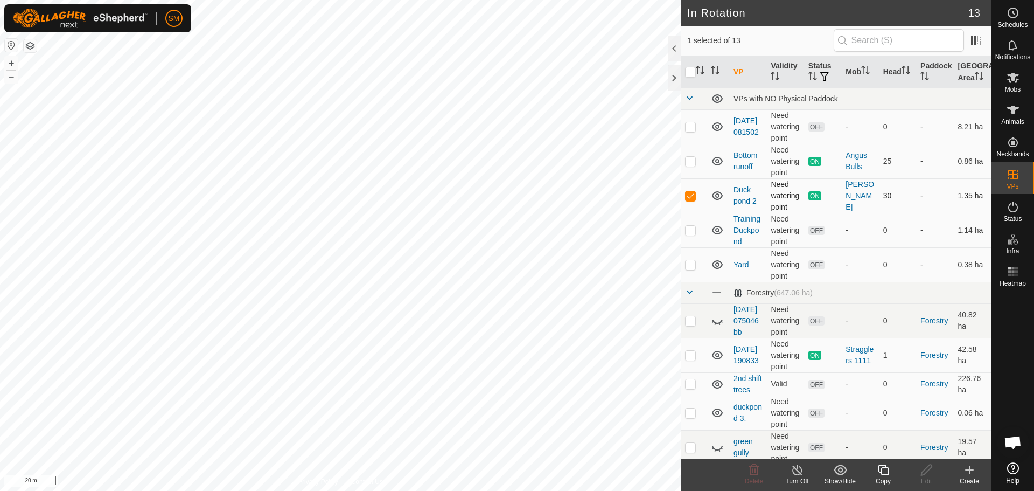
click at [689, 196] on p-checkbox at bounding box center [690, 195] width 11 height 9
checkbox input "false"
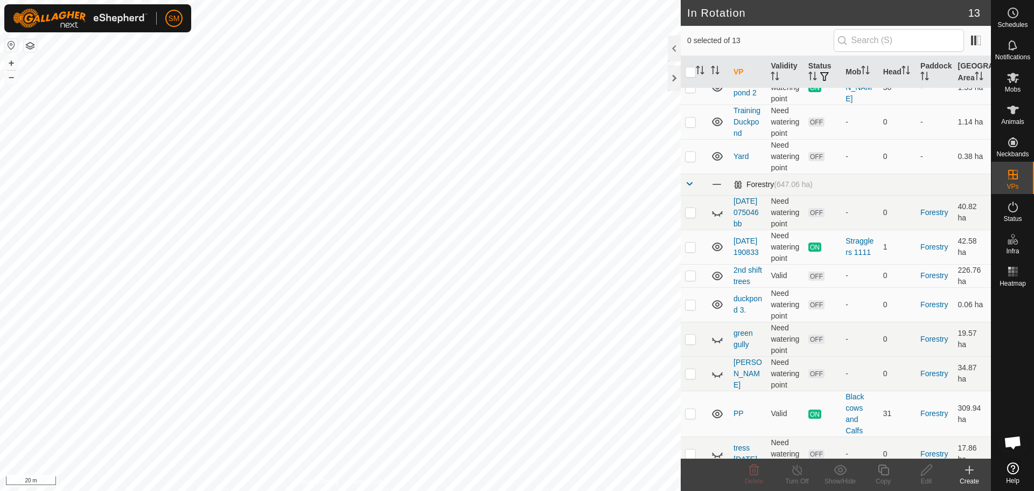
scroll to position [144, 0]
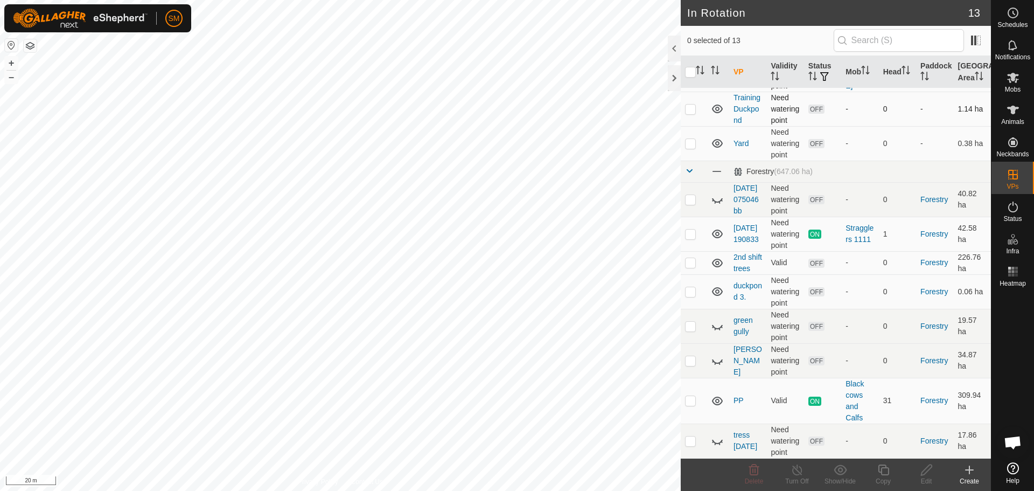
checkbox input "true"
click at [927, 473] on icon at bounding box center [926, 469] width 13 height 13
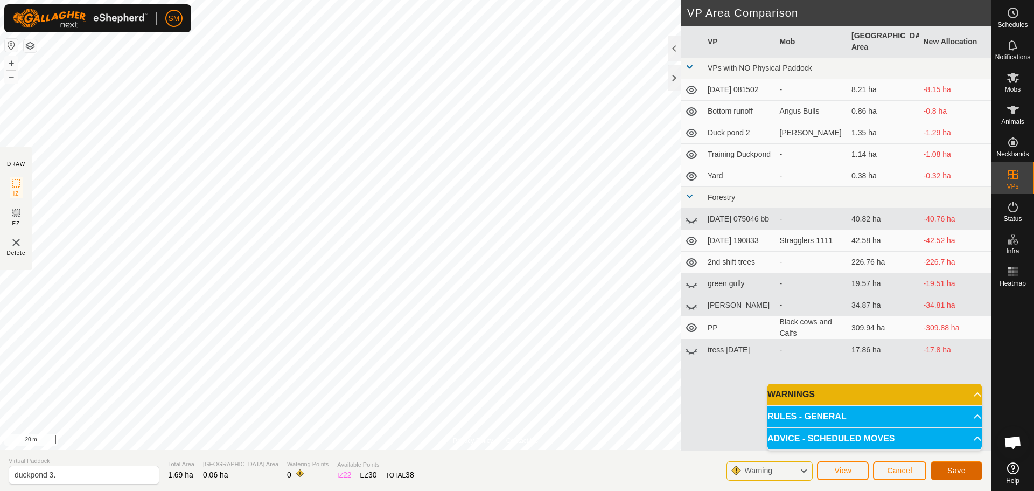
click at [945, 469] on button "Save" at bounding box center [956, 470] width 52 height 19
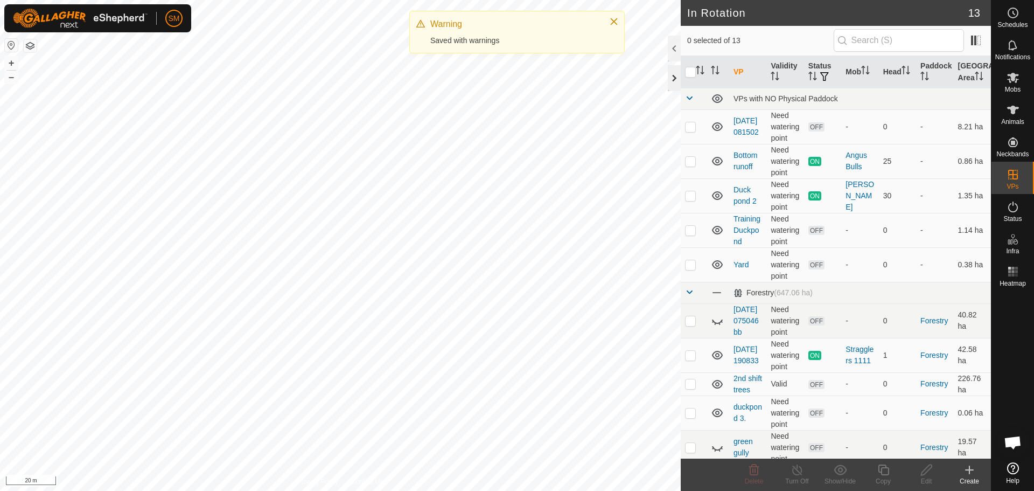
click at [670, 73] on div at bounding box center [674, 78] width 13 height 26
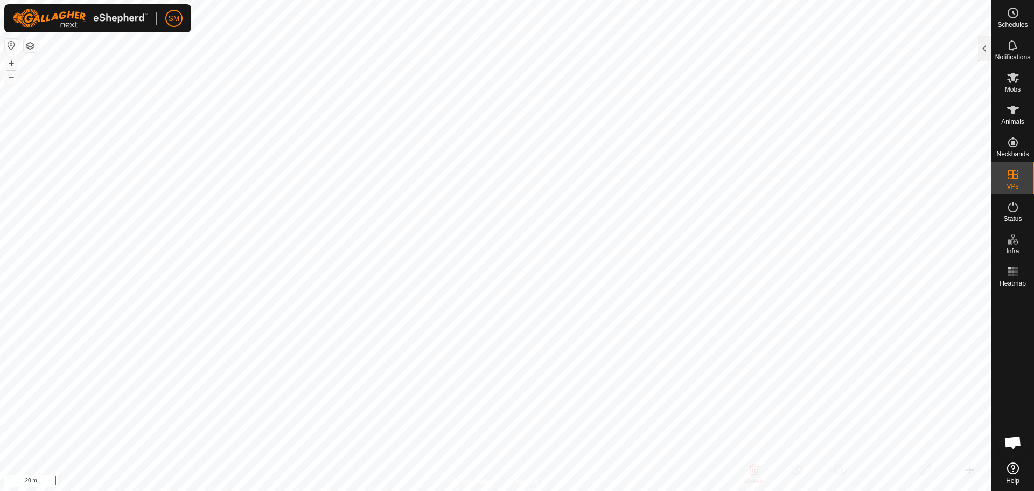
click at [1004, 439] on span "Open chat" at bounding box center [1013, 443] width 18 height 15
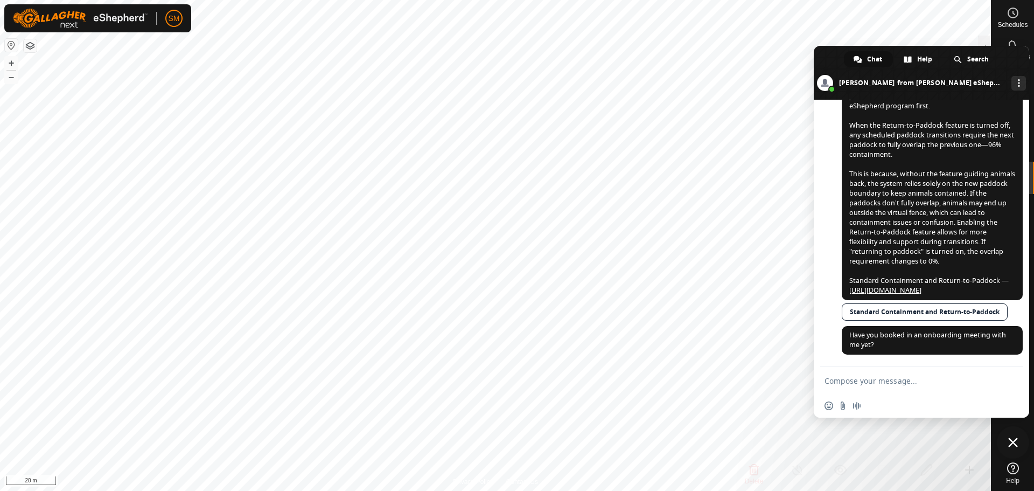
click at [877, 380] on textarea "Compose your message..." at bounding box center [909, 381] width 170 height 10
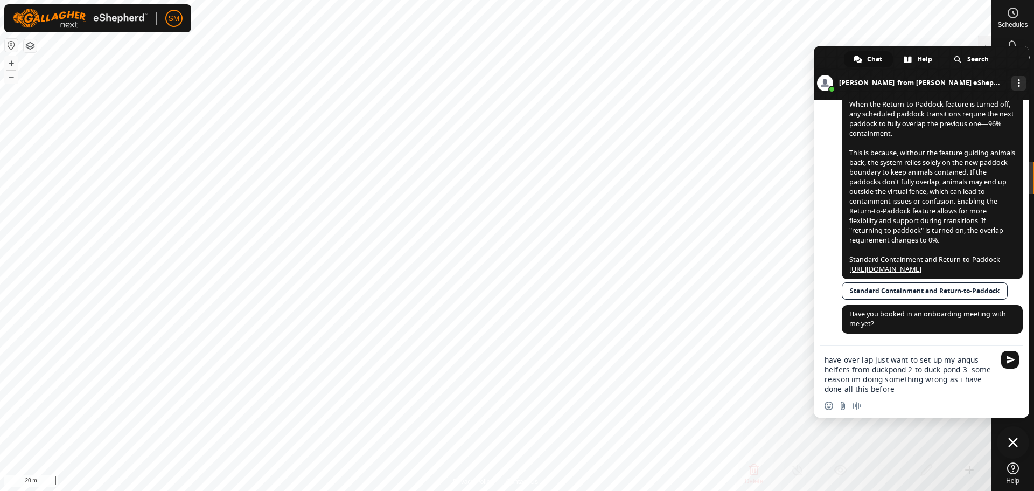
click at [870, 359] on textarea "have over lap just want to set up my angus heifers from duckpond 2 to duck pond…" at bounding box center [909, 374] width 170 height 39
click at [906, 369] on textarea "have over lap, just want to set up my angus heifers from duckpond 2 to duck pon…" at bounding box center [909, 374] width 170 height 39
click at [959, 370] on textarea "have over lap, just want to set up my angus heifers from duckpond -2 to duck po…" at bounding box center [909, 374] width 170 height 39
click at [962, 369] on textarea "have over lap, just want to set up my angus heifers from duckpond -2 to duck po…" at bounding box center [909, 374] width 170 height 39
type textarea "have over lap, just want to set up my angus heifers from duckpond -2 to duck po…"
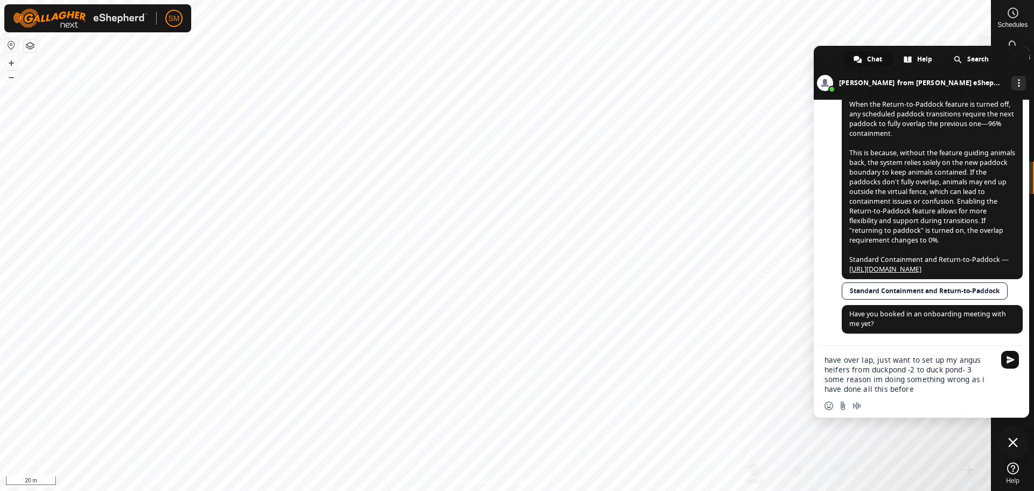
click at [1013, 362] on span "Send" at bounding box center [1010, 359] width 8 height 8
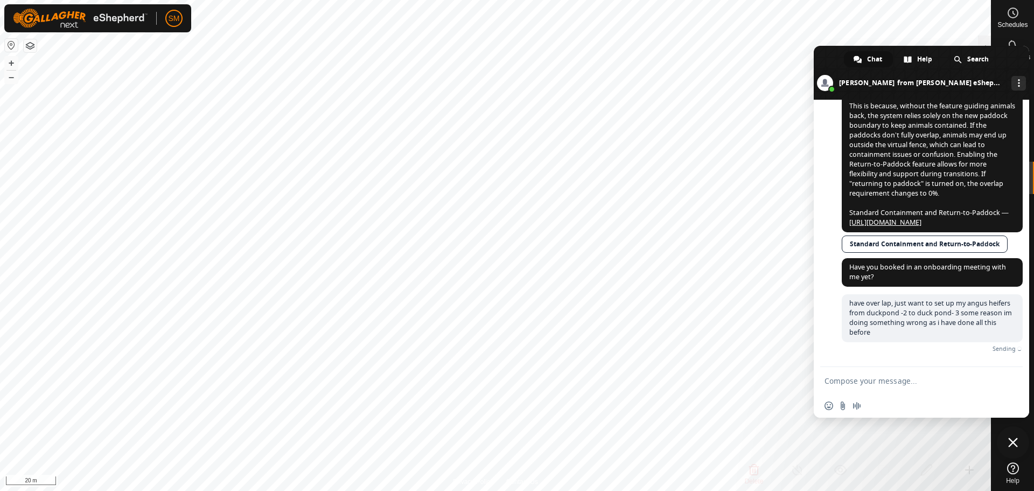
scroll to position [2190, 0]
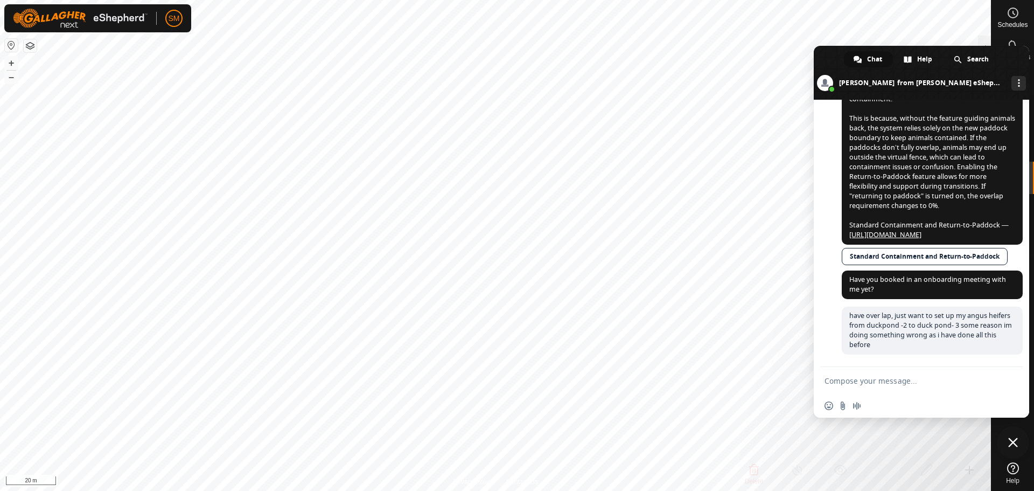
click at [1008, 437] on span "Close chat" at bounding box center [1013, 442] width 10 height 10
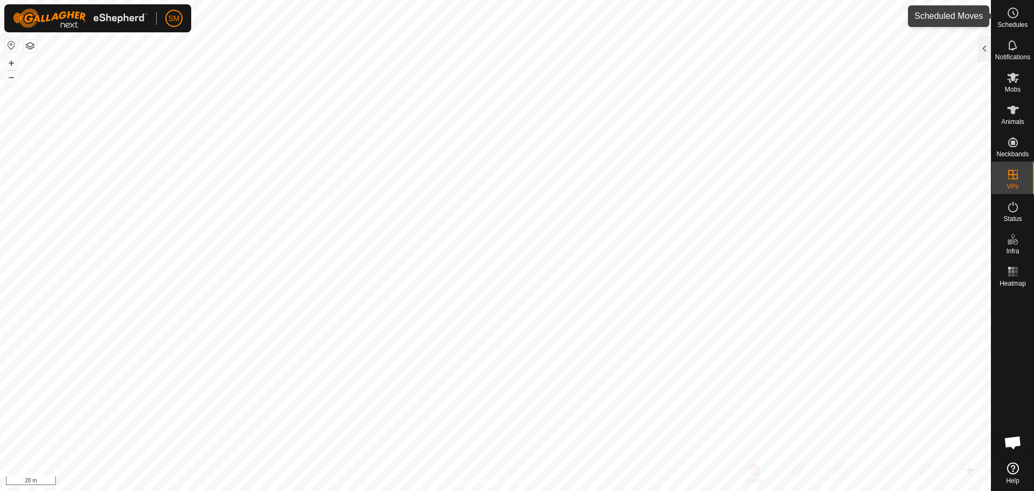
click at [1011, 19] on es-schedule-vp-svg-icon at bounding box center [1012, 12] width 19 height 17
click at [1007, 19] on icon at bounding box center [1012, 12] width 13 height 13
click at [1005, 18] on es-schedule-vp-svg-icon at bounding box center [1012, 12] width 19 height 17
click at [981, 44] on div at bounding box center [984, 49] width 13 height 26
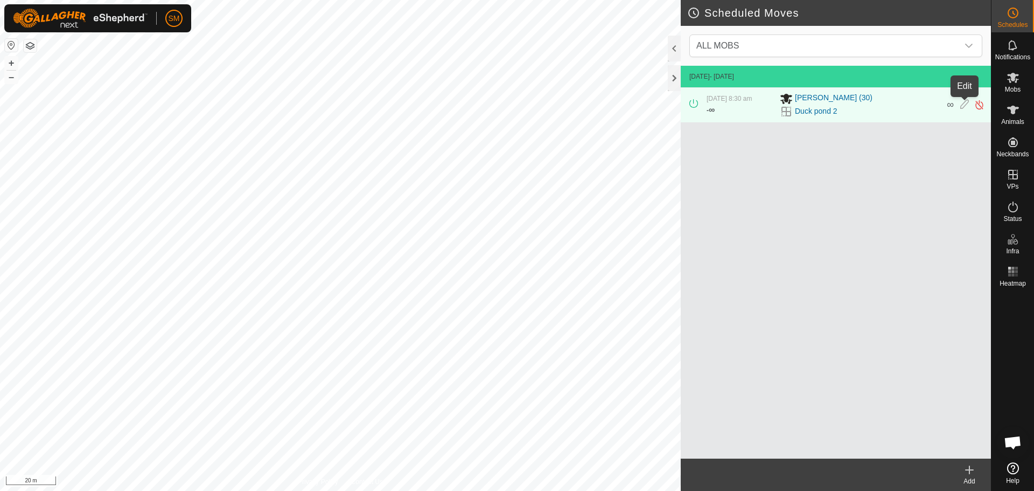
click at [965, 104] on icon at bounding box center [964, 104] width 9 height 11
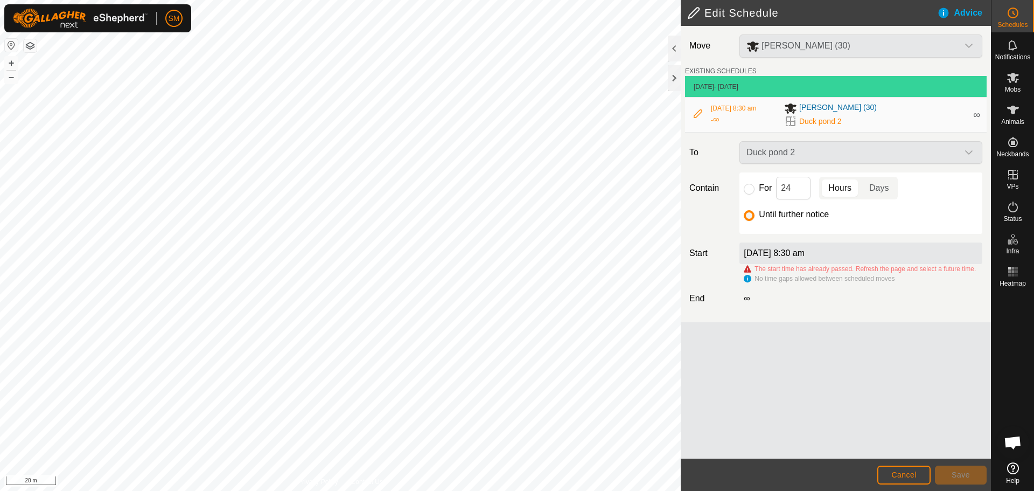
click at [972, 149] on div "Duck pond 2" at bounding box center [860, 152] width 251 height 23
click at [893, 470] on button "Cancel" at bounding box center [903, 474] width 53 height 19
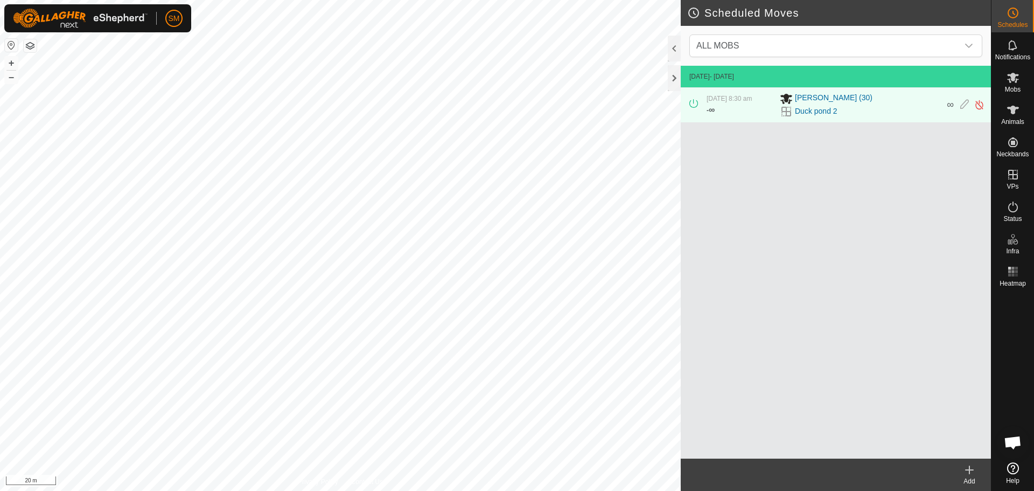
drag, startPoint x: 878, startPoint y: 194, endPoint x: 791, endPoint y: 204, distance: 87.2
click at [791, 204] on div "[DATE] - [DATE] [DATE] 8:30 am - ∞ [PERSON_NAME] (30) Duck pond 2 ∞" at bounding box center [836, 262] width 310 height 393
click at [807, 193] on div "[DATE] - [DATE] [DATE] 8:30 am - ∞ [PERSON_NAME] (30) Duck pond 2 ∞" at bounding box center [836, 262] width 310 height 393
click at [944, 171] on div "[DATE] - [DATE] [DATE] 8:30 am - ∞ [PERSON_NAME] (30) Duck pond 2 ∞" at bounding box center [836, 262] width 310 height 393
click at [969, 40] on div "dropdown trigger" at bounding box center [969, 46] width 22 height 22
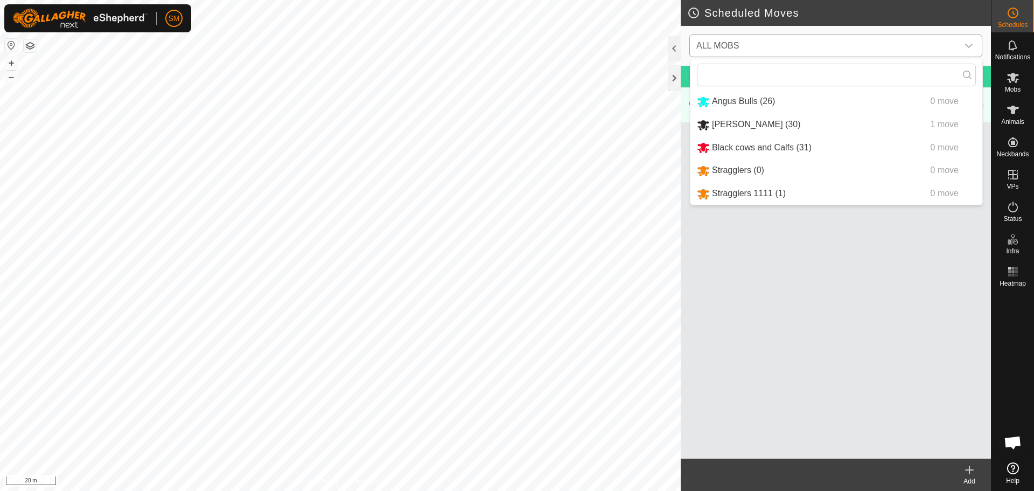
click at [821, 121] on li "[PERSON_NAME] (30) 1 move" at bounding box center [836, 125] width 292 height 22
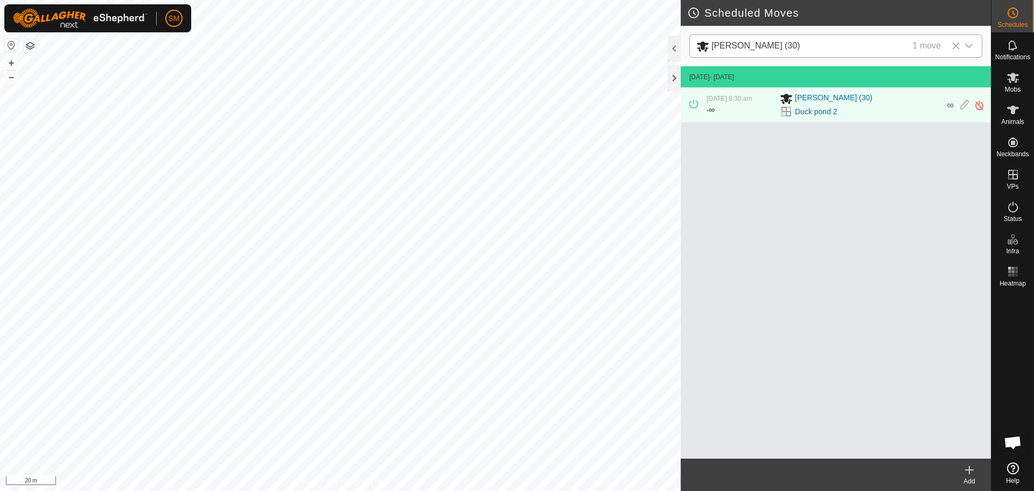
click at [972, 470] on icon at bounding box center [969, 470] width 8 height 0
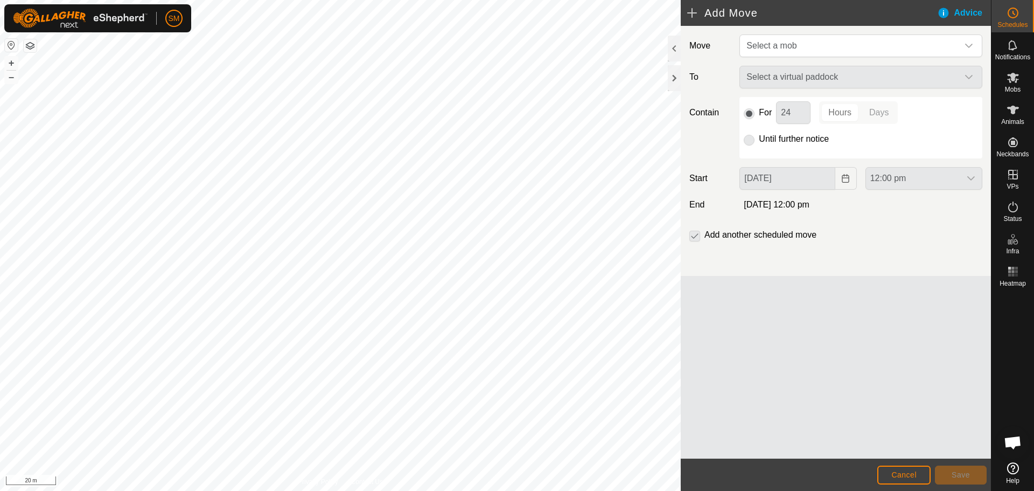
click at [693, 236] on p-checkbox at bounding box center [694, 234] width 11 height 13
click at [974, 45] on div "dropdown trigger" at bounding box center [969, 46] width 22 height 22
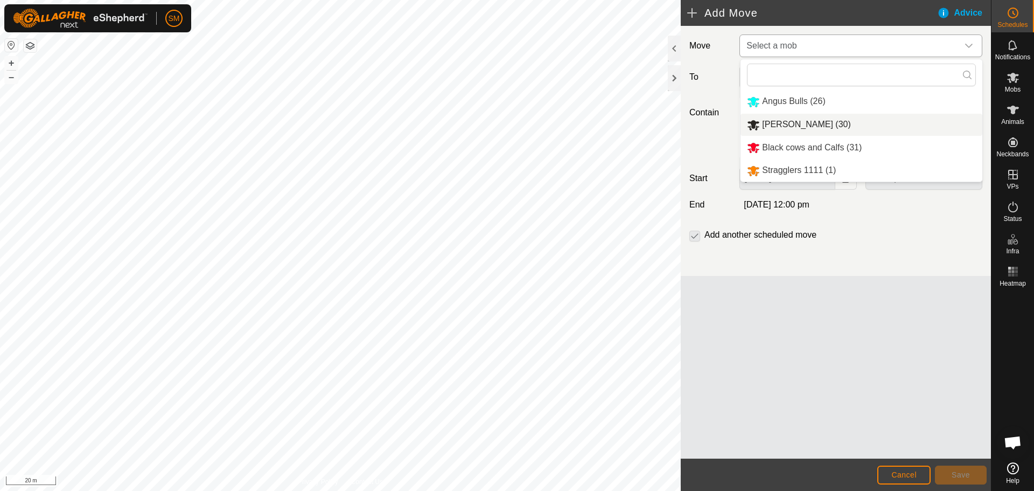
click at [836, 123] on li "[PERSON_NAME] (30)" at bounding box center [861, 125] width 242 height 22
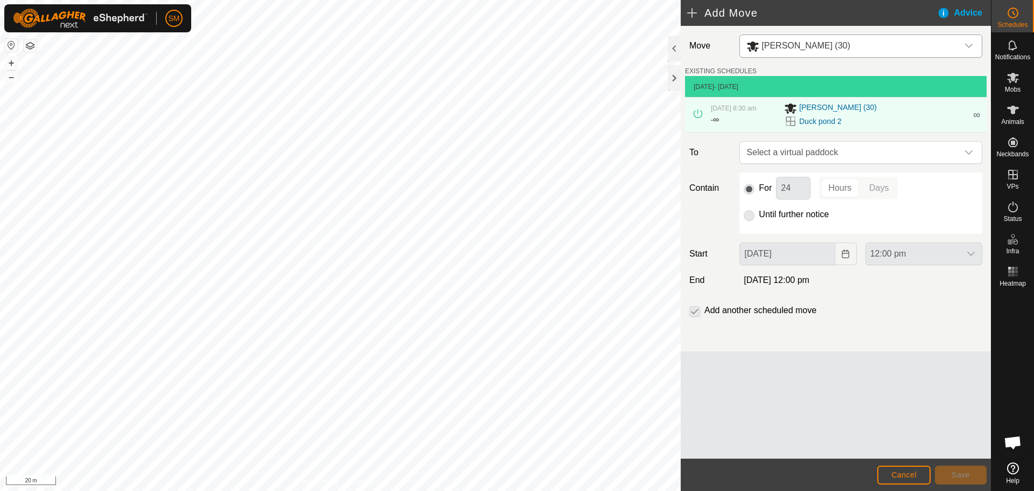
click at [749, 216] on p-radiobutton at bounding box center [749, 214] width 11 height 13
drag, startPoint x: 760, startPoint y: 188, endPoint x: 751, endPoint y: 189, distance: 8.6
click at [759, 188] on label "For" at bounding box center [765, 188] width 13 height 9
click at [750, 189] on p-radiobutton at bounding box center [749, 187] width 11 height 13
click at [827, 183] on p-selectbutton "Hours Days" at bounding box center [858, 188] width 79 height 23
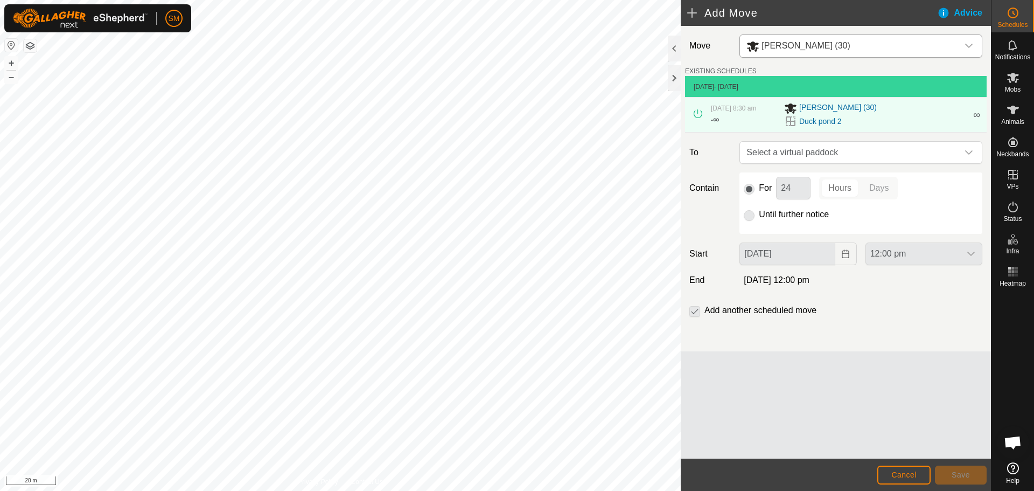
click at [877, 188] on p-selectbutton "Hours Days" at bounding box center [858, 188] width 79 height 23
click at [847, 156] on span "Select a virtual paddock" at bounding box center [850, 153] width 216 height 22
click at [841, 151] on span "Select a virtual paddock" at bounding box center [850, 153] width 216 height 22
click at [800, 184] on input "text" at bounding box center [860, 181] width 229 height 23
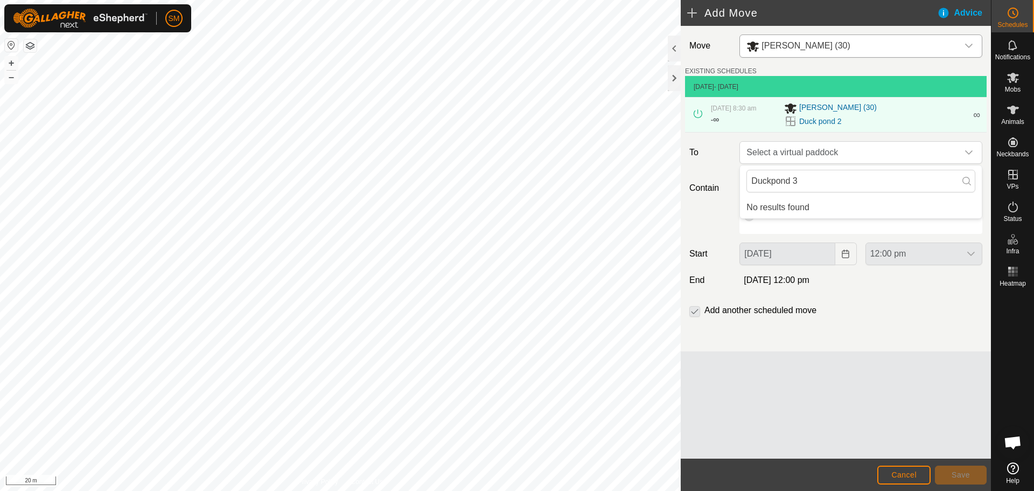
type input "Duckpond 3"
click at [853, 210] on li "No results found" at bounding box center [861, 208] width 242 height 22
click at [963, 184] on icon at bounding box center [966, 181] width 9 height 9
drag, startPoint x: 847, startPoint y: 193, endPoint x: 804, endPoint y: 188, distance: 43.3
click at [756, 192] on div "Duckpond 3" at bounding box center [861, 180] width 242 height 31
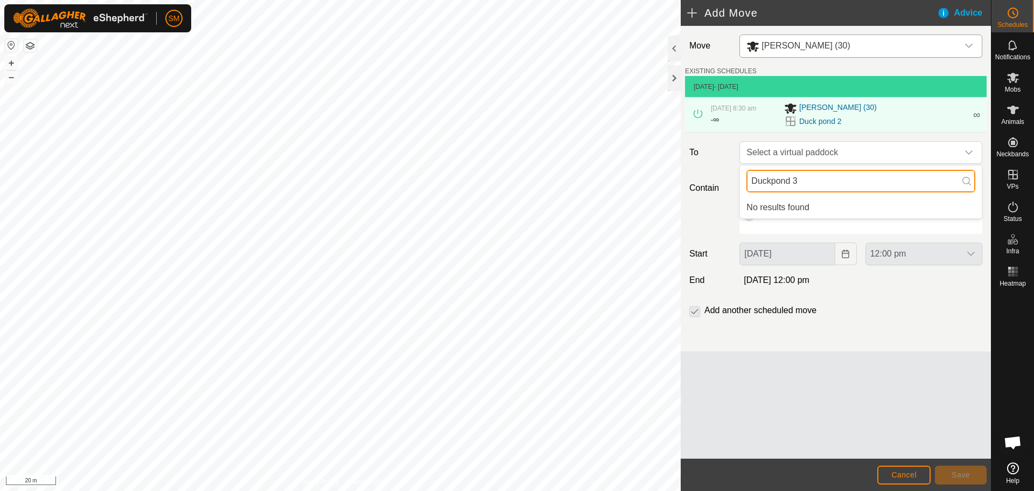
drag, startPoint x: 794, startPoint y: 182, endPoint x: 687, endPoint y: 194, distance: 107.3
click at [692, 193] on body "SM Schedules Notifications Mobs Animals Neckbands VPs Status Infra Heatmap Help…" at bounding box center [517, 245] width 1034 height 491
click at [969, 44] on icon "dropdown trigger" at bounding box center [968, 45] width 9 height 9
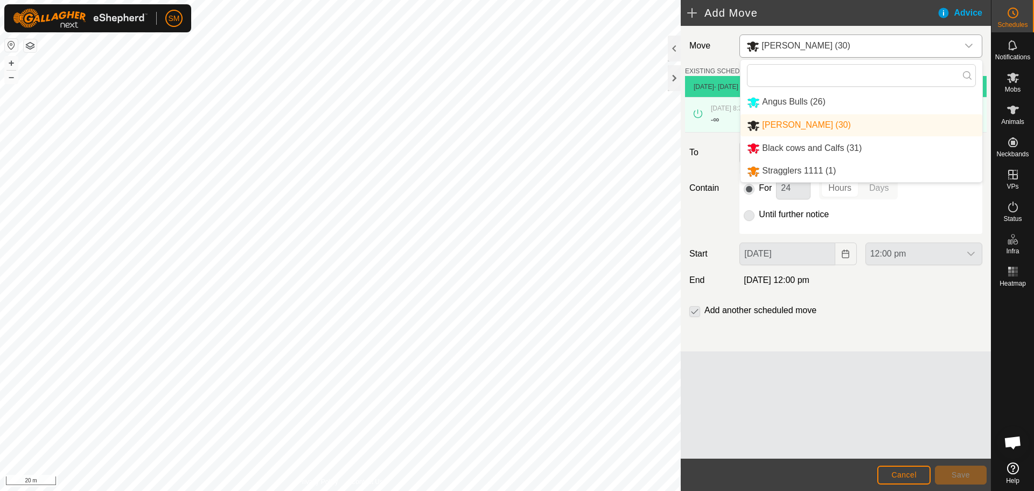
click at [969, 44] on icon "dropdown trigger" at bounding box center [968, 45] width 9 height 9
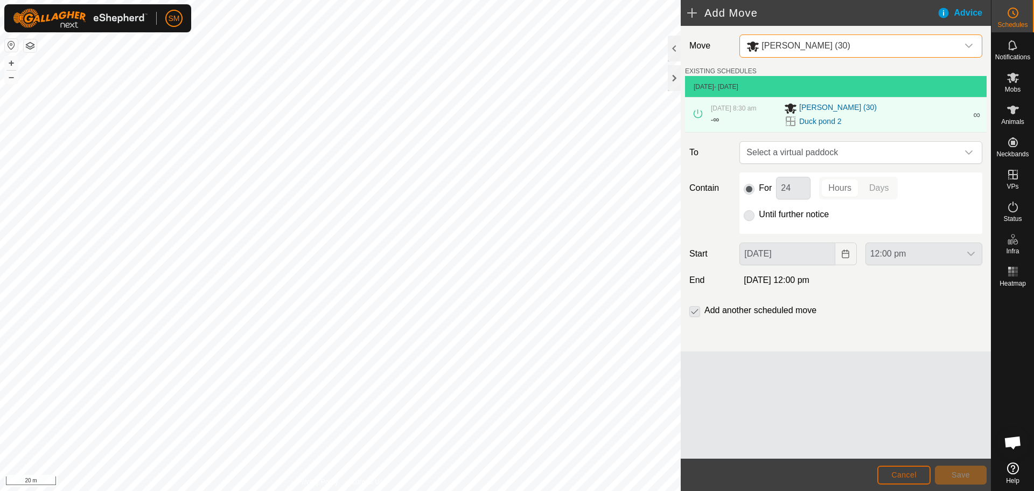
click at [916, 477] on button "Cancel" at bounding box center [903, 474] width 53 height 19
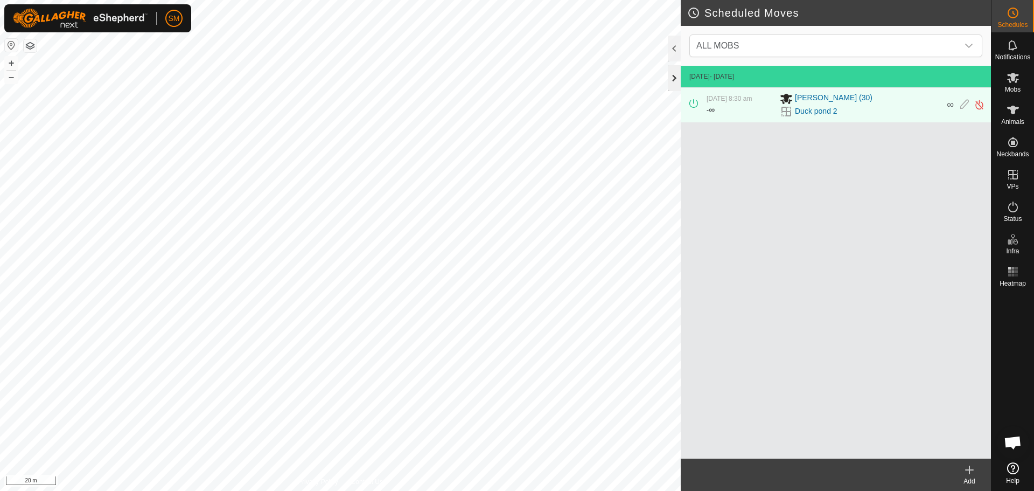
click at [672, 76] on div at bounding box center [674, 78] width 13 height 26
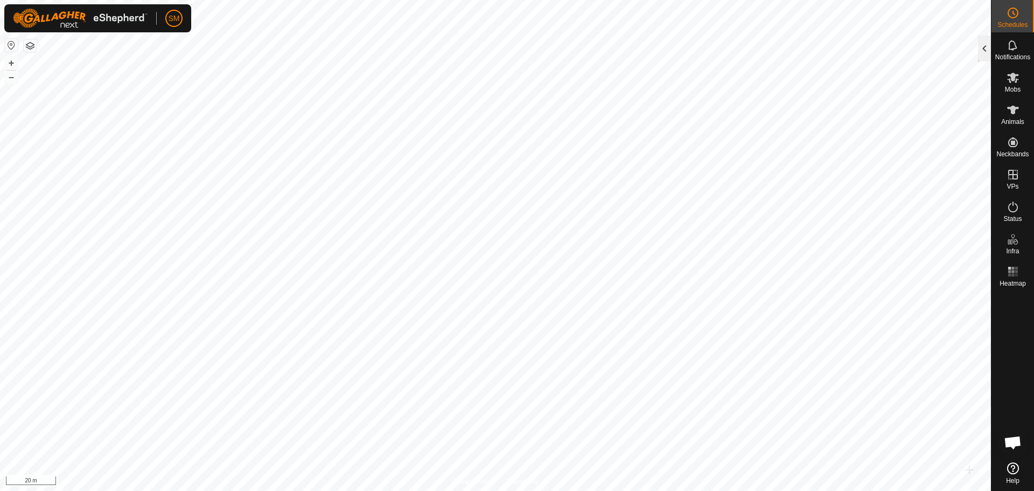
click at [986, 50] on div at bounding box center [984, 49] width 13 height 26
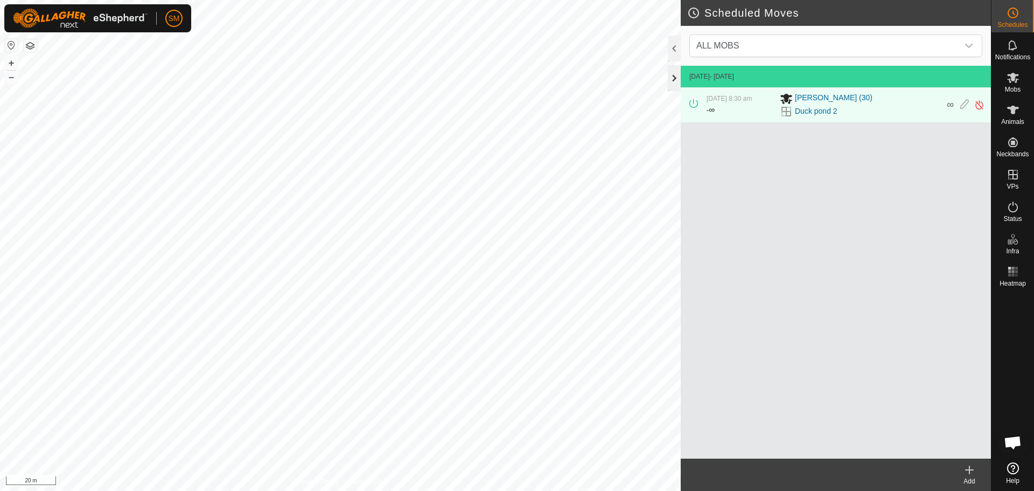
click at [674, 77] on div at bounding box center [674, 78] width 13 height 26
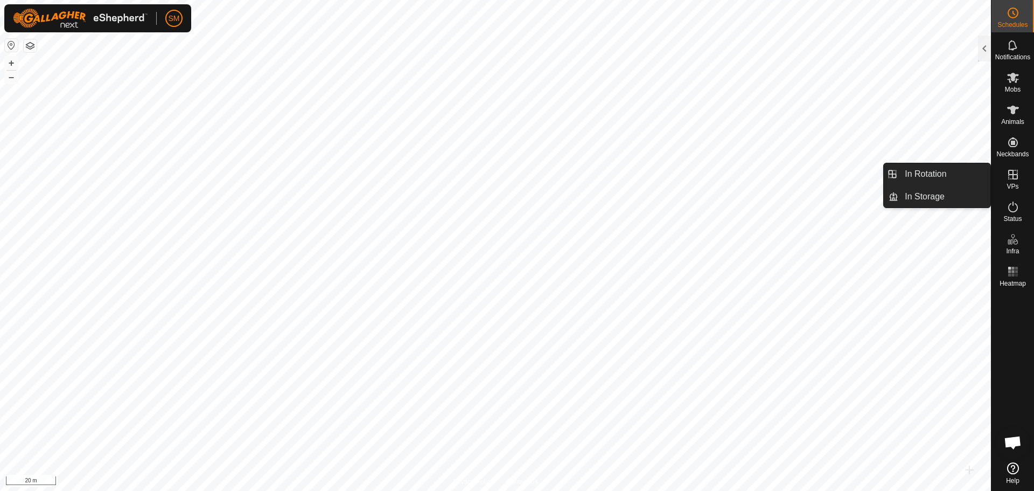
click at [1011, 174] on icon at bounding box center [1013, 175] width 10 height 10
click at [936, 173] on link "In Rotation" at bounding box center [944, 174] width 92 height 22
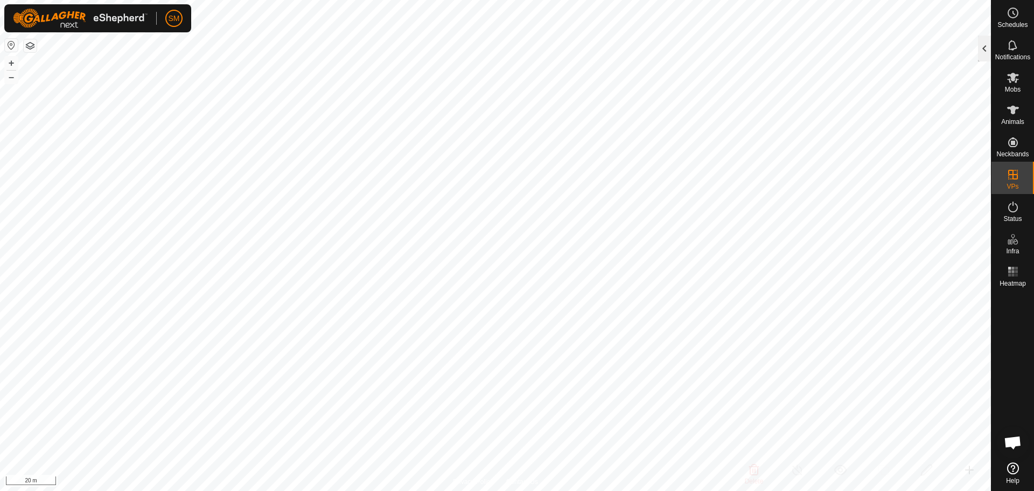
click at [983, 41] on div at bounding box center [984, 49] width 13 height 26
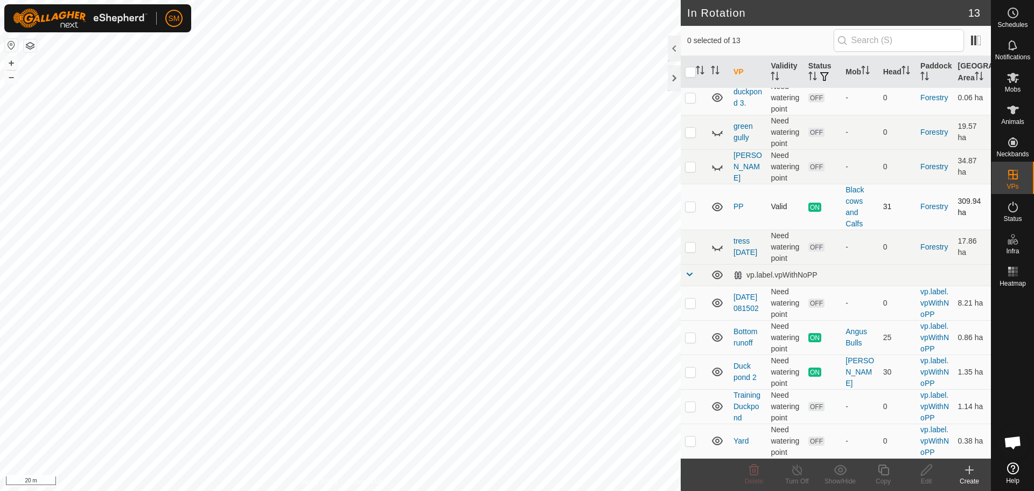
scroll to position [144, 0]
click at [688, 404] on p-checkbox at bounding box center [690, 406] width 11 height 9
click at [755, 473] on icon at bounding box center [753, 469] width 13 height 13
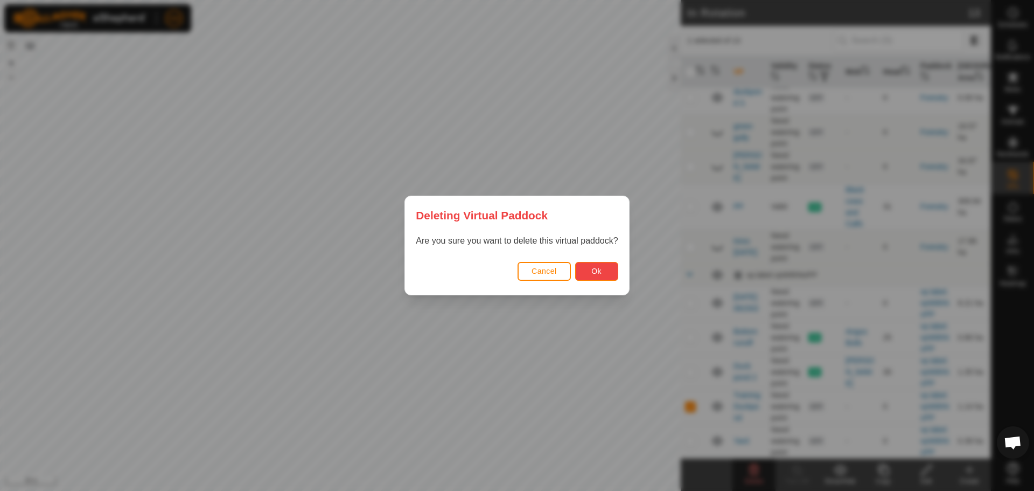
click at [597, 268] on span "Ok" at bounding box center [596, 271] width 10 height 9
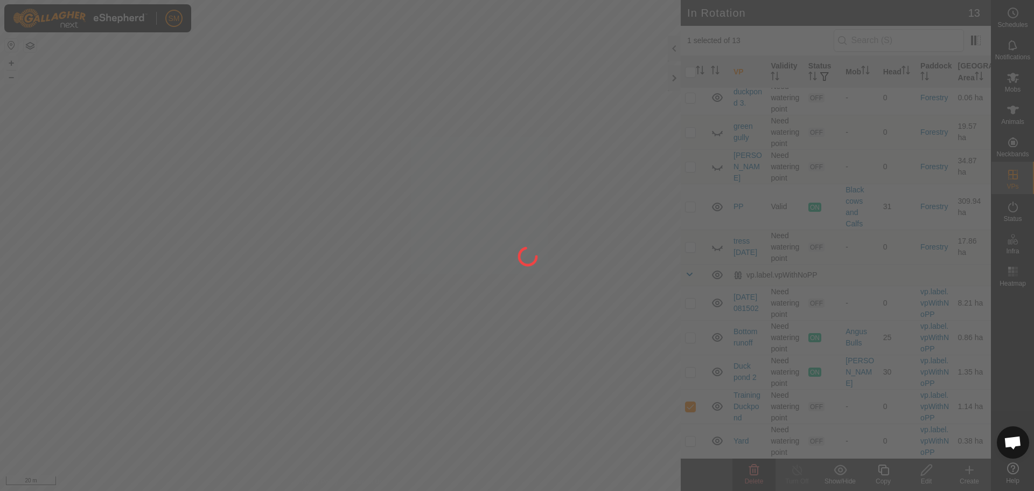
checkbox input "false"
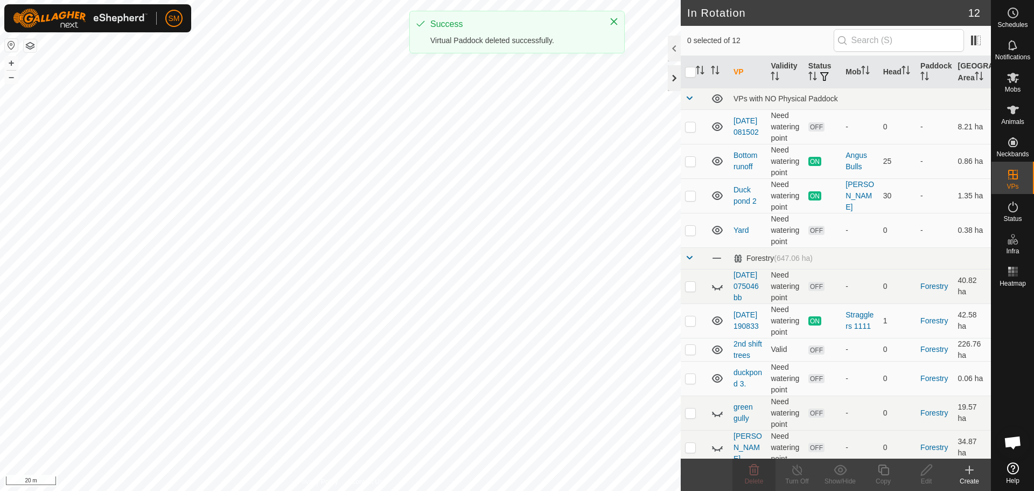
click at [674, 68] on div at bounding box center [674, 78] width 13 height 26
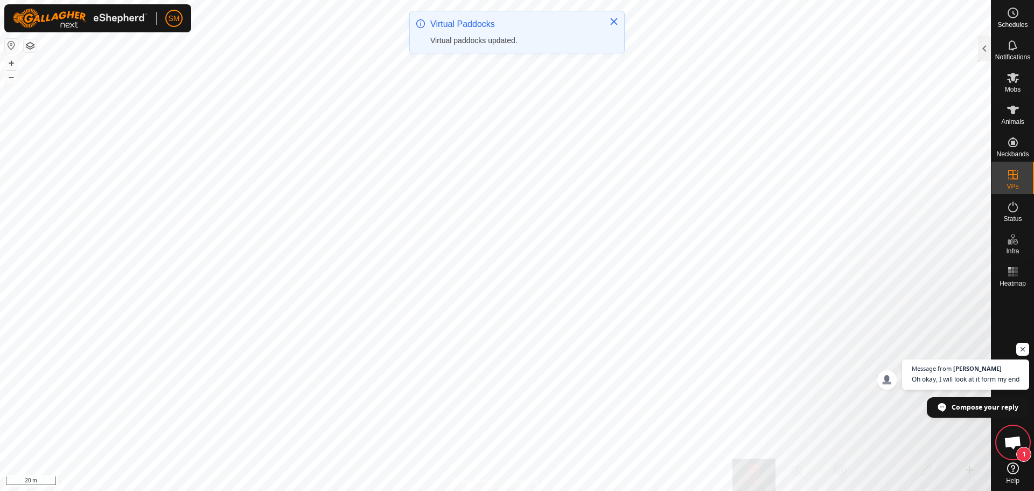
scroll to position [2227, 0]
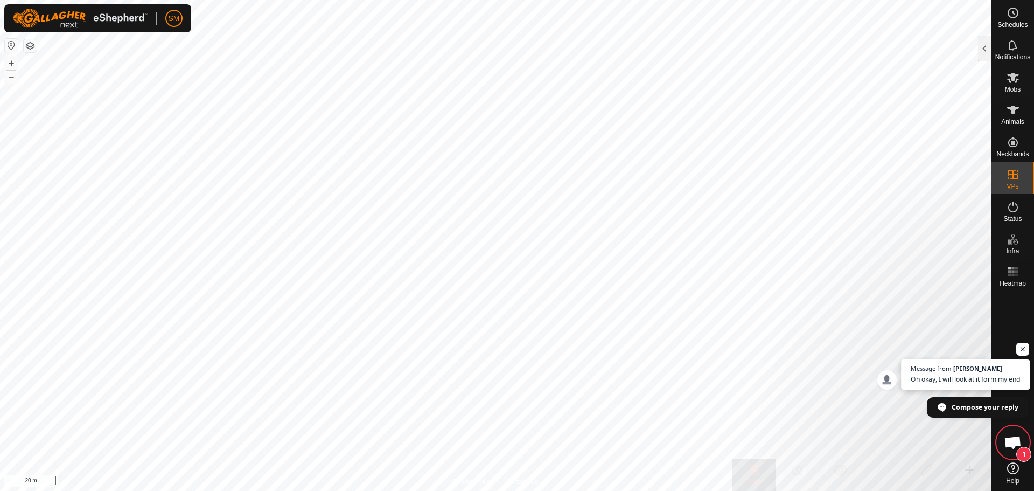
click at [953, 371] on span "[PERSON_NAME]" at bounding box center [977, 368] width 49 height 6
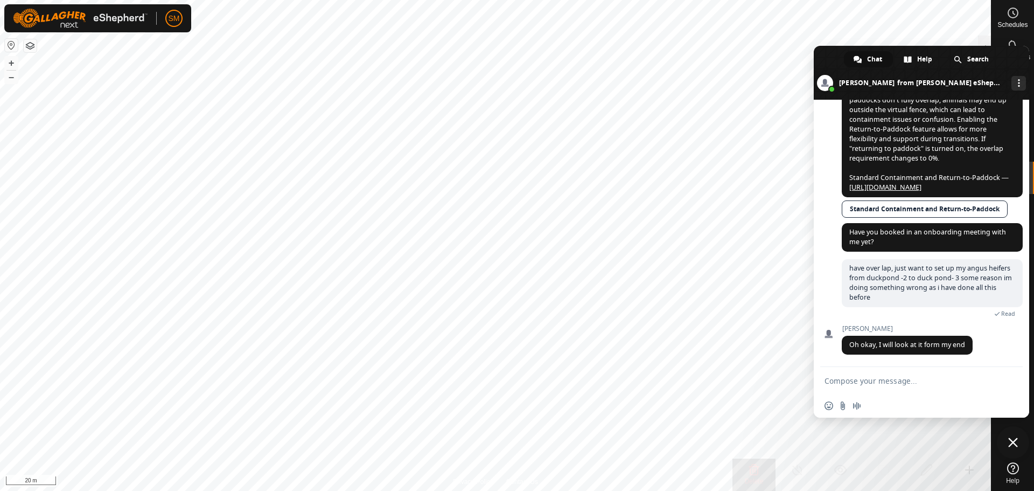
click at [1011, 442] on span "Close chat" at bounding box center [1013, 442] width 10 height 10
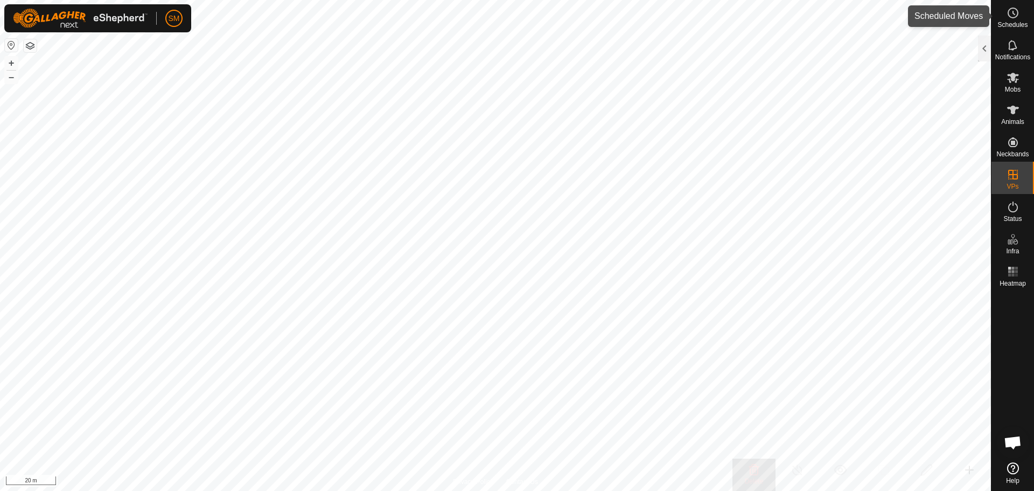
click at [1012, 14] on icon at bounding box center [1012, 12] width 13 height 13
click at [1011, 8] on icon at bounding box center [1012, 12] width 13 height 13
click at [1007, 8] on icon at bounding box center [1012, 12] width 13 height 13
click at [987, 40] on div at bounding box center [984, 49] width 13 height 26
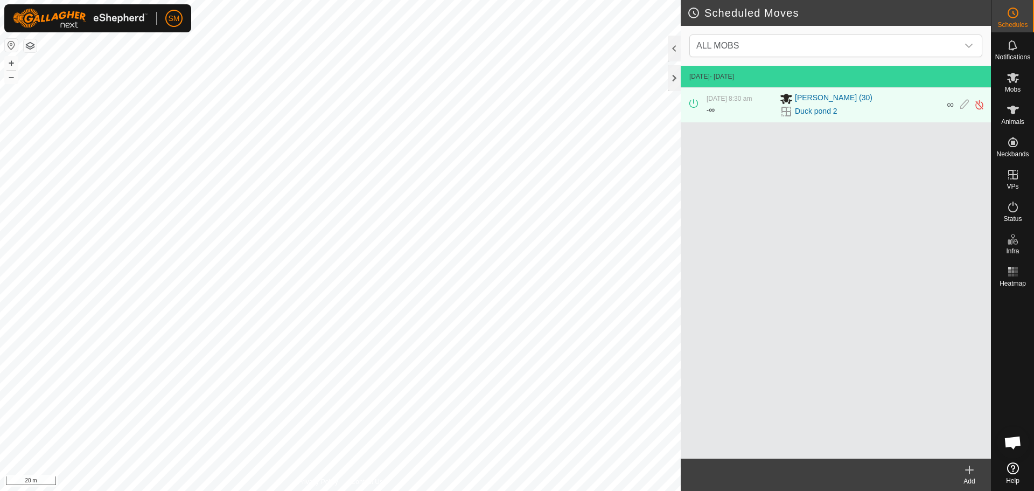
click at [968, 471] on icon at bounding box center [969, 469] width 13 height 13
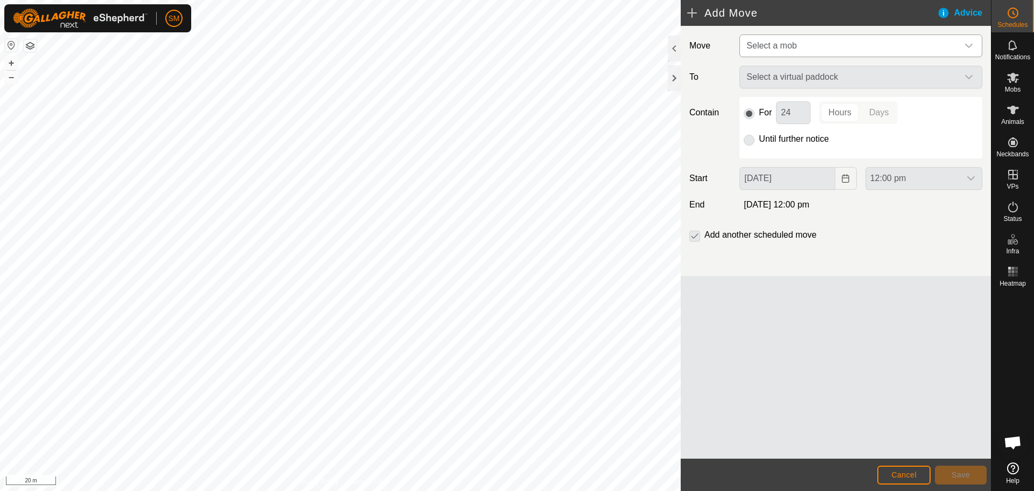
click at [972, 43] on icon "dropdown trigger" at bounding box center [968, 45] width 9 height 9
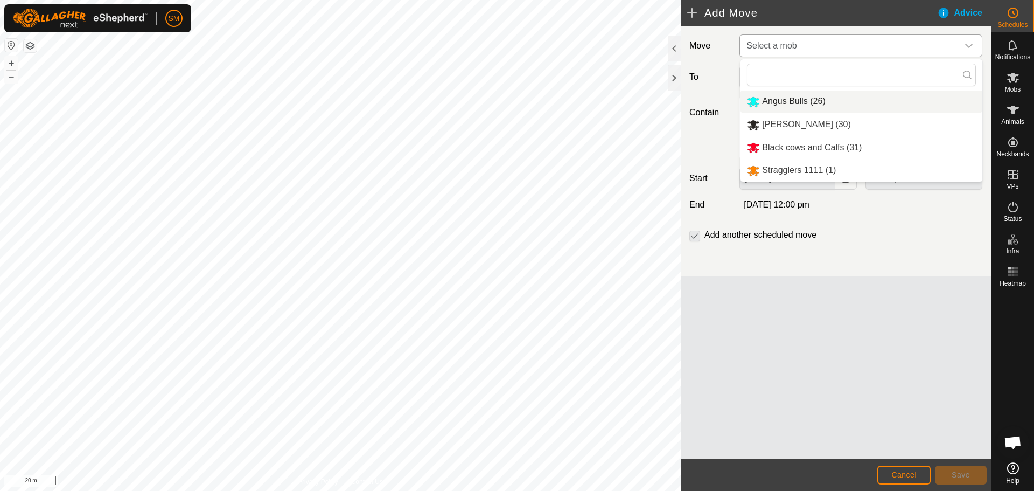
click at [968, 38] on div "dropdown trigger" at bounding box center [969, 46] width 22 height 22
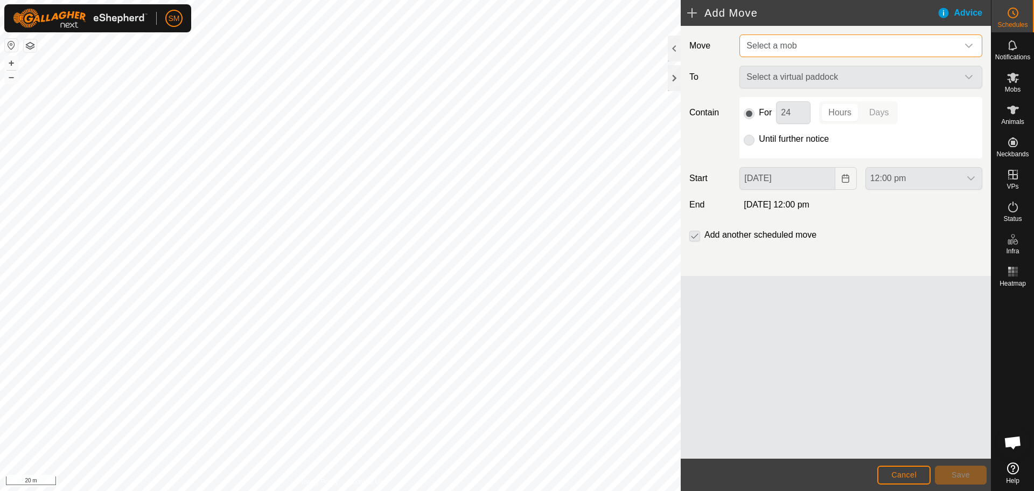
click at [966, 42] on icon "dropdown trigger" at bounding box center [968, 45] width 9 height 9
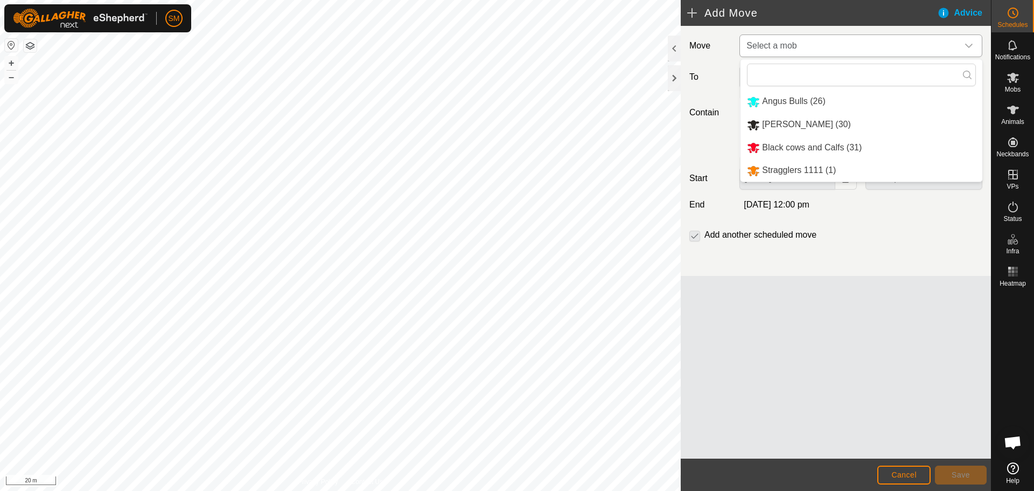
click at [900, 124] on li "[PERSON_NAME] (30)" at bounding box center [861, 125] width 242 height 22
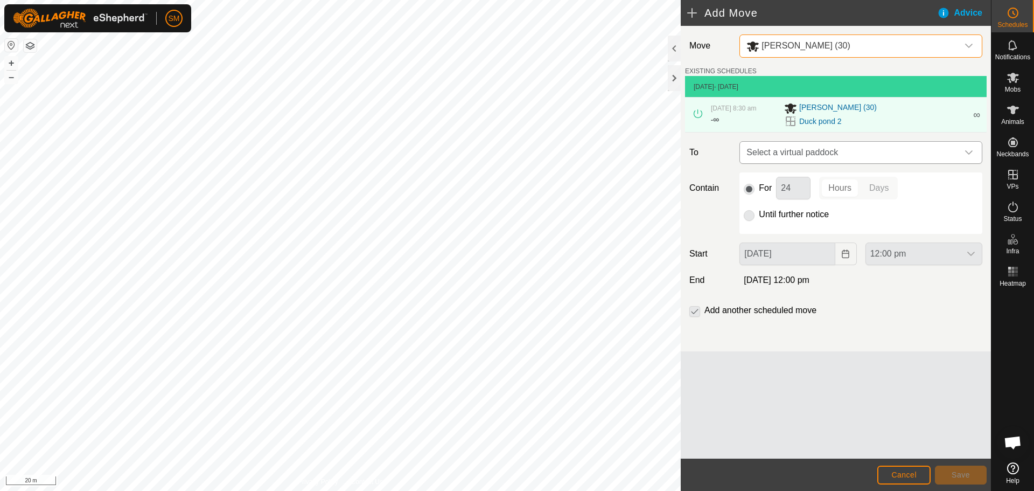
click at [970, 149] on icon "dropdown trigger" at bounding box center [968, 152] width 9 height 9
click at [672, 75] on div at bounding box center [674, 78] width 13 height 26
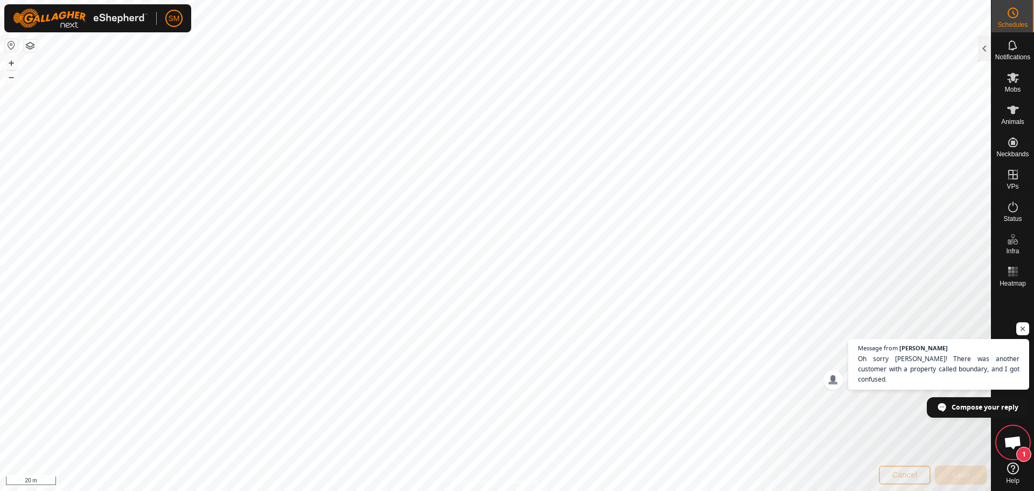
scroll to position [2259, 0]
click at [952, 368] on span "Oh sorry [PERSON_NAME]! There was another customer with a property called bound…" at bounding box center [939, 368] width 164 height 31
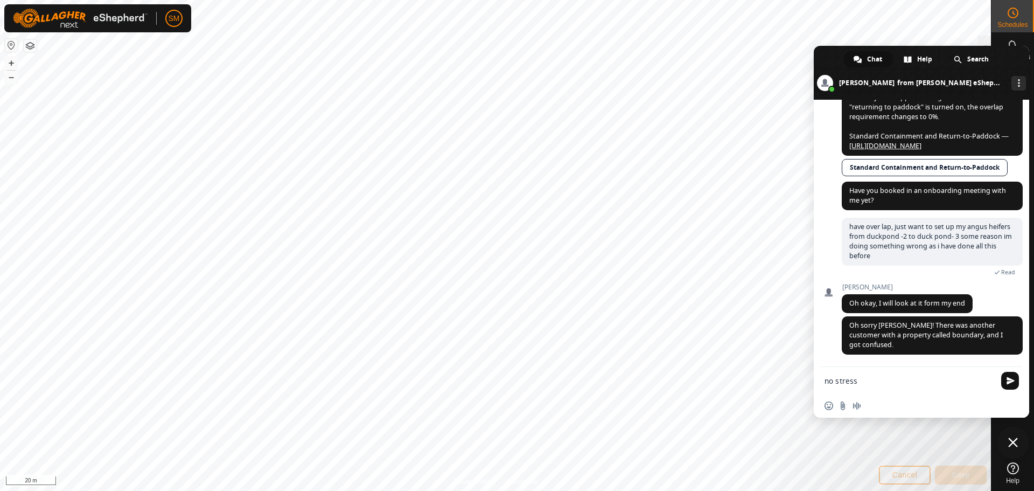
type textarea "no stress"
click at [1005, 377] on span "Send" at bounding box center [1010, 381] width 18 height 18
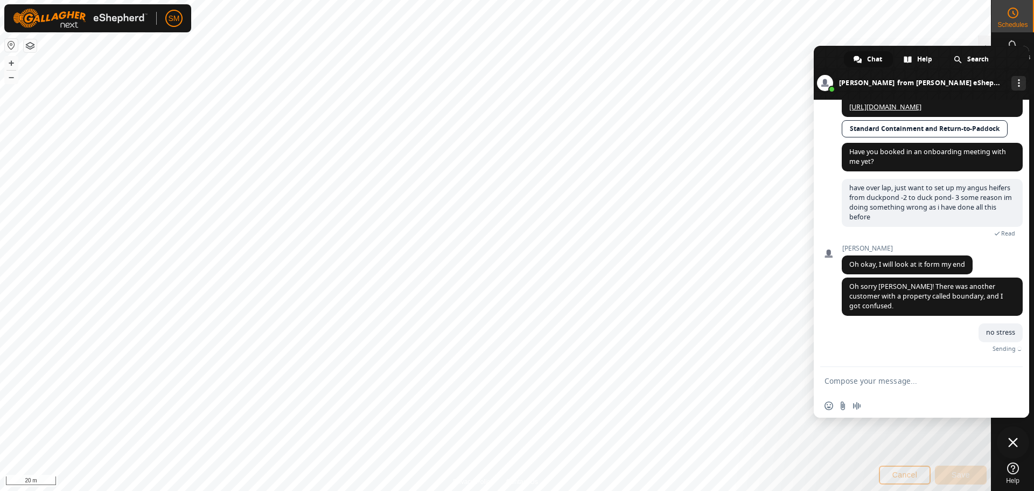
scroll to position [2286, 0]
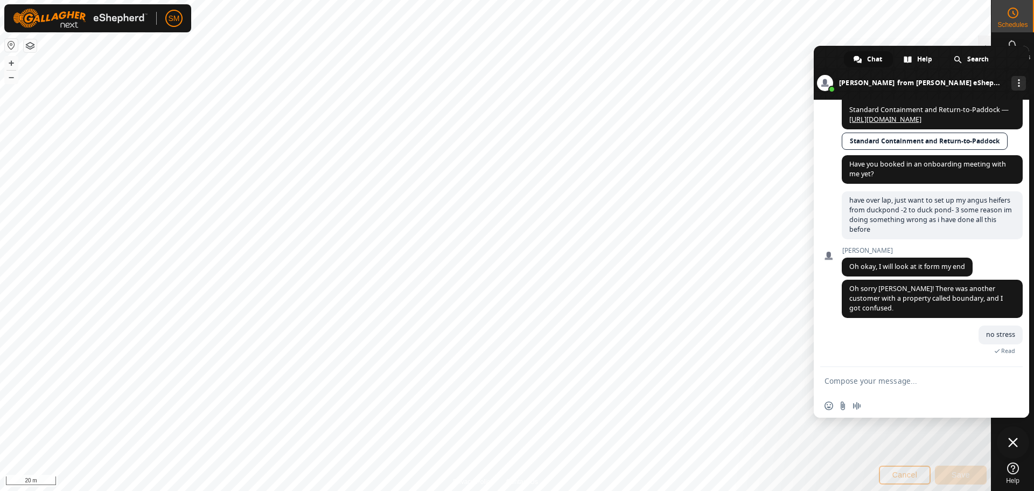
click at [1013, 436] on span "Close chat" at bounding box center [1013, 442] width 32 height 32
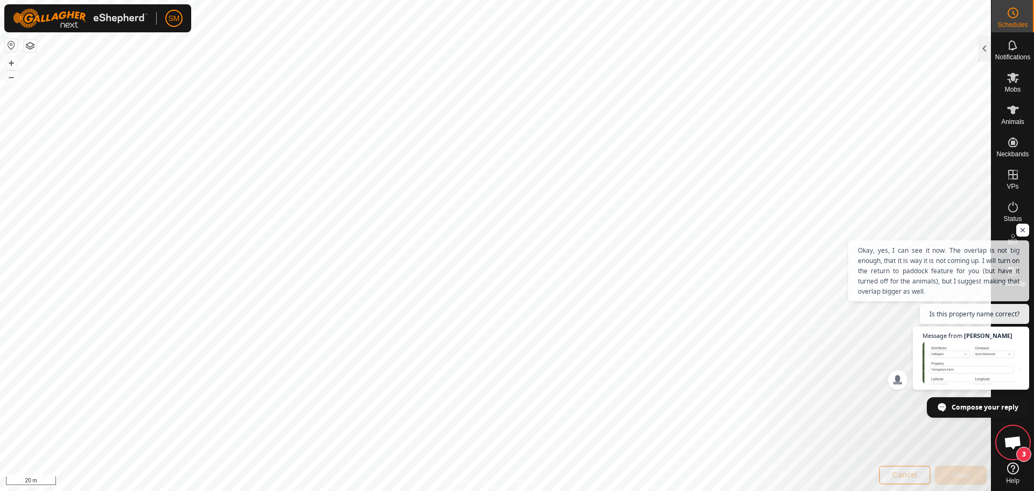
scroll to position [2451, 0]
click at [987, 346] on span "Open chat" at bounding box center [971, 363] width 99 height 44
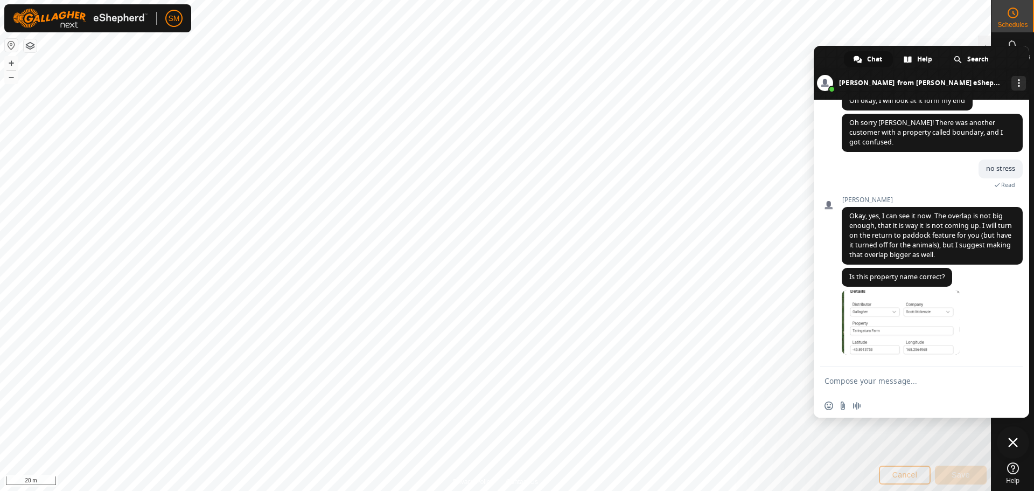
click at [947, 391] on form at bounding box center [909, 381] width 170 height 29
click at [917, 375] on form at bounding box center [909, 381] width 170 height 29
click at [912, 384] on textarea "Compose your message..." at bounding box center [909, 381] width 170 height 10
type textarea "yes"
click at [1003, 376] on span "Send" at bounding box center [1010, 381] width 18 height 18
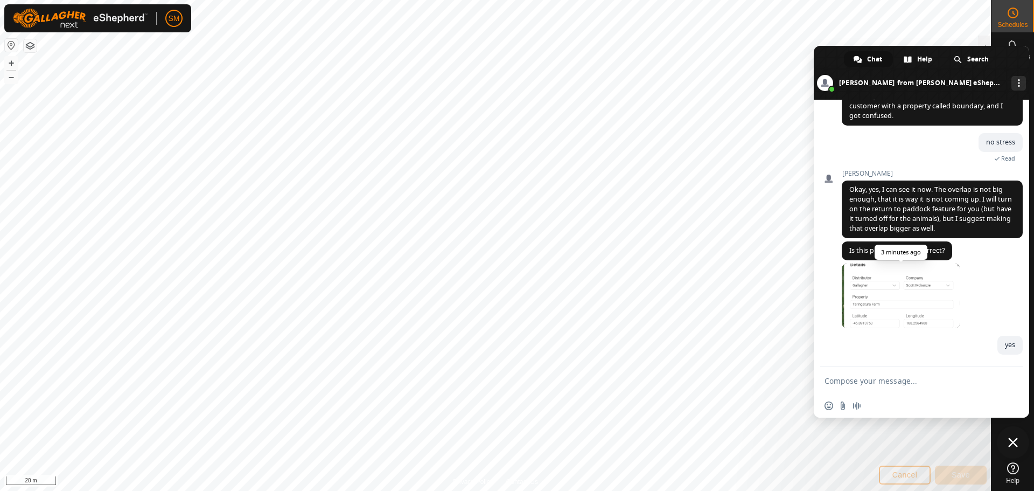
scroll to position [2478, 0]
click at [1011, 438] on span "Close chat" at bounding box center [1013, 442] width 10 height 10
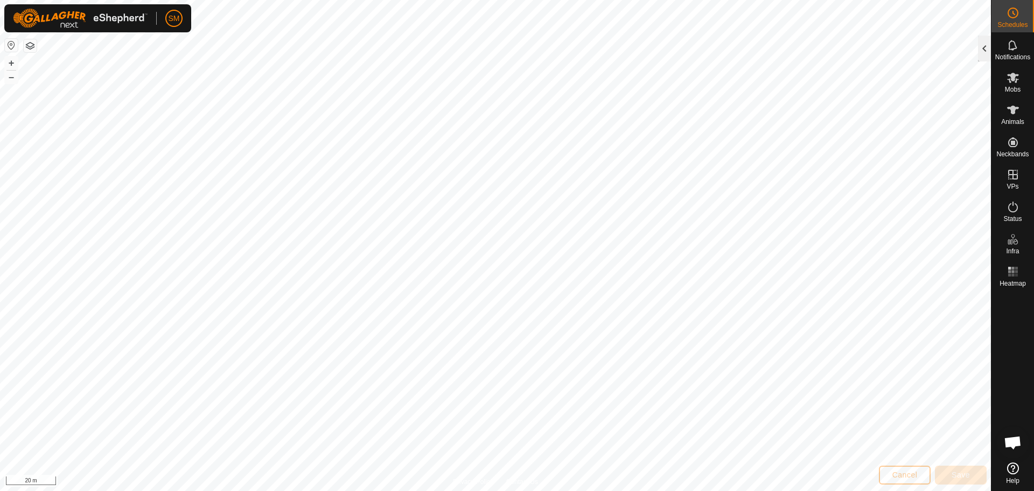
click at [983, 45] on div at bounding box center [984, 49] width 13 height 26
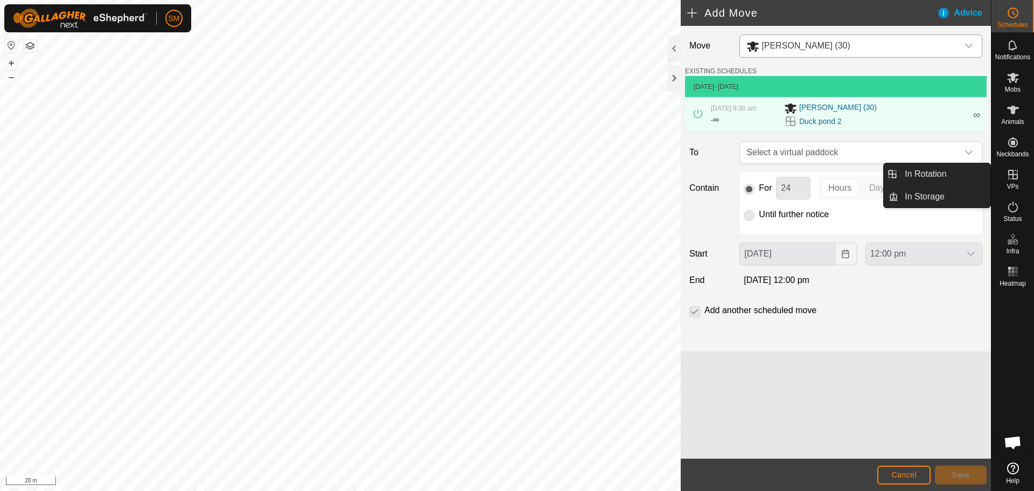
click at [1012, 172] on icon at bounding box center [1013, 175] width 10 height 10
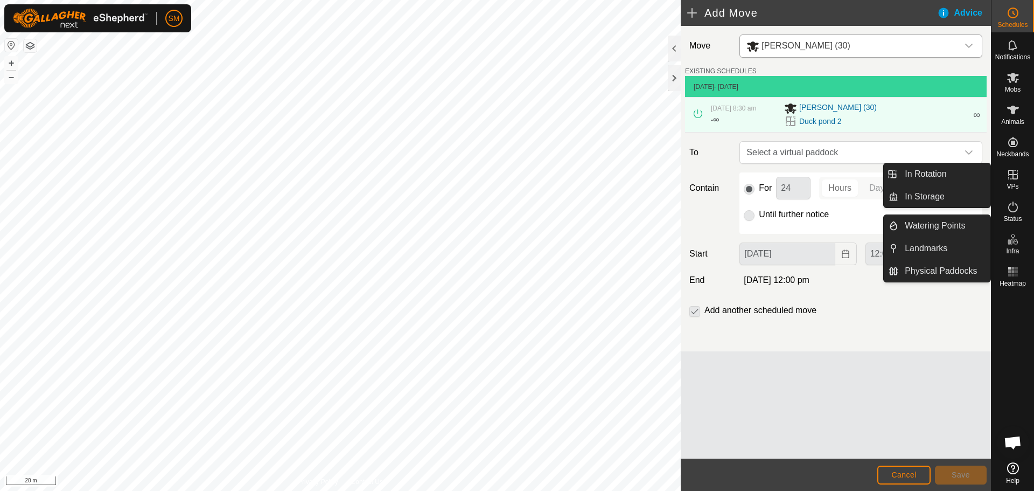
click at [1011, 176] on icon at bounding box center [1012, 174] width 13 height 13
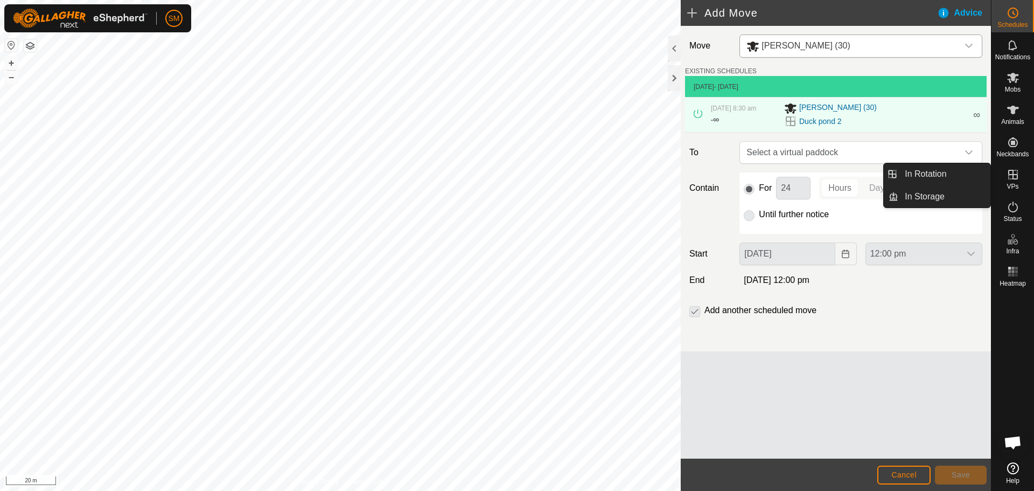
click at [954, 165] on link "In Rotation" at bounding box center [944, 174] width 92 height 22
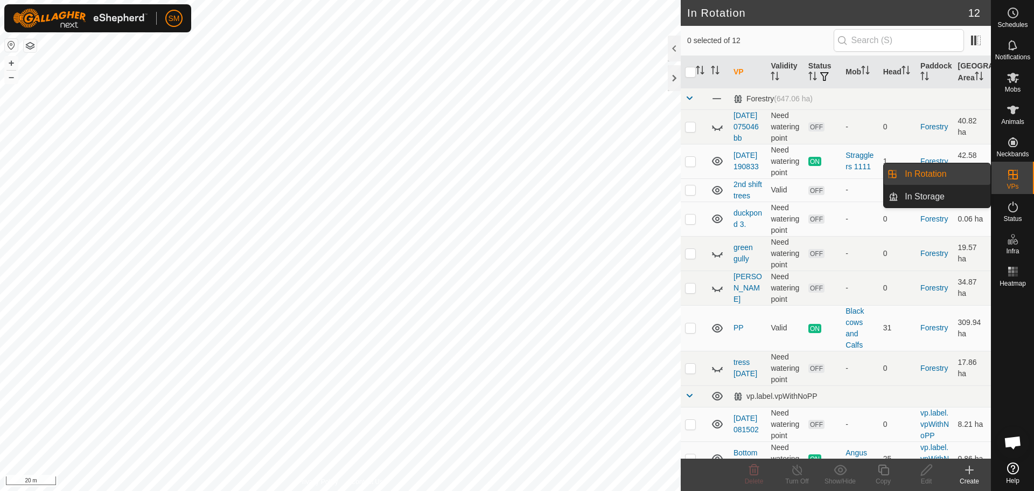
click at [954, 169] on link "In Rotation" at bounding box center [944, 174] width 92 height 22
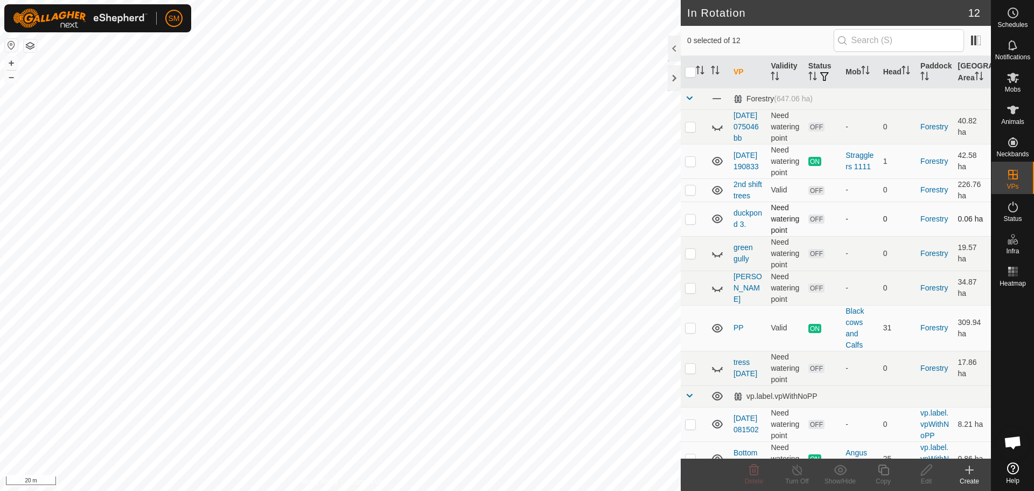
scroll to position [2490, 0]
click at [686, 223] on p-checkbox at bounding box center [690, 218] width 11 height 9
checkbox input "true"
click at [930, 463] on icon at bounding box center [926, 469] width 13 height 13
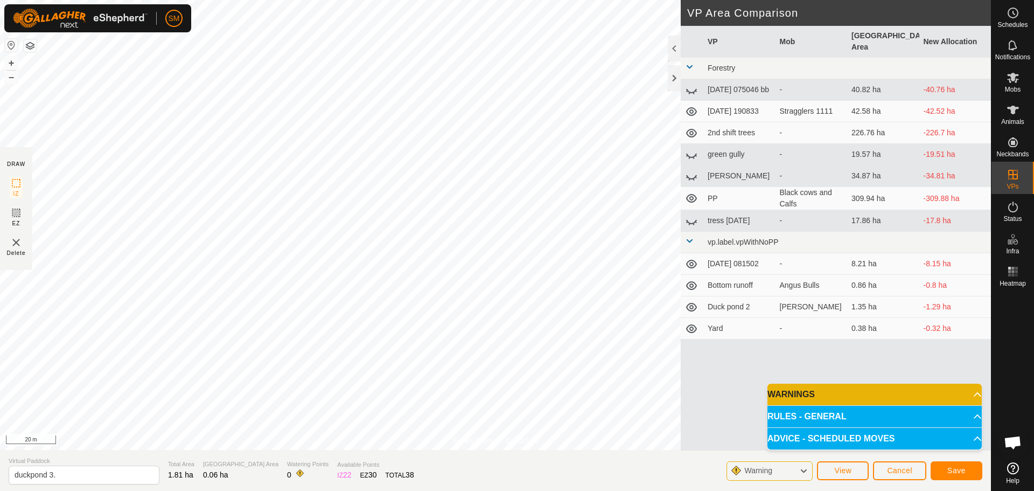
scroll to position [2499, 0]
click at [968, 468] on button "Save" at bounding box center [956, 470] width 52 height 19
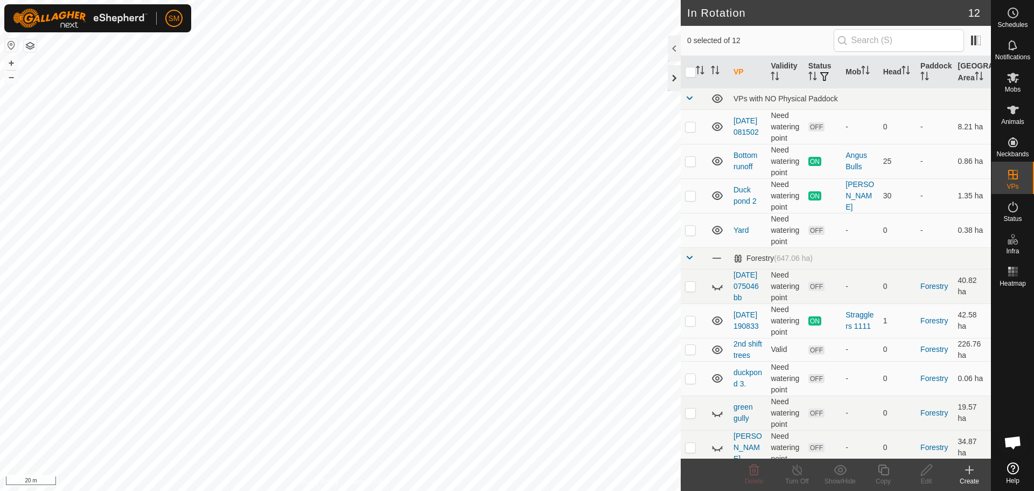
click at [672, 76] on div at bounding box center [674, 78] width 13 height 26
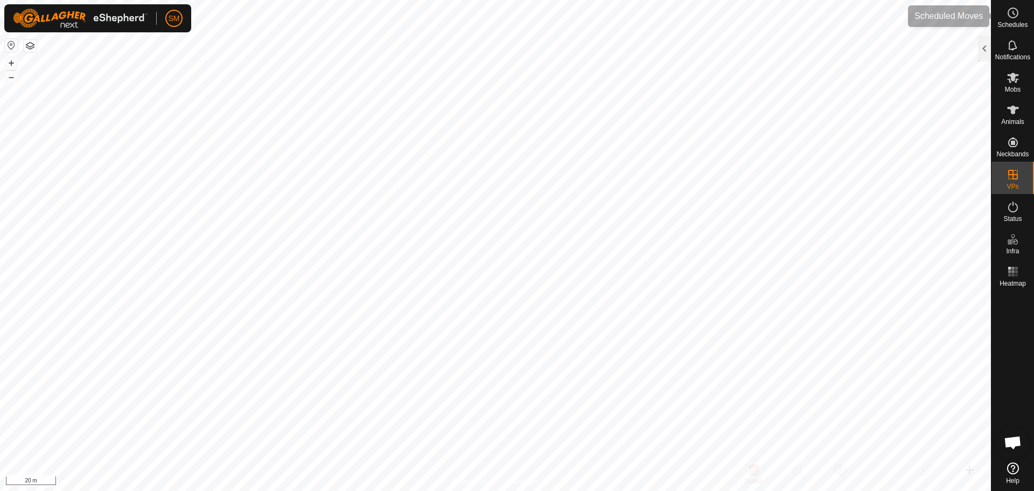
click at [1016, 11] on icon at bounding box center [1012, 12] width 13 height 13
click at [984, 50] on div at bounding box center [984, 49] width 13 height 26
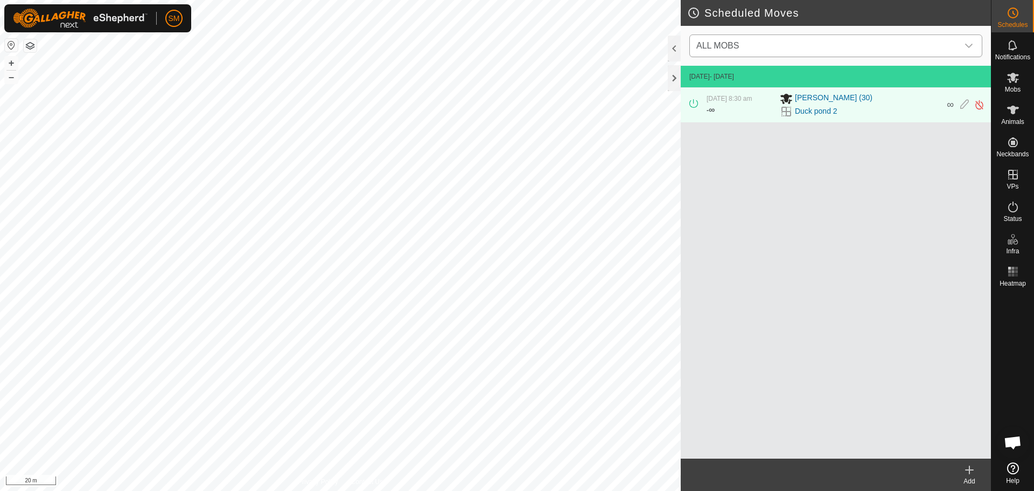
click at [968, 43] on icon "dropdown trigger" at bounding box center [968, 45] width 9 height 9
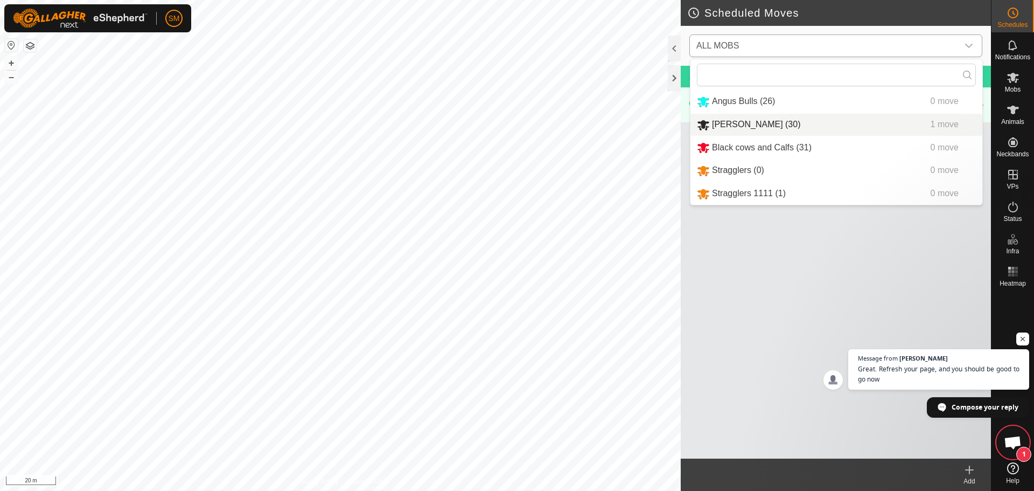
scroll to position [2525, 0]
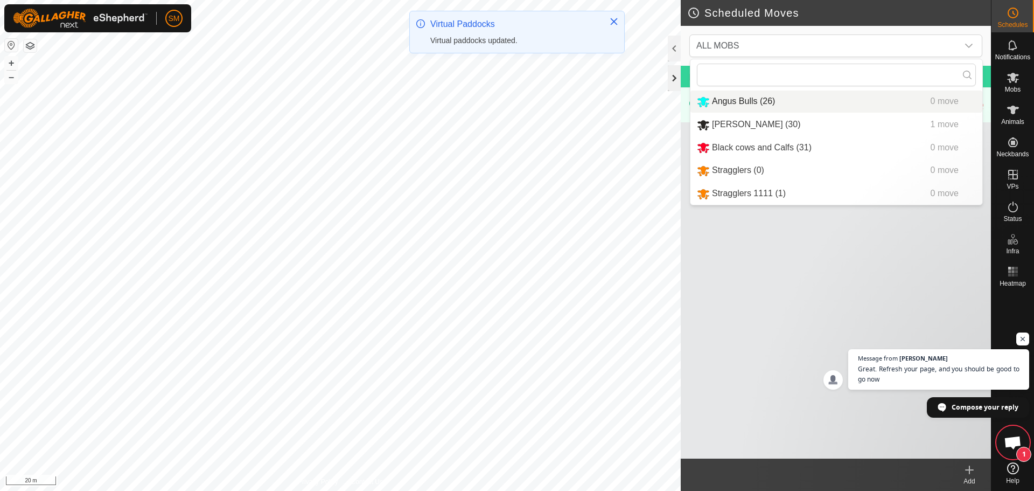
click at [672, 79] on div at bounding box center [674, 78] width 13 height 26
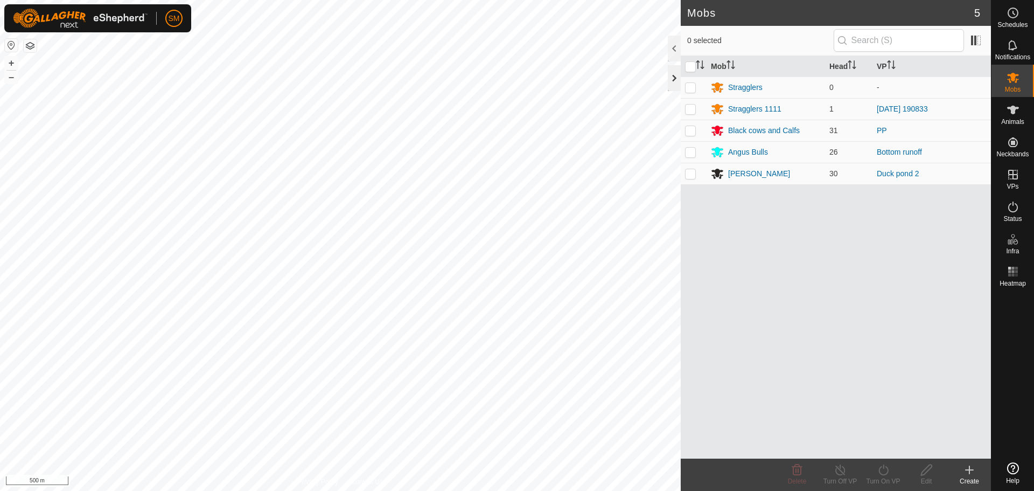
click at [671, 73] on div at bounding box center [674, 78] width 13 height 26
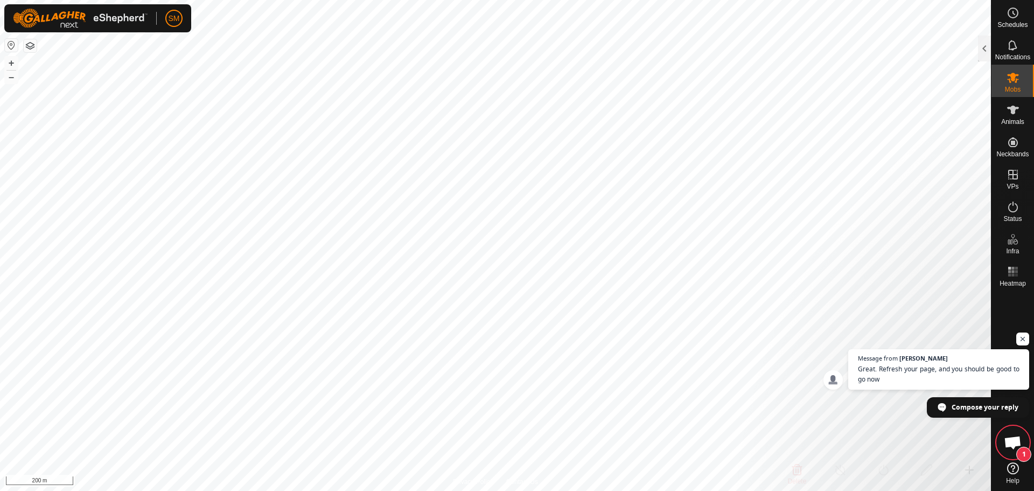
scroll to position [2525, 0]
click at [1023, 338] on span "Open chat" at bounding box center [1022, 338] width 13 height 13
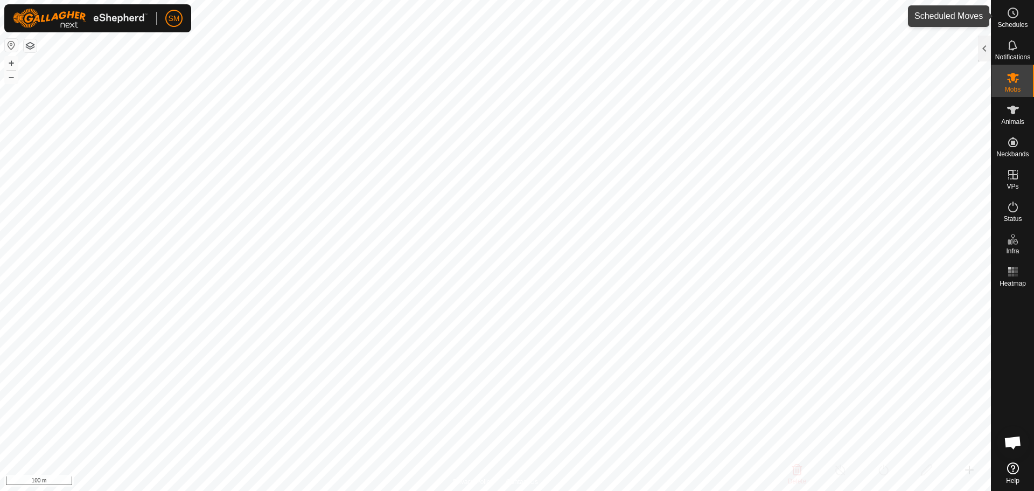
click at [1014, 11] on icon at bounding box center [1012, 12] width 13 height 13
click at [986, 47] on div at bounding box center [984, 49] width 13 height 26
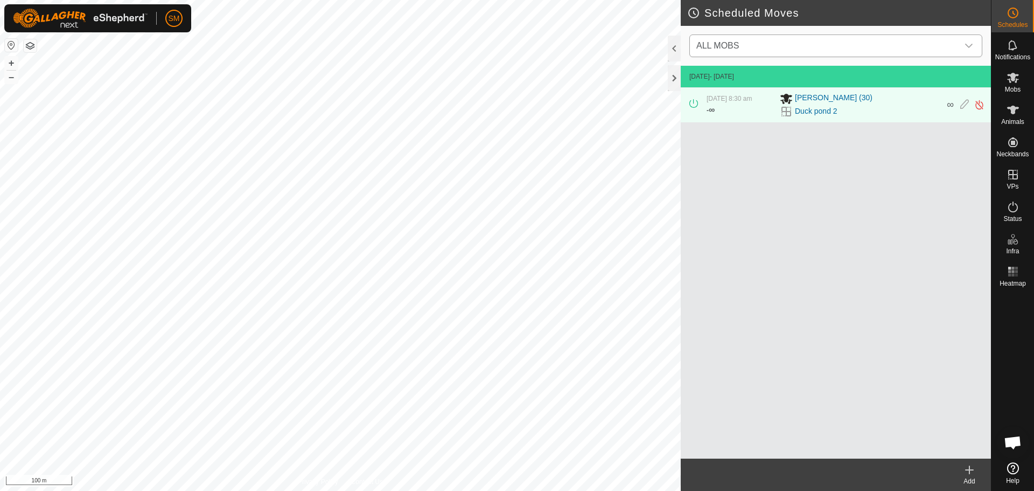
click at [968, 41] on div "dropdown trigger" at bounding box center [969, 46] width 22 height 22
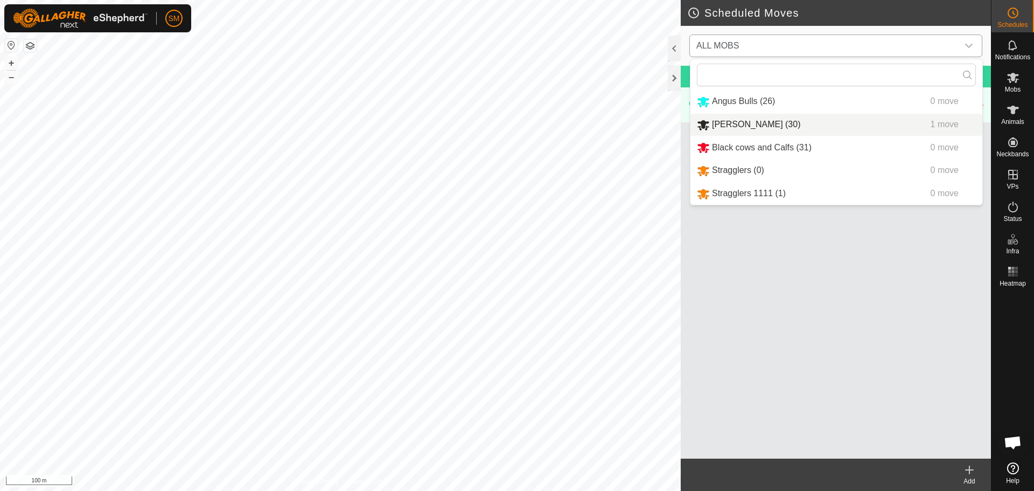
click at [784, 125] on li "[PERSON_NAME] (30) 1 move" at bounding box center [836, 125] width 292 height 22
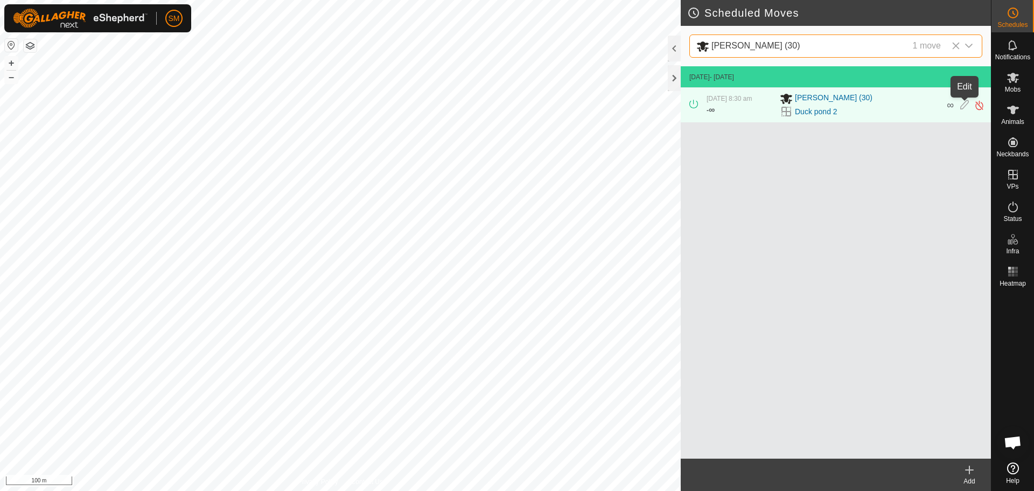
click at [964, 102] on icon at bounding box center [964, 105] width 9 height 11
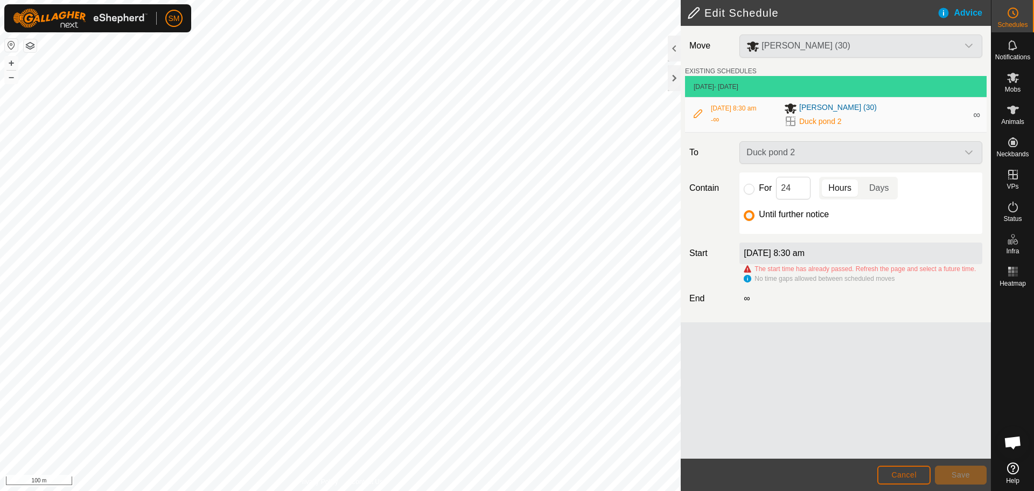
click at [910, 471] on span "Cancel" at bounding box center [903, 474] width 25 height 9
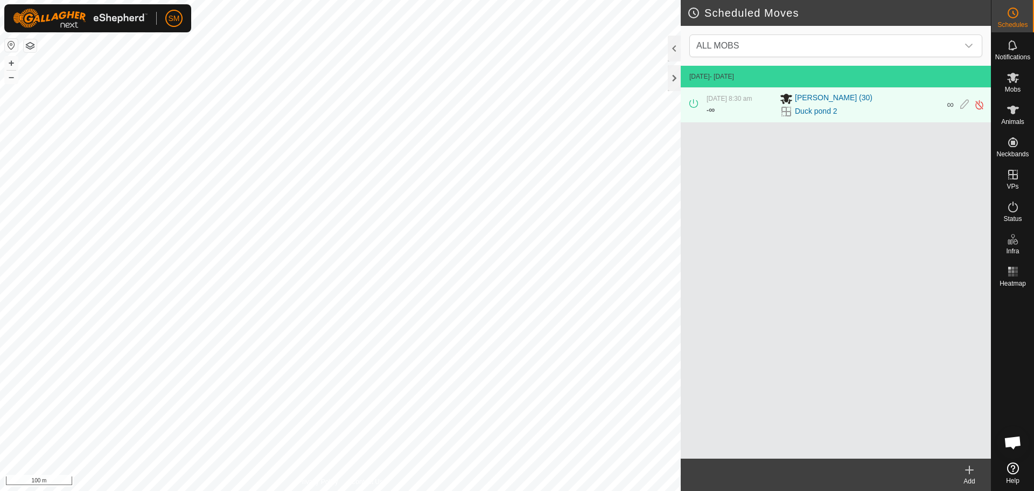
click at [971, 468] on icon at bounding box center [969, 469] width 13 height 13
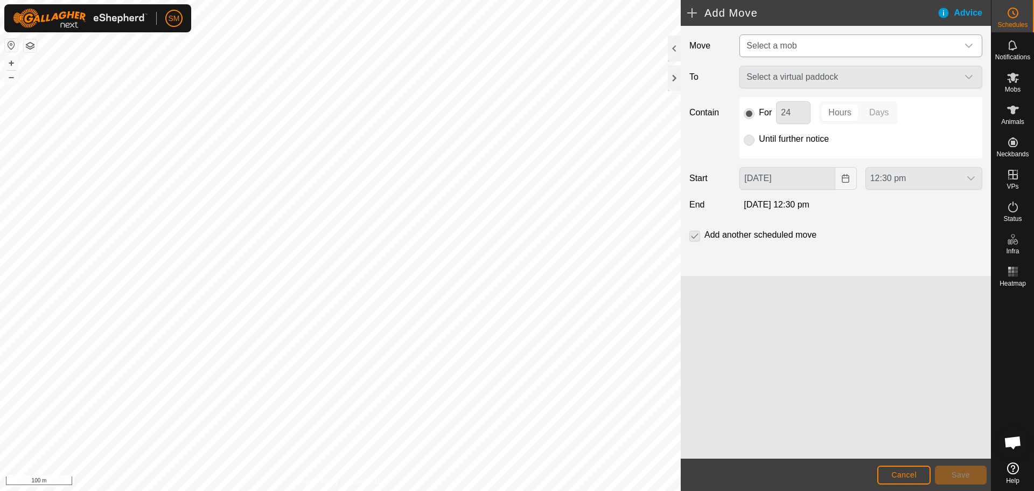
click at [965, 42] on icon "dropdown trigger" at bounding box center [968, 45] width 9 height 9
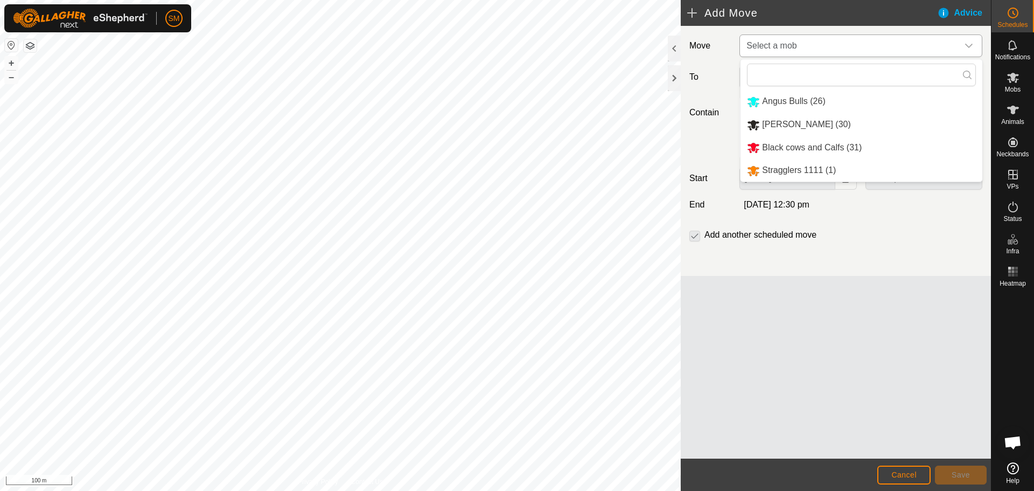
click at [830, 119] on li "[PERSON_NAME] (30)" at bounding box center [861, 125] width 242 height 22
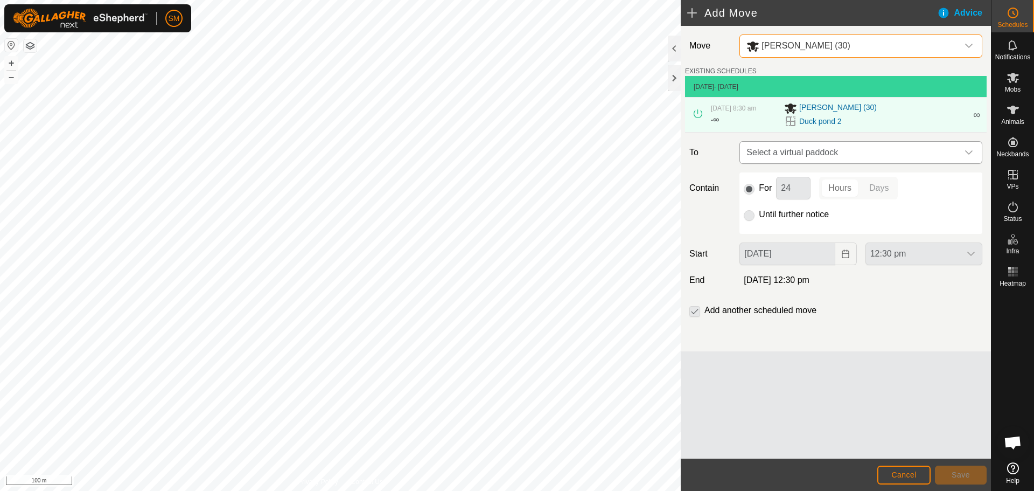
click at [973, 152] on div "dropdown trigger" at bounding box center [969, 153] width 22 height 22
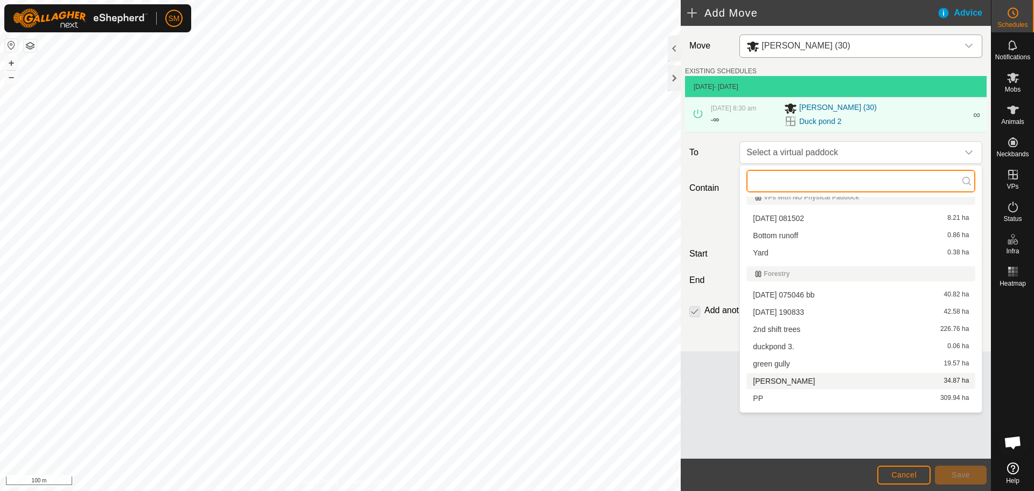
scroll to position [23, 0]
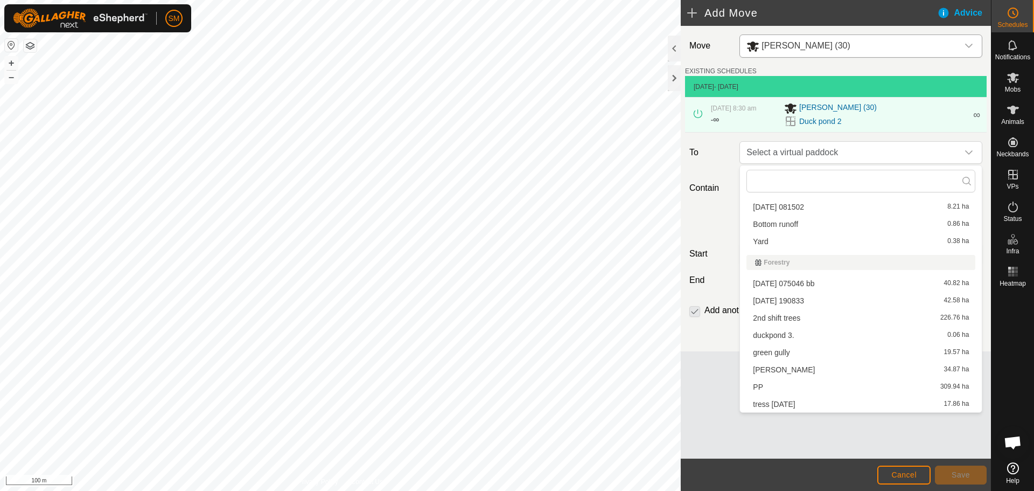
click at [812, 327] on li "duckpond 3. 0.06 ha" at bounding box center [860, 335] width 229 height 16
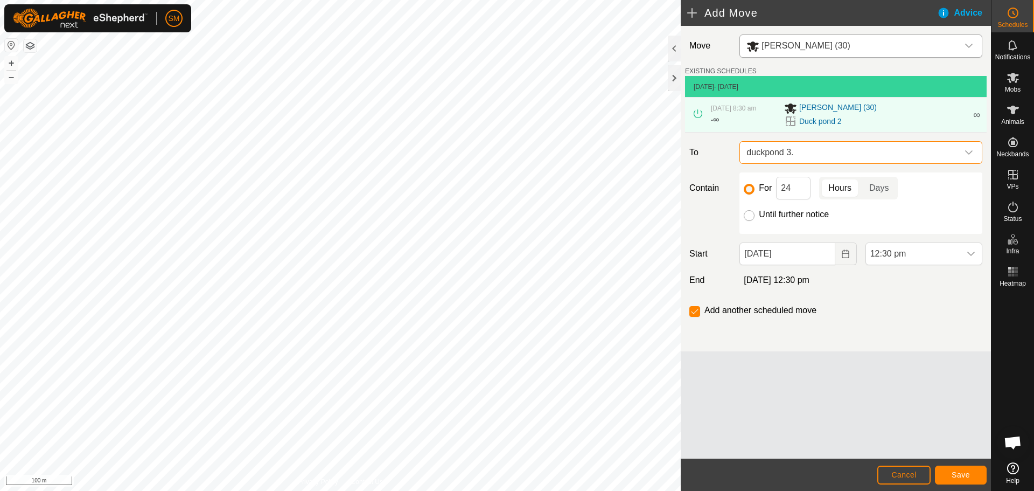
click at [749, 213] on input "Until further notice" at bounding box center [749, 215] width 11 height 11
radio input "true"
checkbox input "false"
click at [950, 477] on button "Save" at bounding box center [961, 474] width 52 height 19
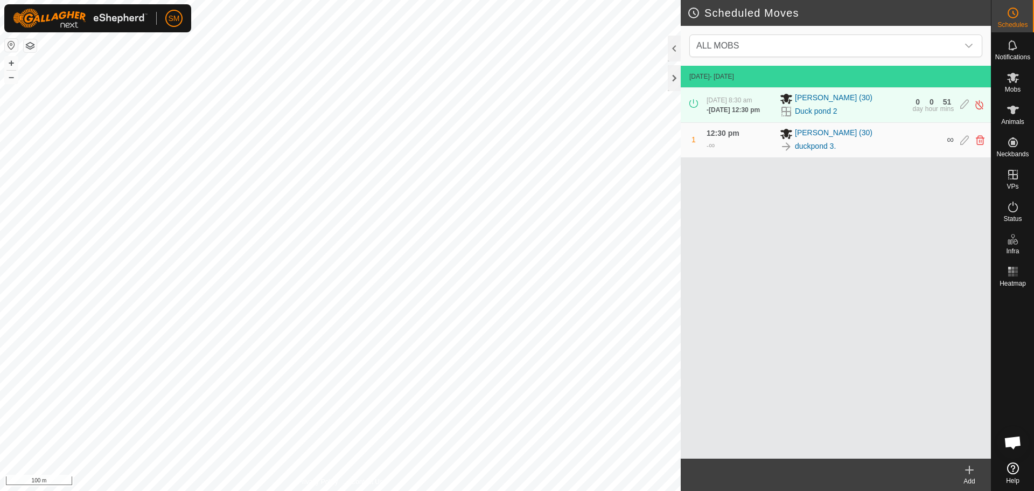
click at [1005, 439] on span "Open chat" at bounding box center [1013, 443] width 18 height 15
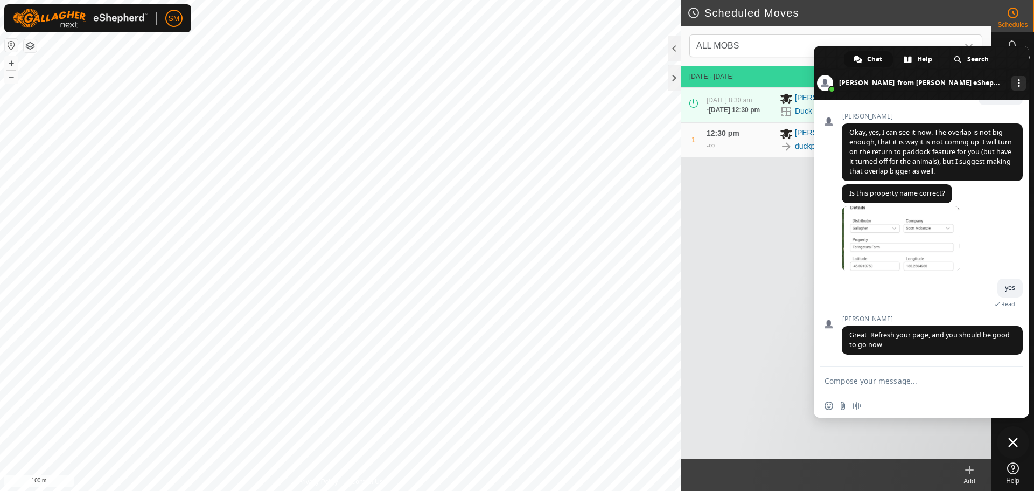
click at [881, 374] on form at bounding box center [909, 381] width 170 height 29
click at [887, 379] on textarea "Compose your message..." at bounding box center [909, 381] width 170 height 10
type textarea "Thanks"
click at [1006, 379] on span "Send" at bounding box center [1010, 380] width 8 height 8
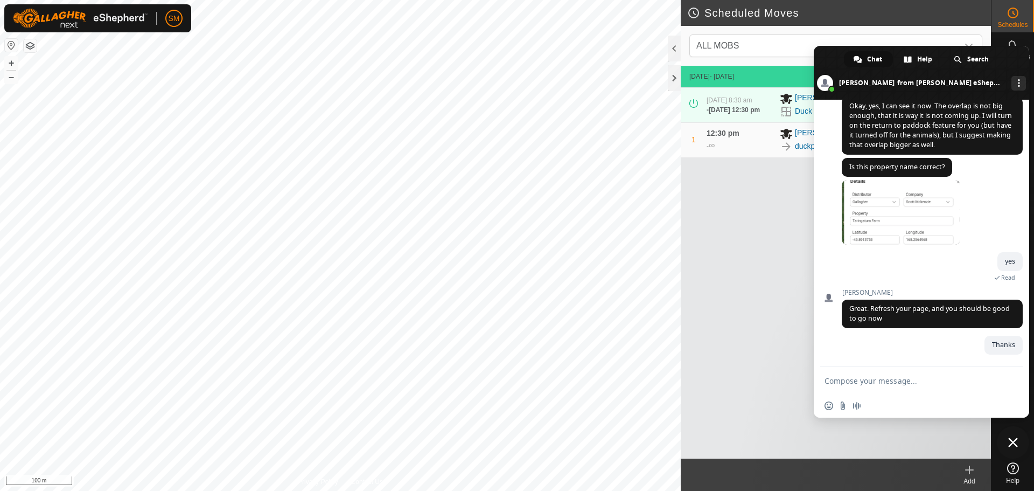
scroll to position [2551, 0]
click at [1012, 444] on span "Close chat" at bounding box center [1013, 442] width 10 height 10
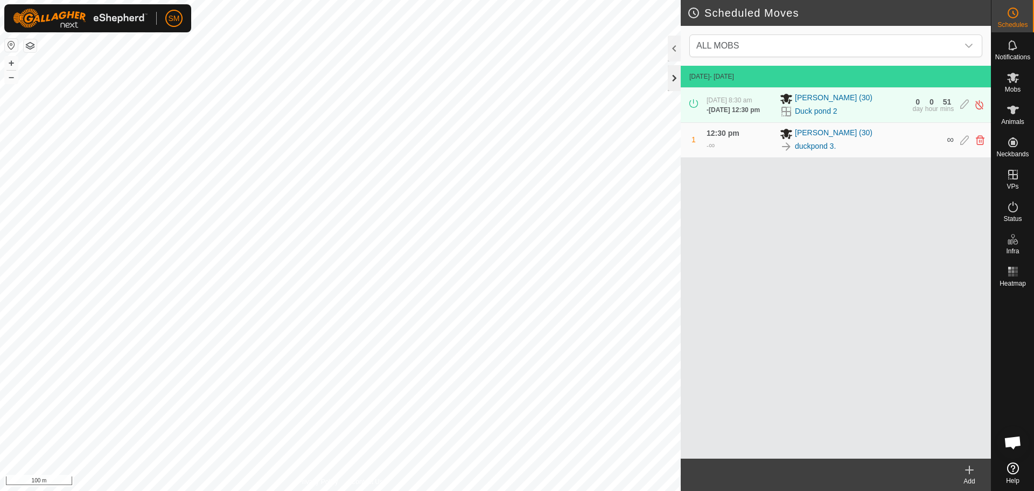
click at [674, 76] on div at bounding box center [674, 78] width 13 height 26
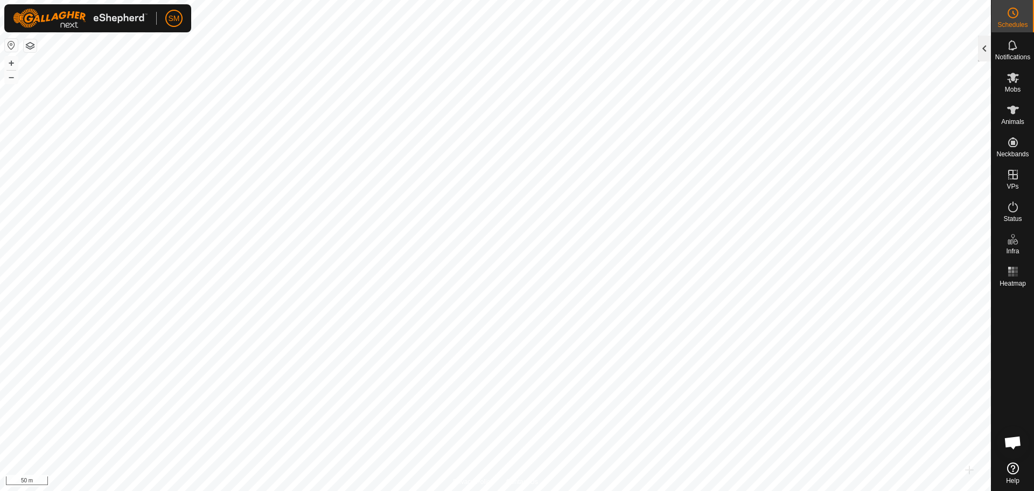
click at [984, 41] on div at bounding box center [984, 49] width 13 height 26
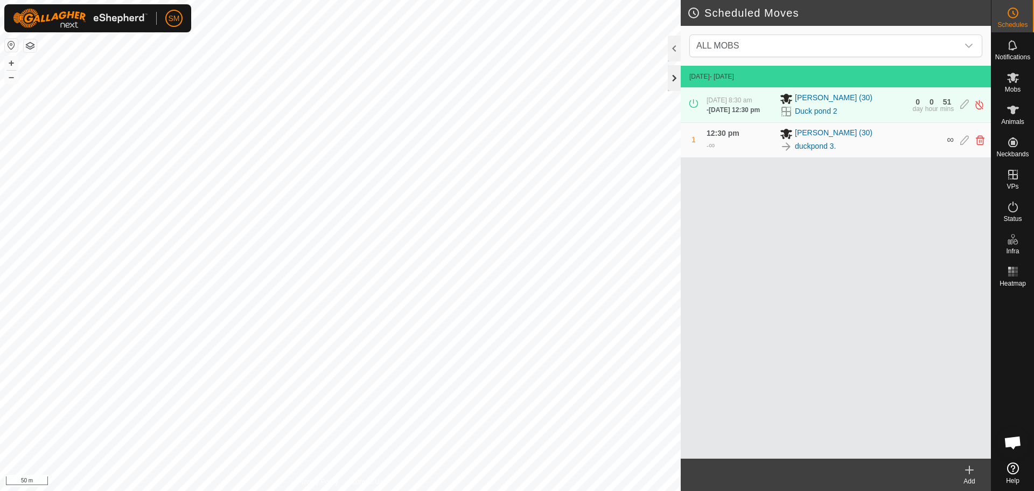
click at [675, 74] on div at bounding box center [674, 78] width 13 height 26
